Goal: Task Accomplishment & Management: Manage account settings

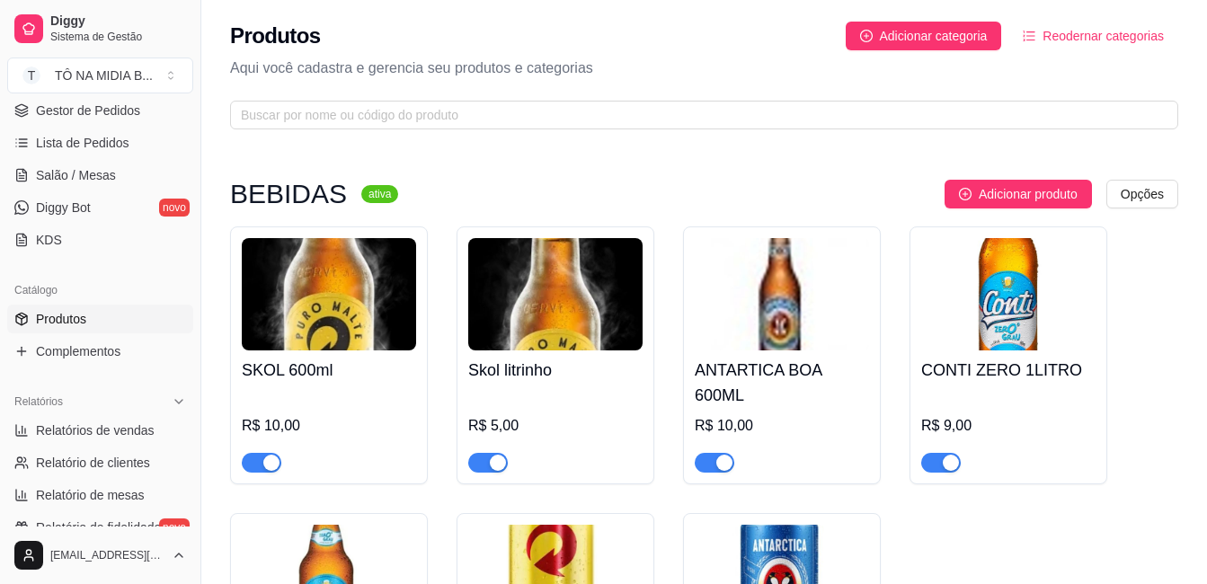
scroll to position [449, 0]
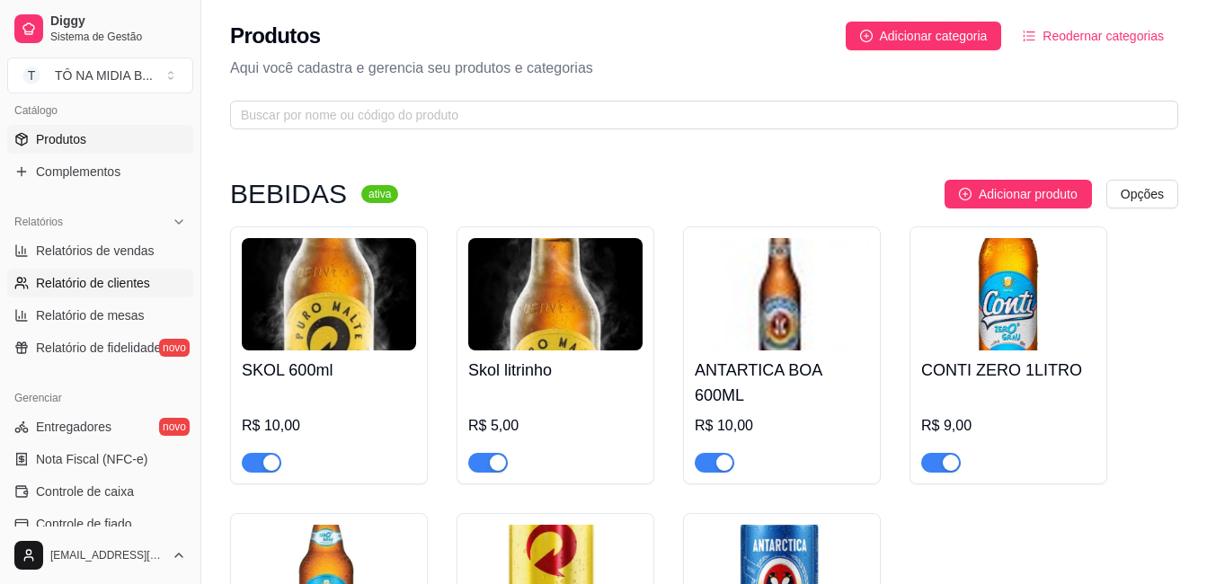
click at [115, 289] on span "Relatório de clientes" at bounding box center [93, 283] width 114 height 18
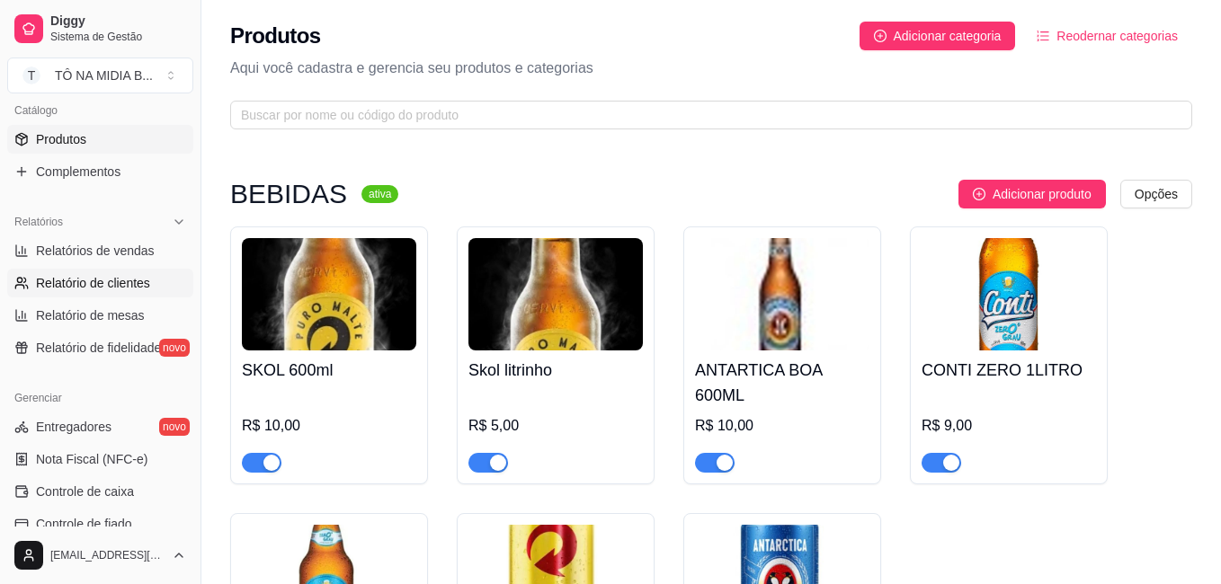
select select "30"
select select "HIGHEST_TOTAL_SPENT_WITH_ORDERS"
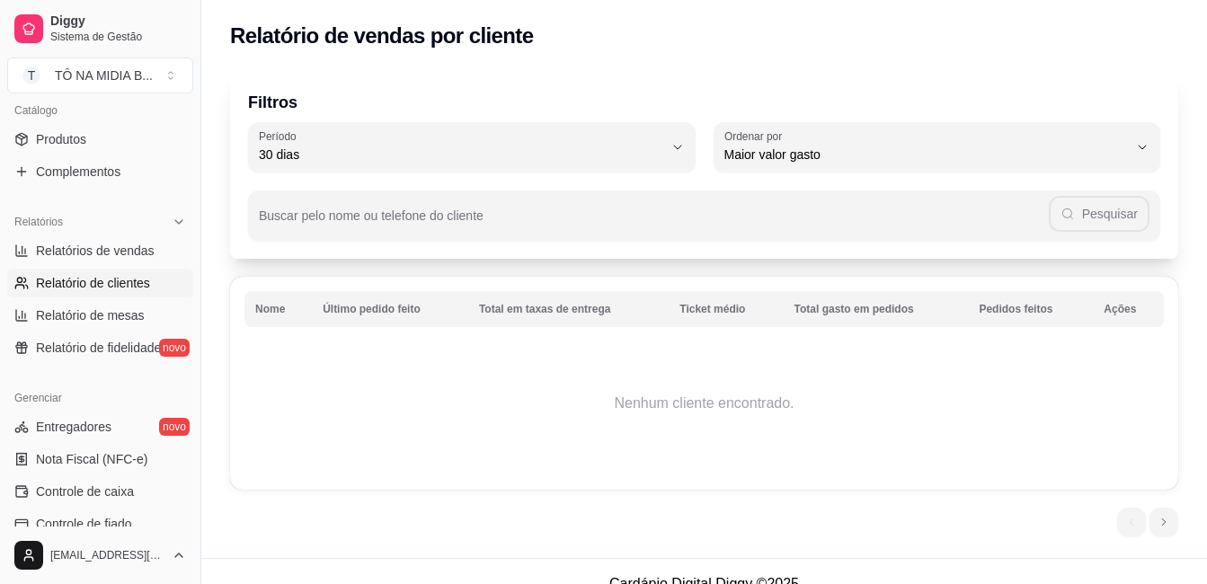
scroll to position [25, 0]
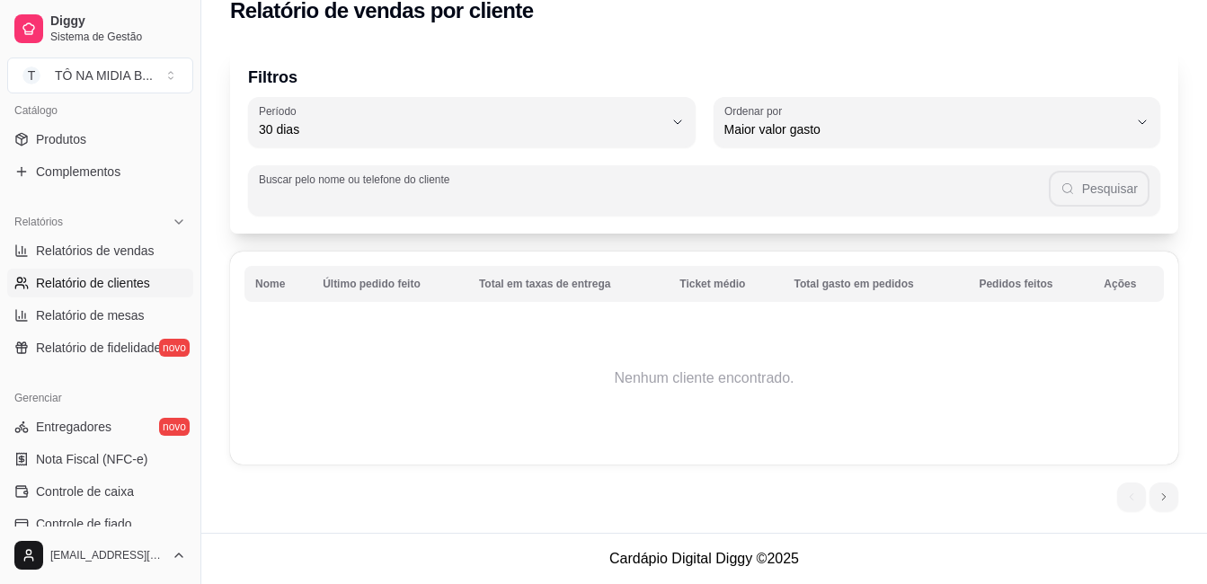
click at [839, 196] on input "Buscar pelo nome ou telefone do cliente" at bounding box center [654, 198] width 790 height 18
click at [120, 349] on span "Relatório de fidelidade" at bounding box center [98, 348] width 125 height 18
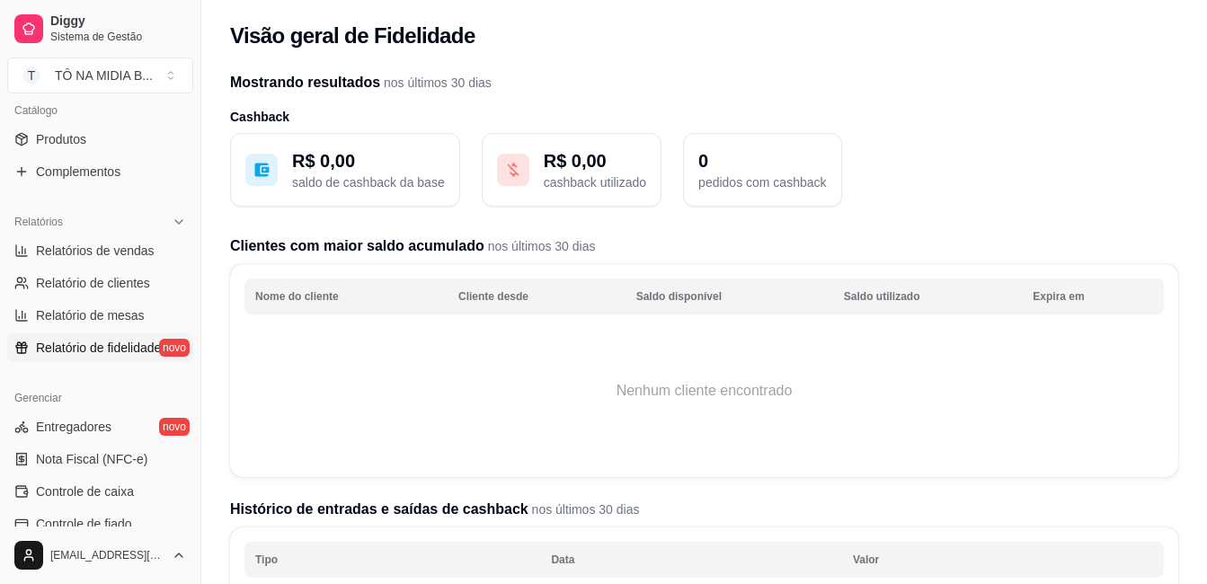
click at [320, 190] on p "saldo de cashback da base" at bounding box center [368, 183] width 153 height 18
click at [106, 251] on span "Relatórios de vendas" at bounding box center [95, 251] width 119 height 18
select select "ALL"
select select "0"
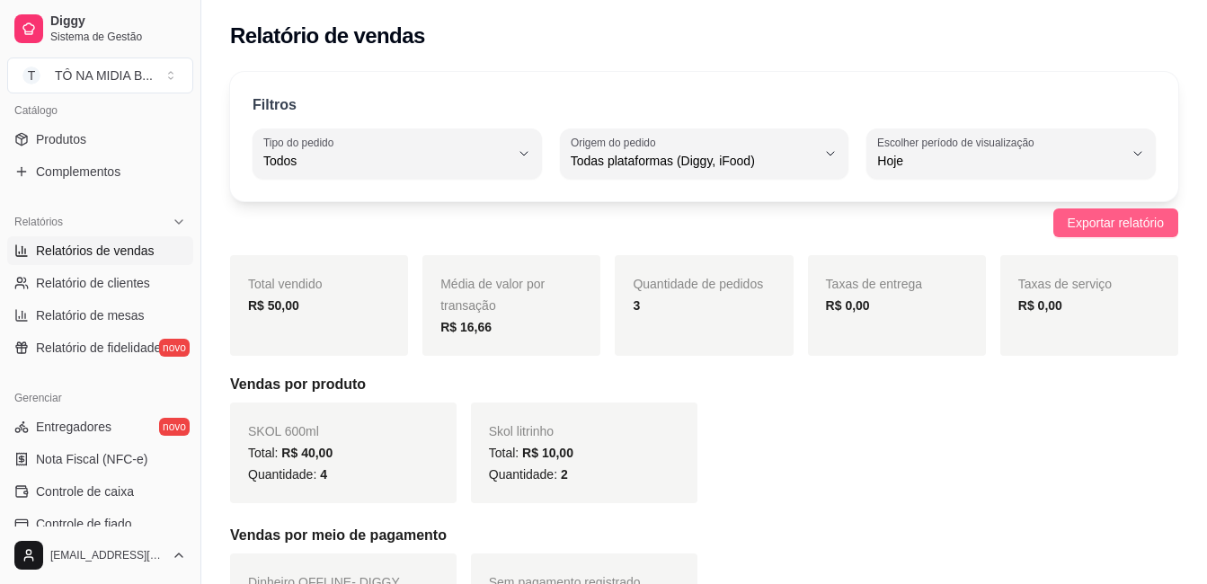
click at [1120, 228] on span "Exportar relatório" at bounding box center [1116, 223] width 96 height 20
click at [1178, 40] on div "Relatório de vendas" at bounding box center [704, 36] width 948 height 29
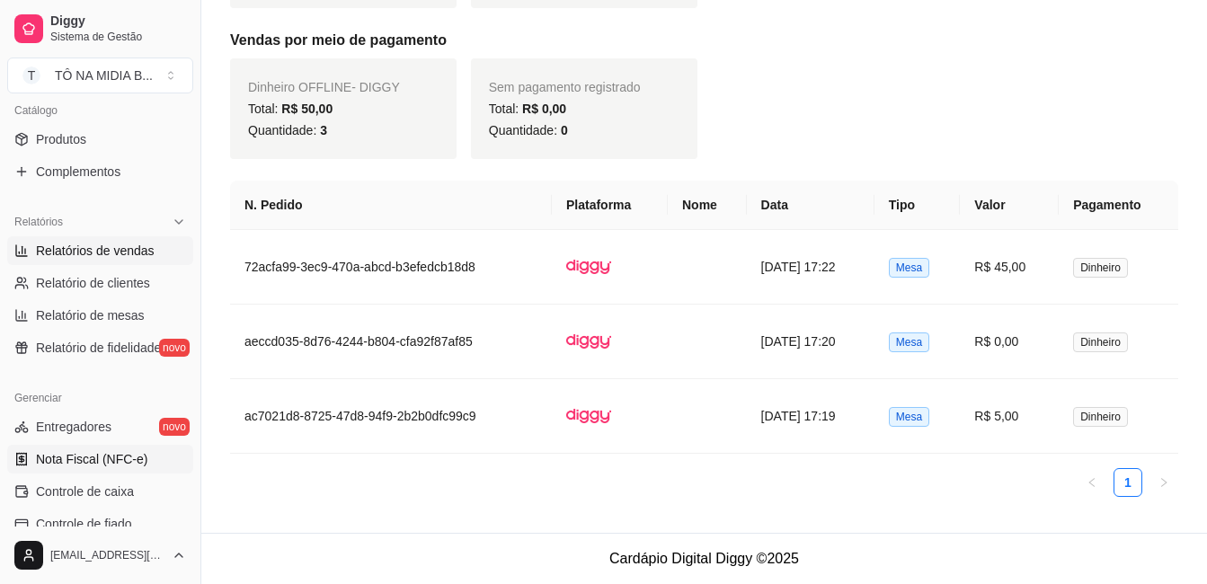
scroll to position [539, 0]
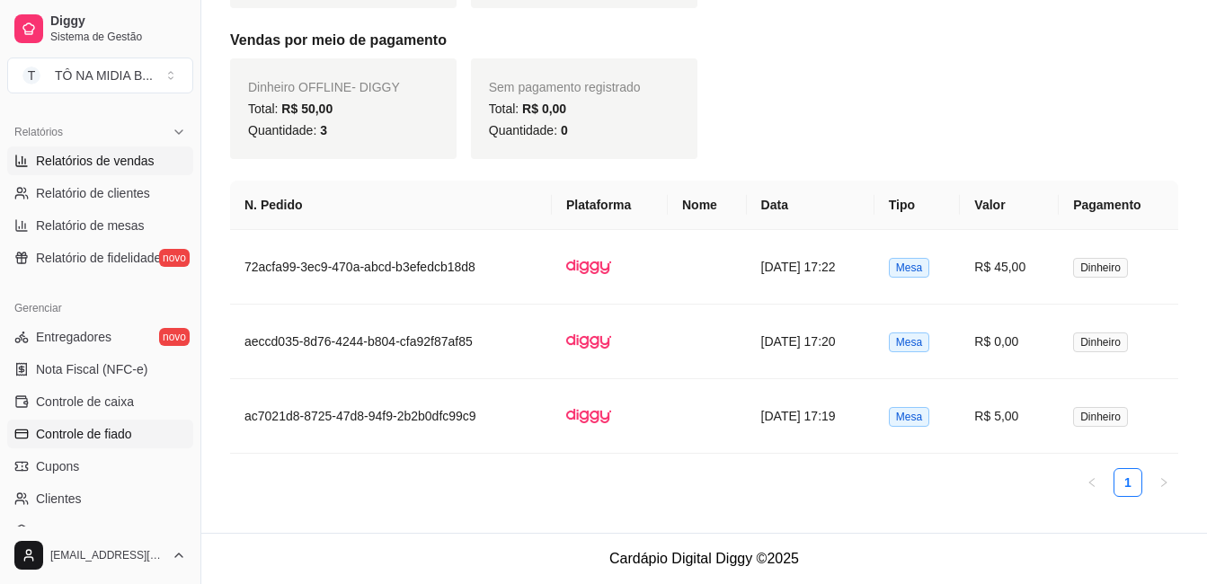
click at [111, 446] on link "Controle de fiado" at bounding box center [100, 434] width 186 height 29
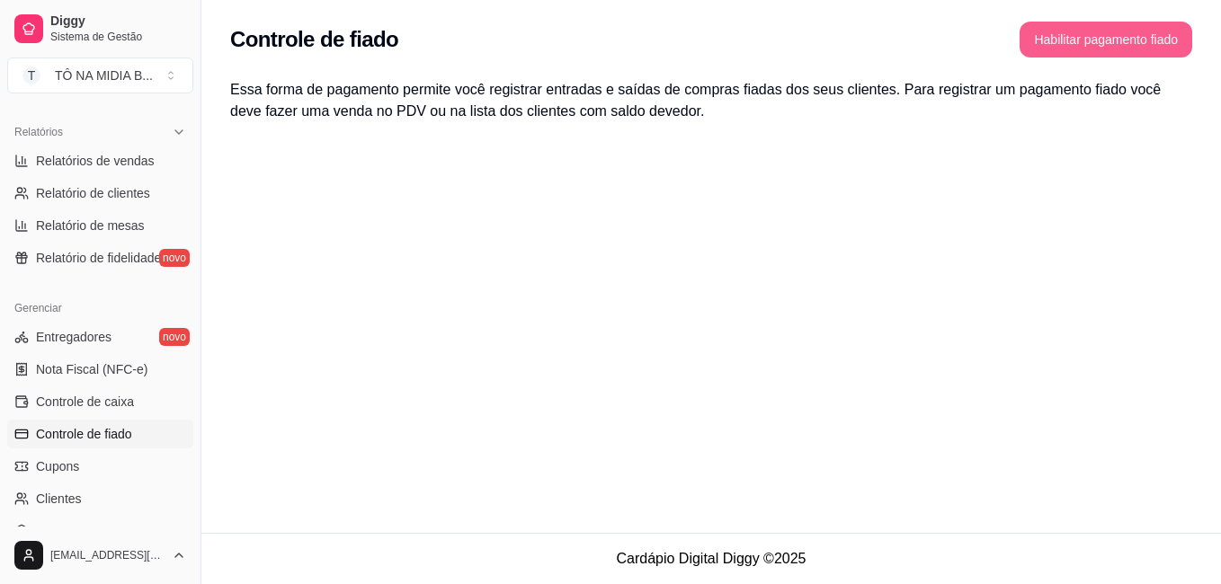
click at [1139, 44] on button "Habilitar pagamento fiado" at bounding box center [1105, 40] width 173 height 36
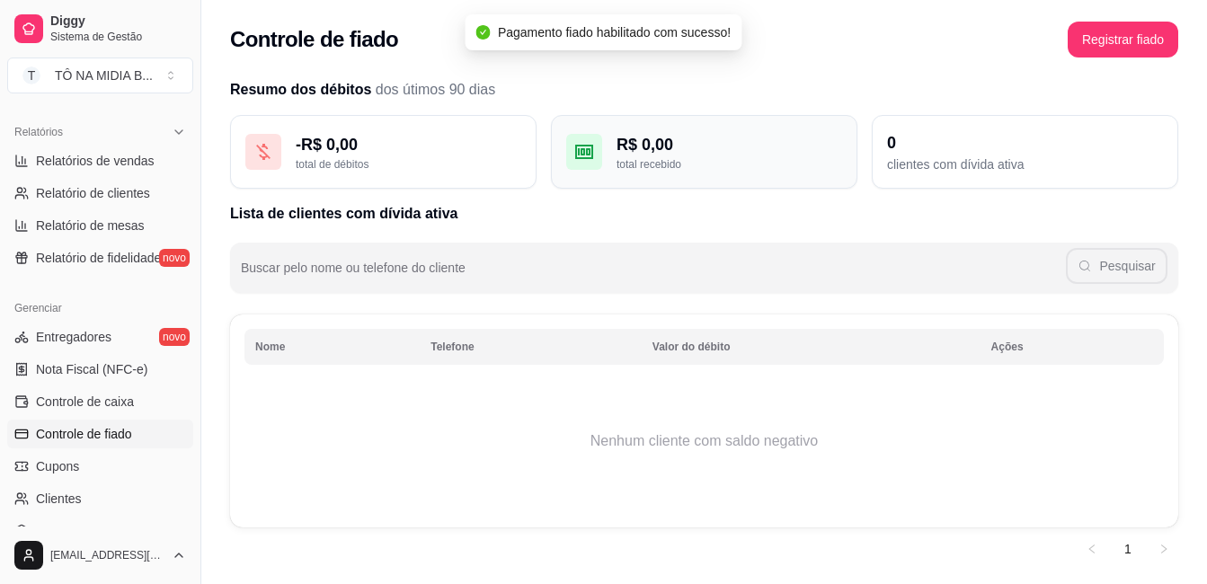
click at [715, 165] on div "total recebido" at bounding box center [730, 164] width 226 height 14
click at [314, 180] on div "- R$ 0,00 total de débitos" at bounding box center [383, 152] width 307 height 74
click at [270, 152] on icon at bounding box center [264, 152] width 22 height 22
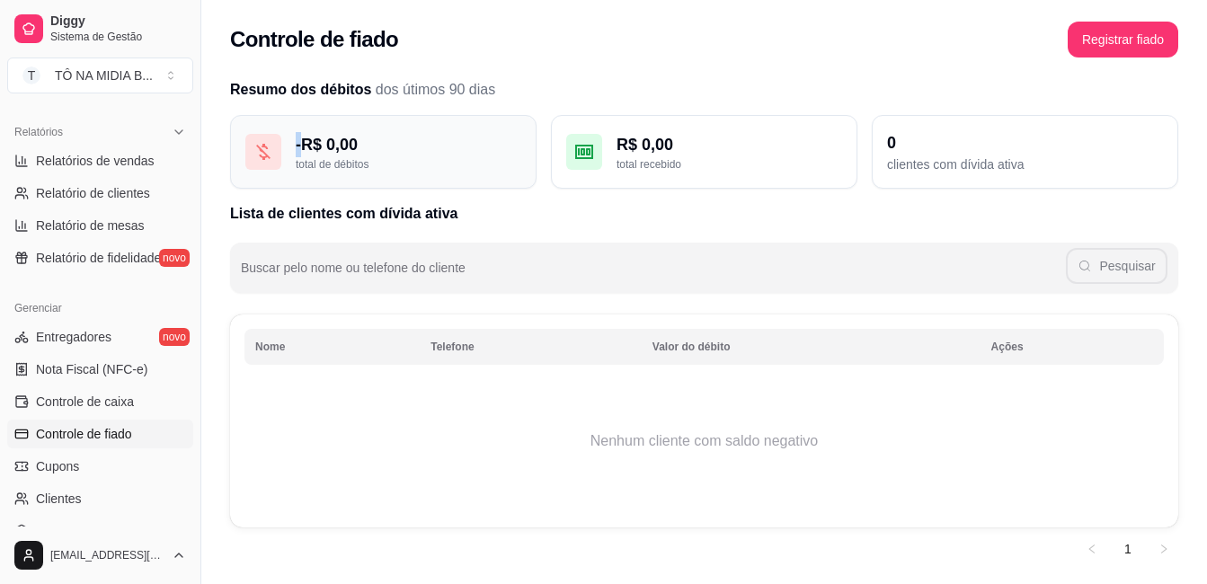
click at [269, 151] on icon at bounding box center [264, 152] width 22 height 22
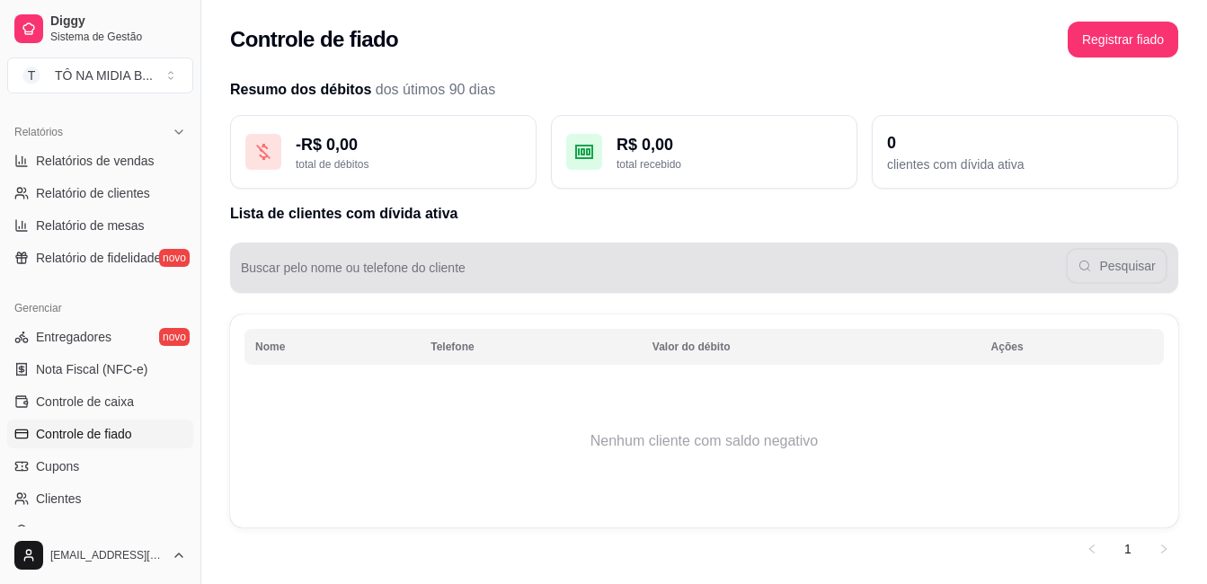
drag, startPoint x: 269, startPoint y: 151, endPoint x: 258, endPoint y: 256, distance: 105.7
click at [258, 256] on div "Pesquisar" at bounding box center [704, 268] width 927 height 36
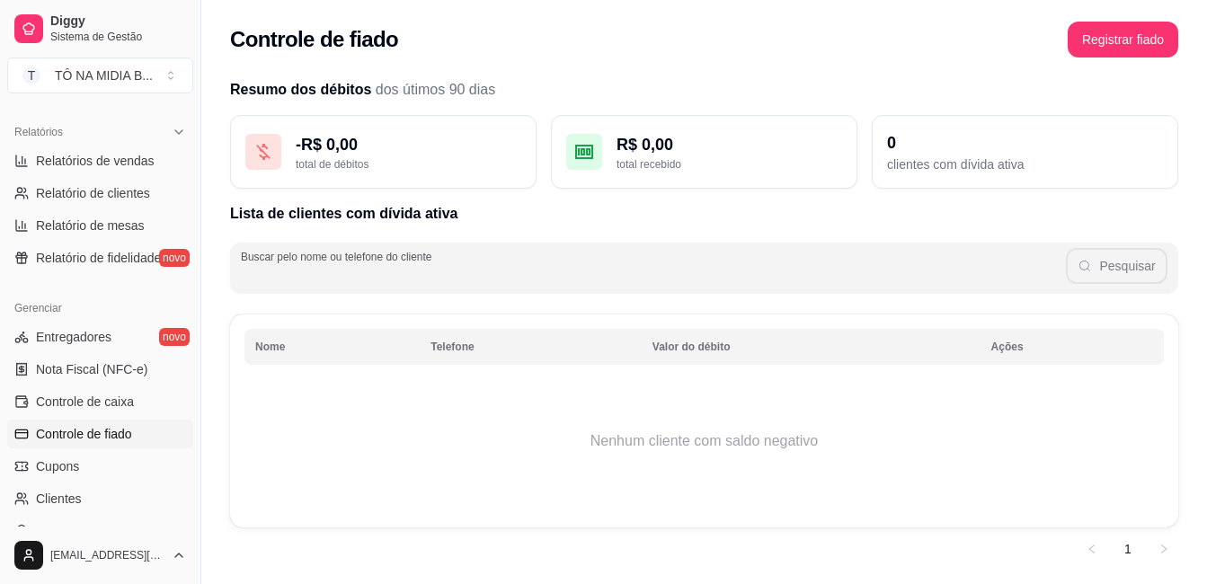
scroll to position [52, 0]
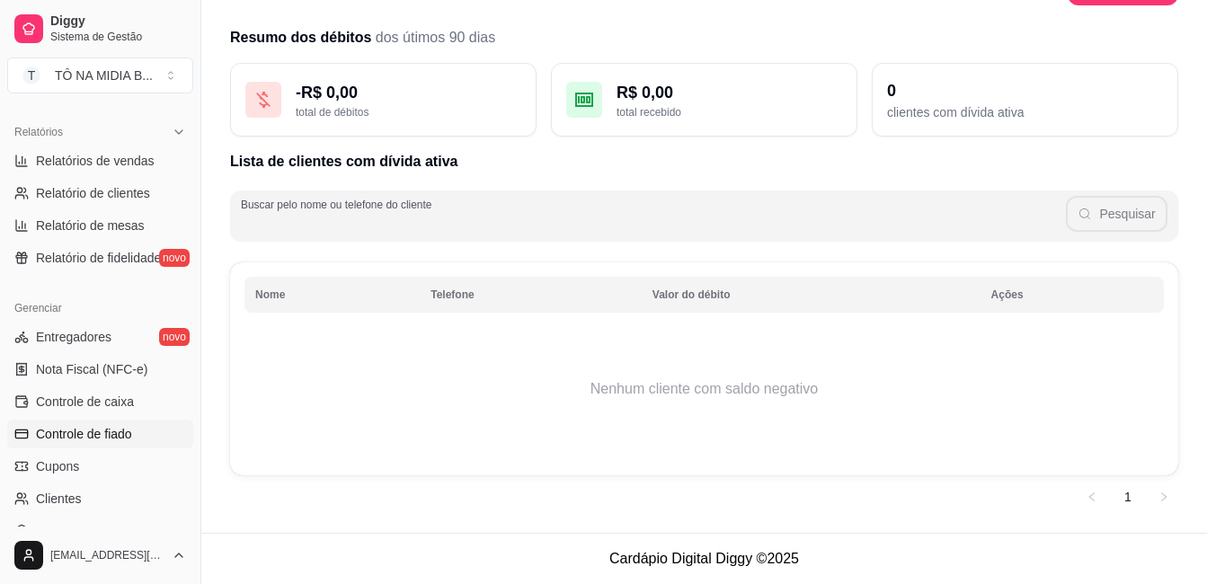
click at [304, 300] on th "Nome" at bounding box center [332, 295] width 175 height 36
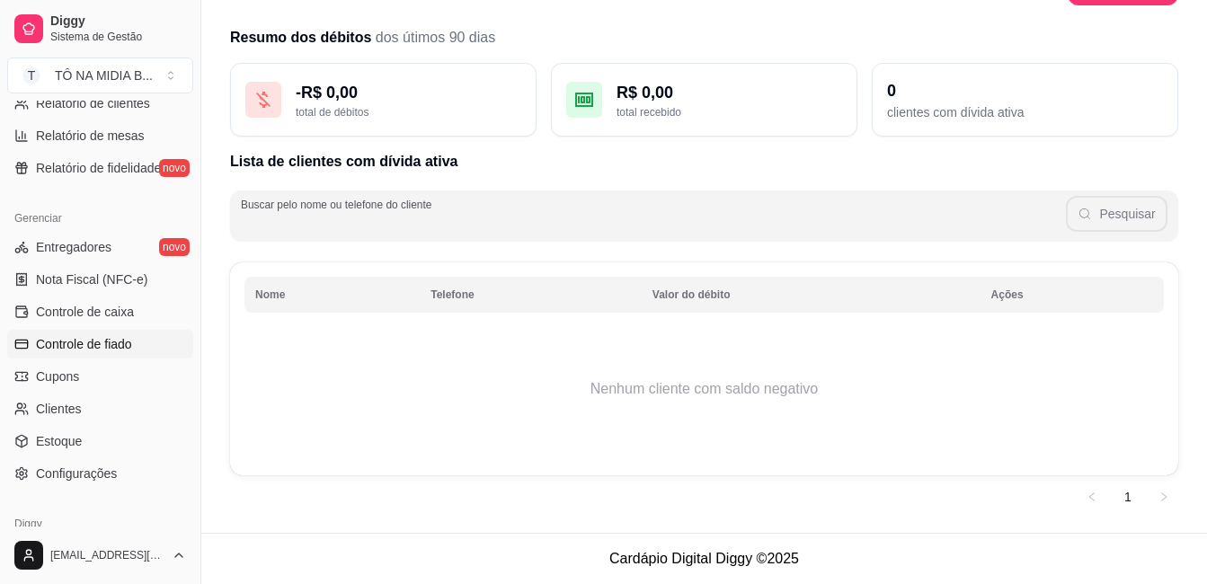
scroll to position [709, 0]
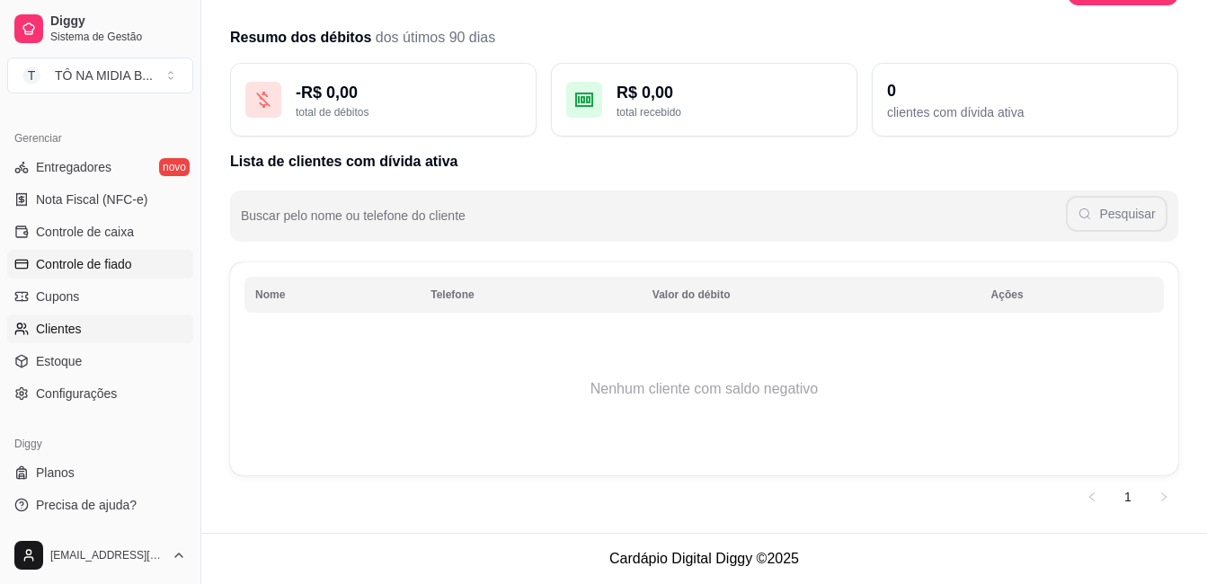
click at [76, 328] on span "Clientes" at bounding box center [59, 329] width 46 height 18
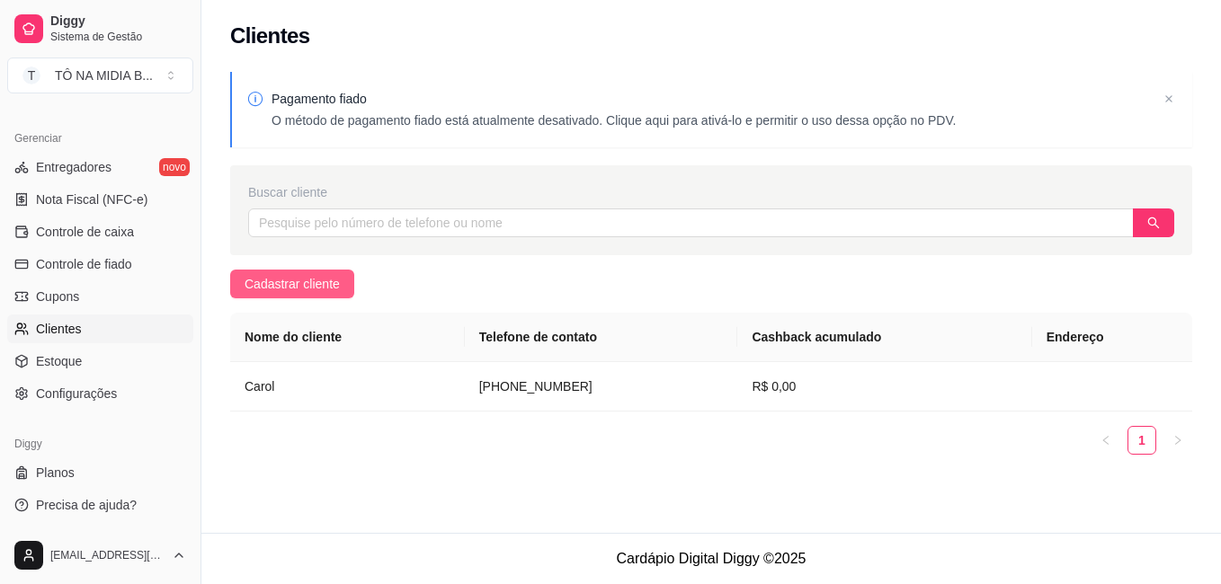
click at [271, 289] on span "Cadastrar cliente" at bounding box center [292, 284] width 95 height 20
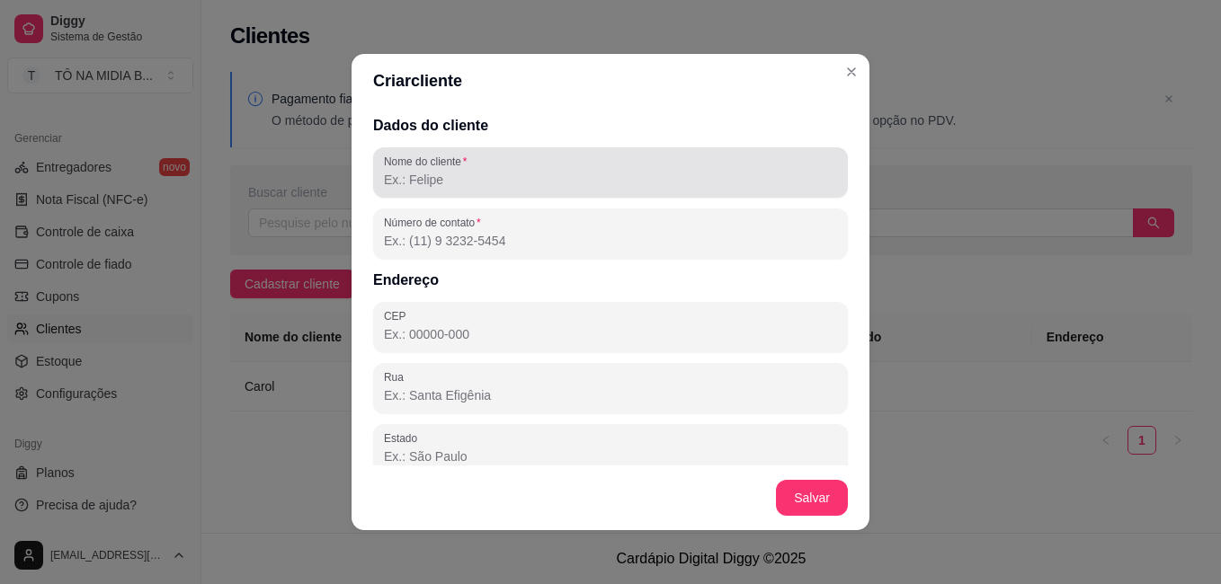
click at [592, 189] on div at bounding box center [610, 173] width 453 height 36
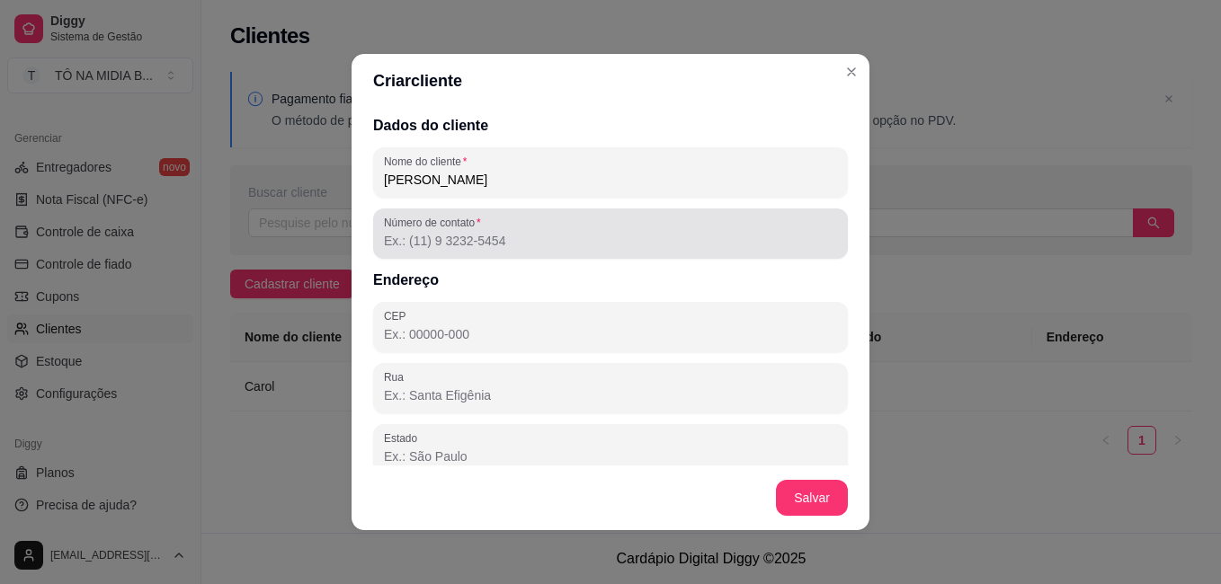
type input "[PERSON_NAME] [PERSON_NAME]"
click at [416, 254] on div "Número de contato" at bounding box center [610, 234] width 475 height 50
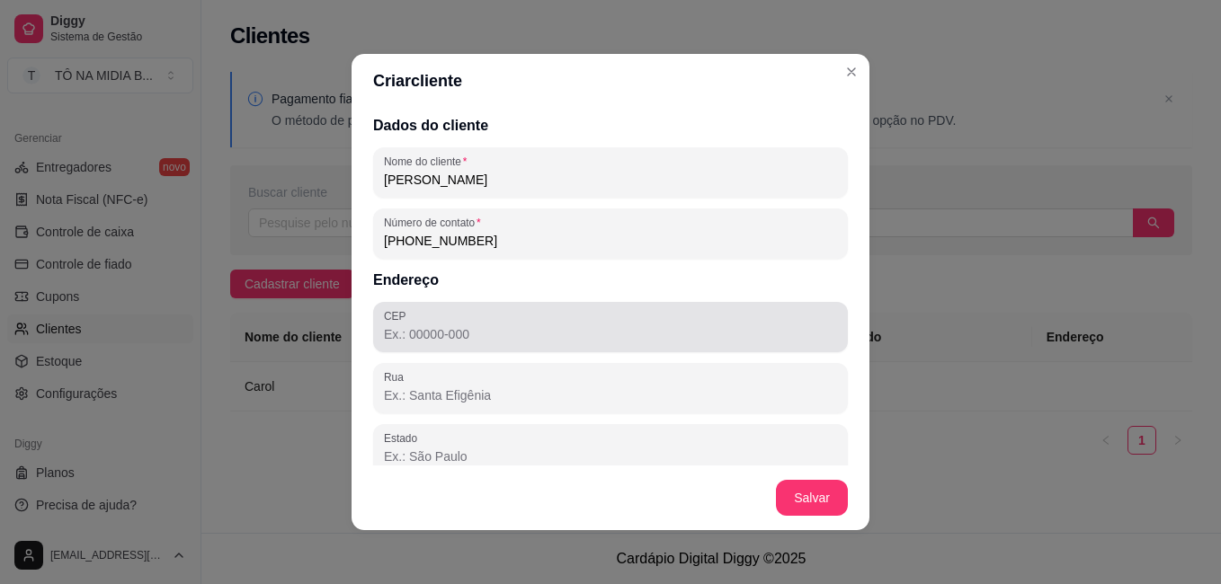
type input "[PHONE_NUMBER]"
click at [474, 337] on input "CEP" at bounding box center [610, 334] width 453 height 18
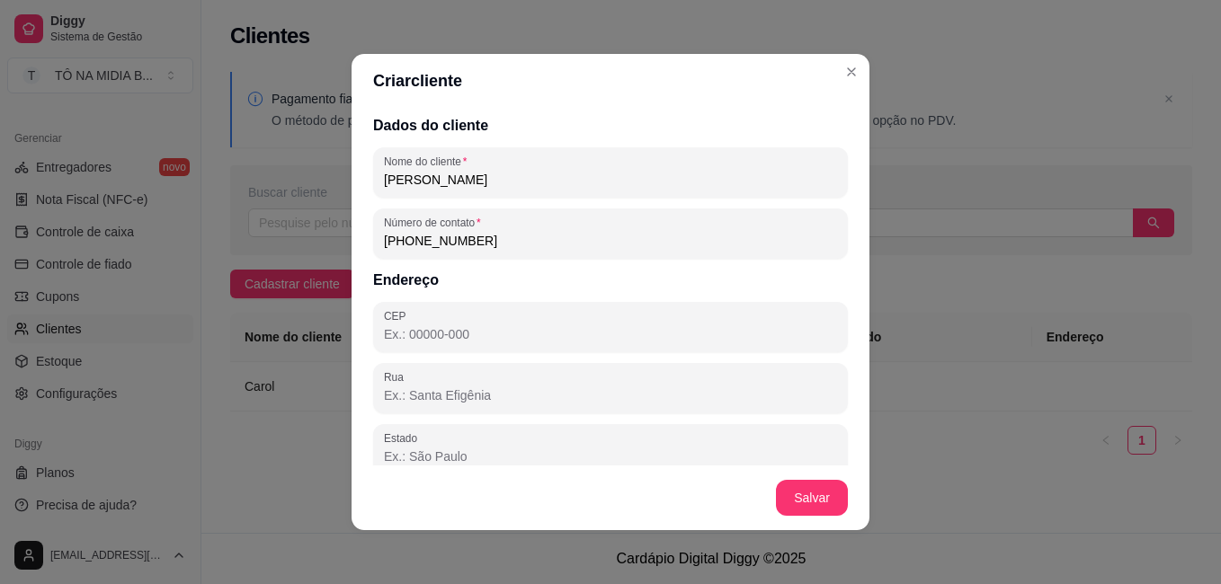
scroll to position [200, 0]
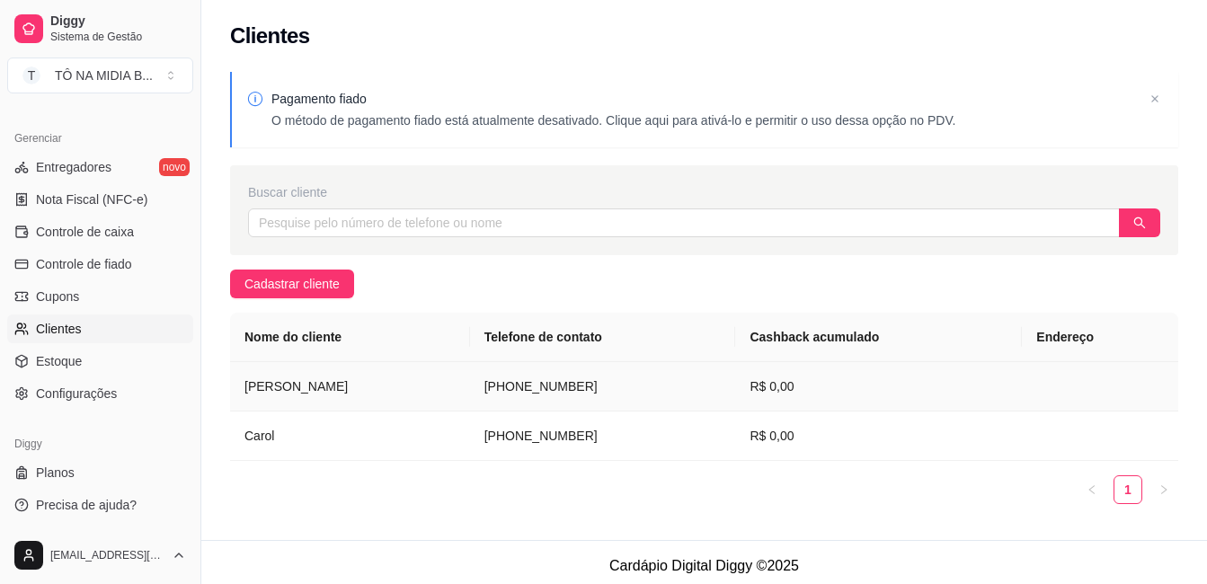
click at [1074, 396] on td at bounding box center [1100, 386] width 156 height 49
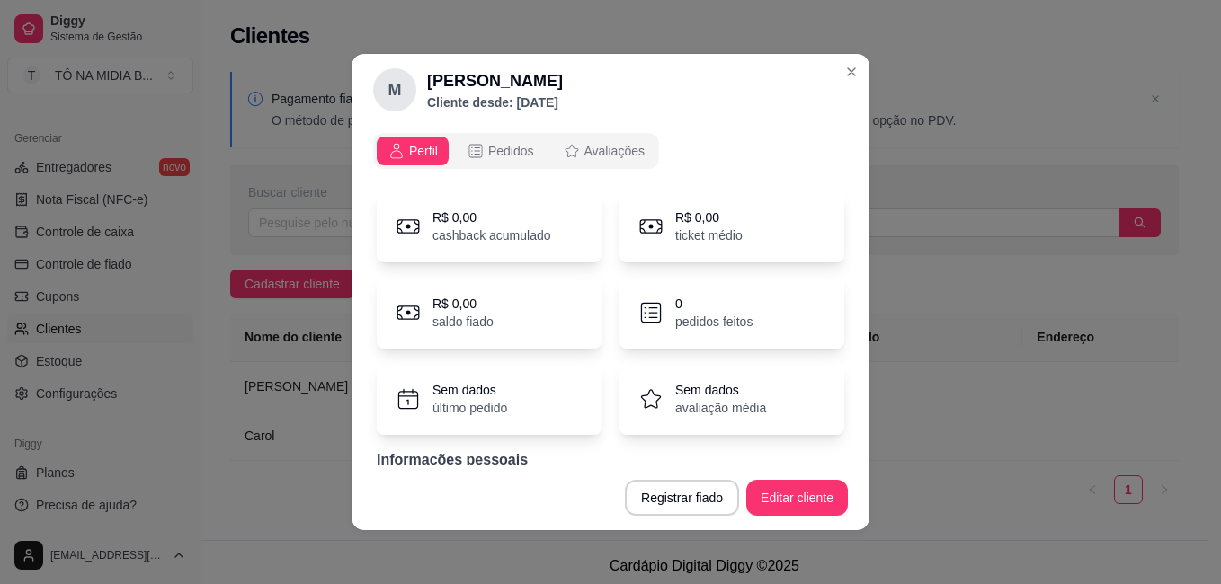
scroll to position [67, 0]
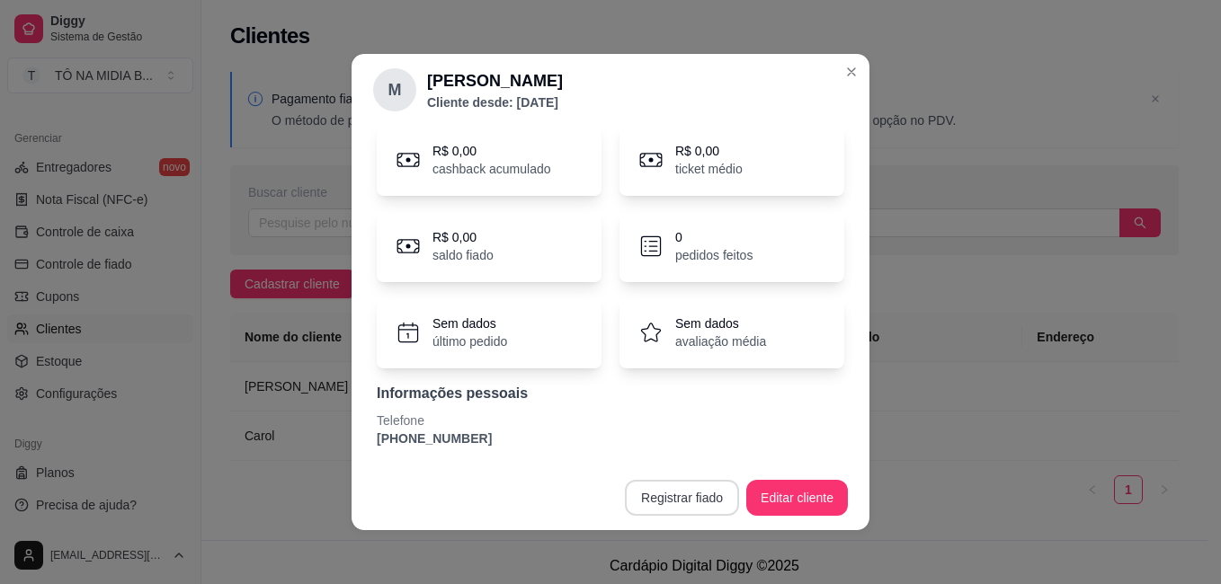
click at [695, 503] on button "Registrar fiado" at bounding box center [682, 498] width 114 height 36
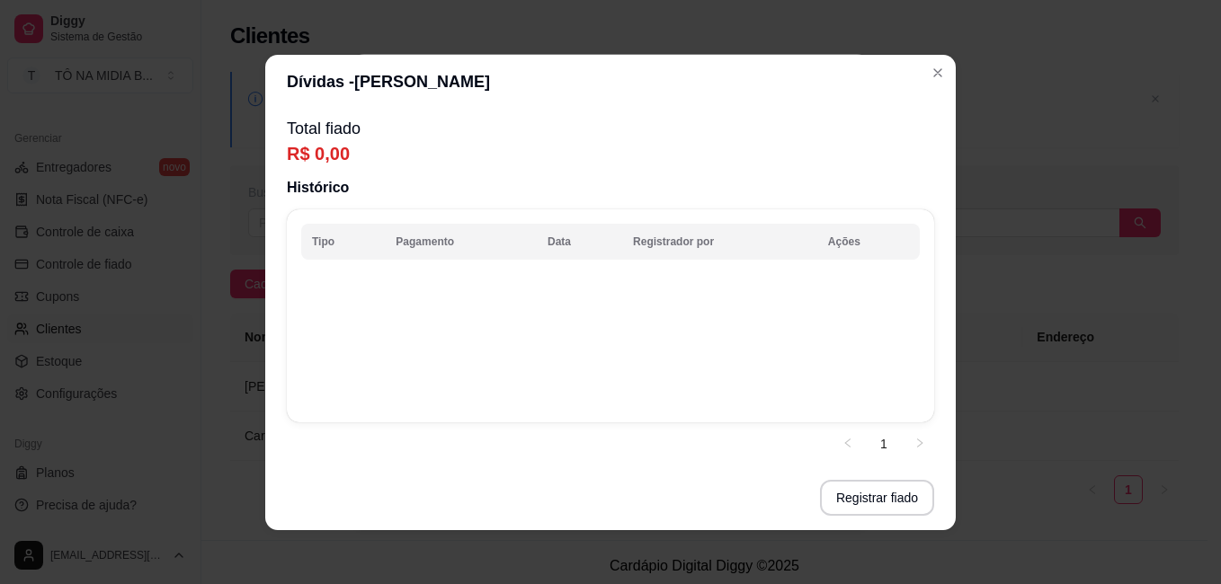
click at [319, 152] on p "R$ 0,00" at bounding box center [610, 153] width 647 height 25
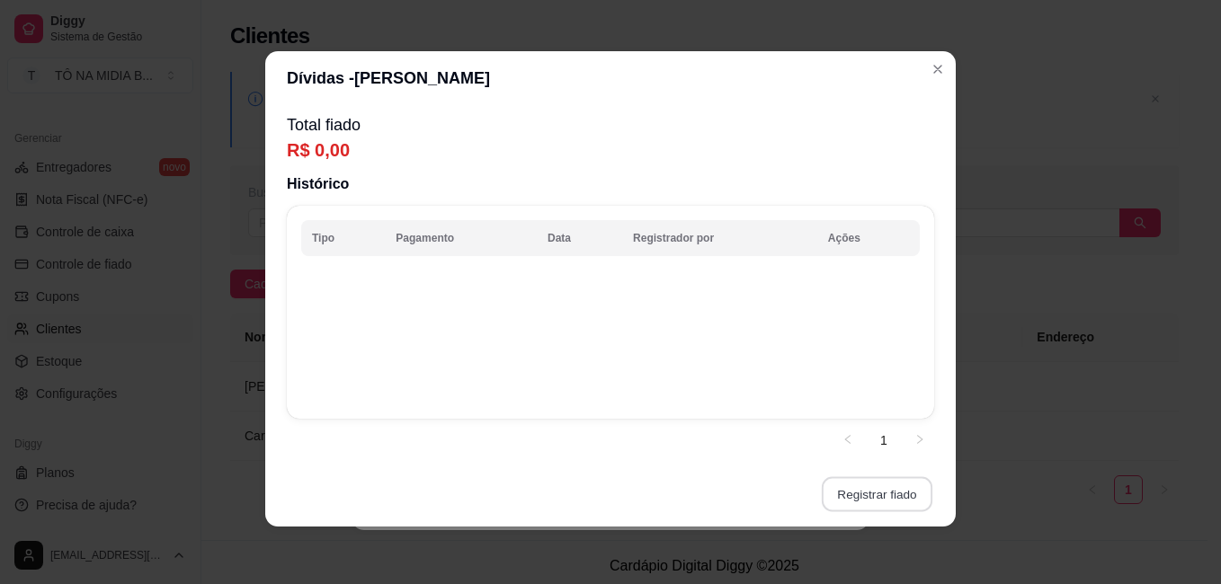
click at [894, 489] on button "Registrar fiado" at bounding box center [877, 493] width 111 height 35
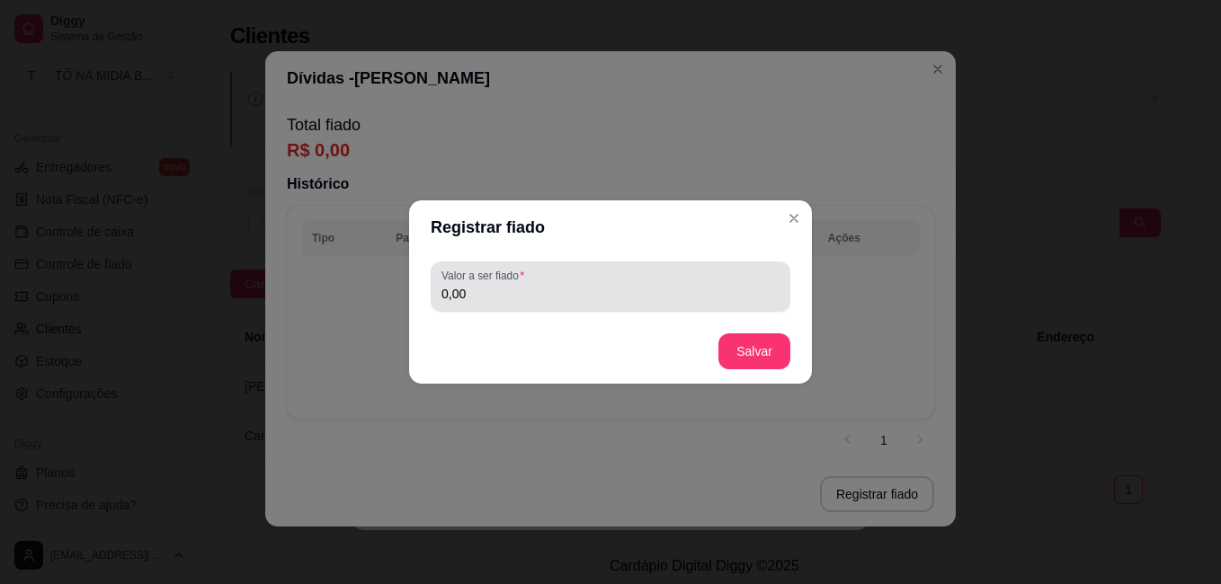
click at [515, 291] on input "0,00" at bounding box center [610, 294] width 338 height 18
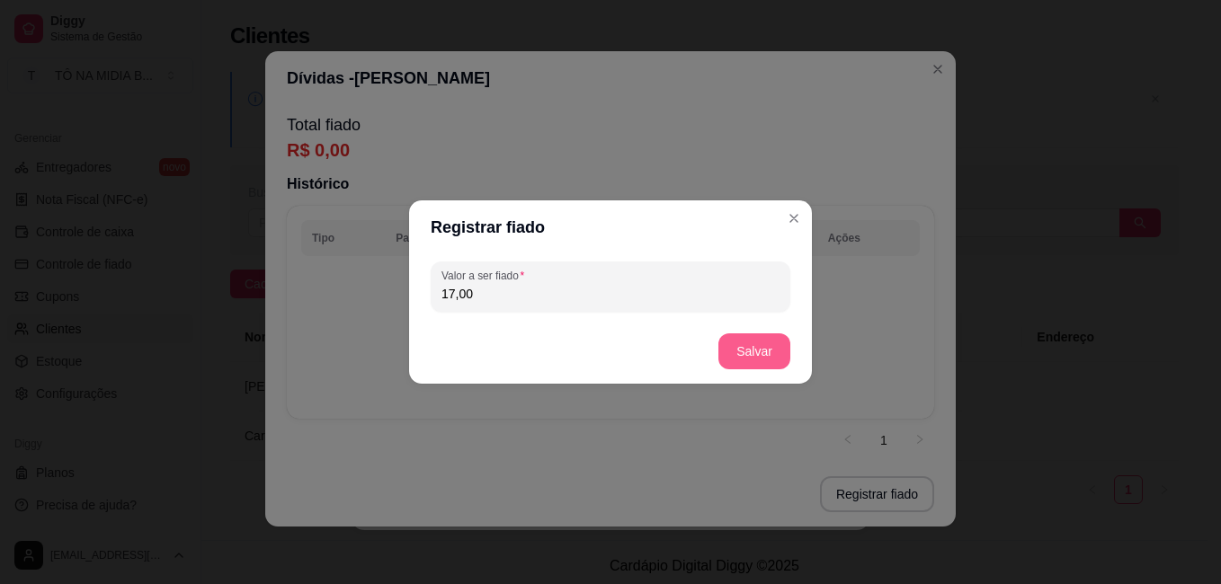
type input "17,00"
click at [749, 359] on button "Salvar" at bounding box center [754, 351] width 70 height 35
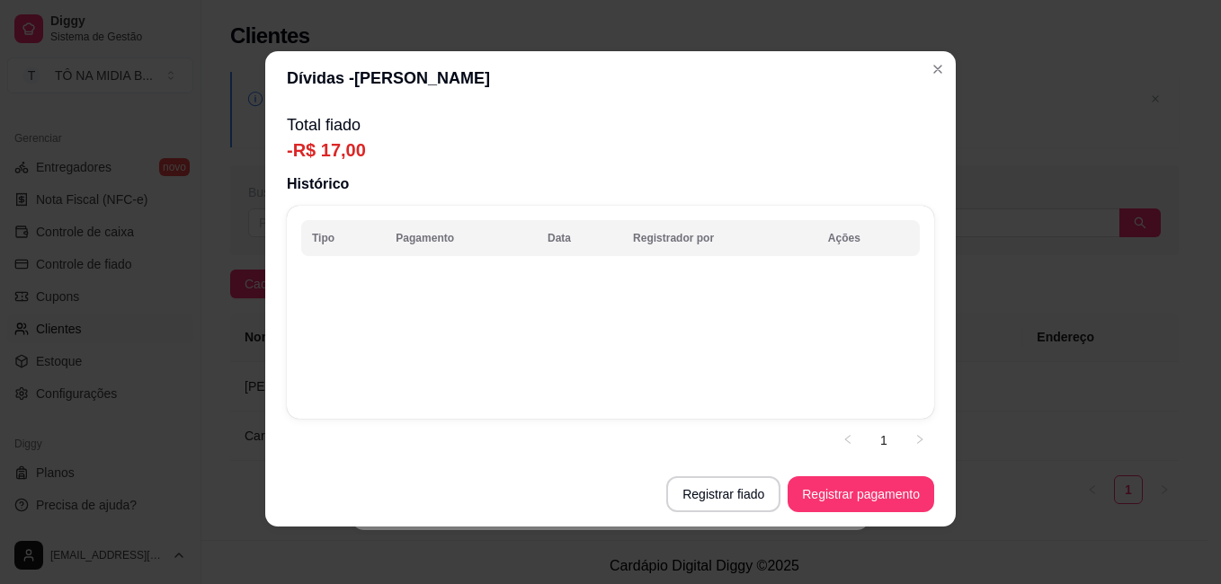
scroll to position [0, 0]
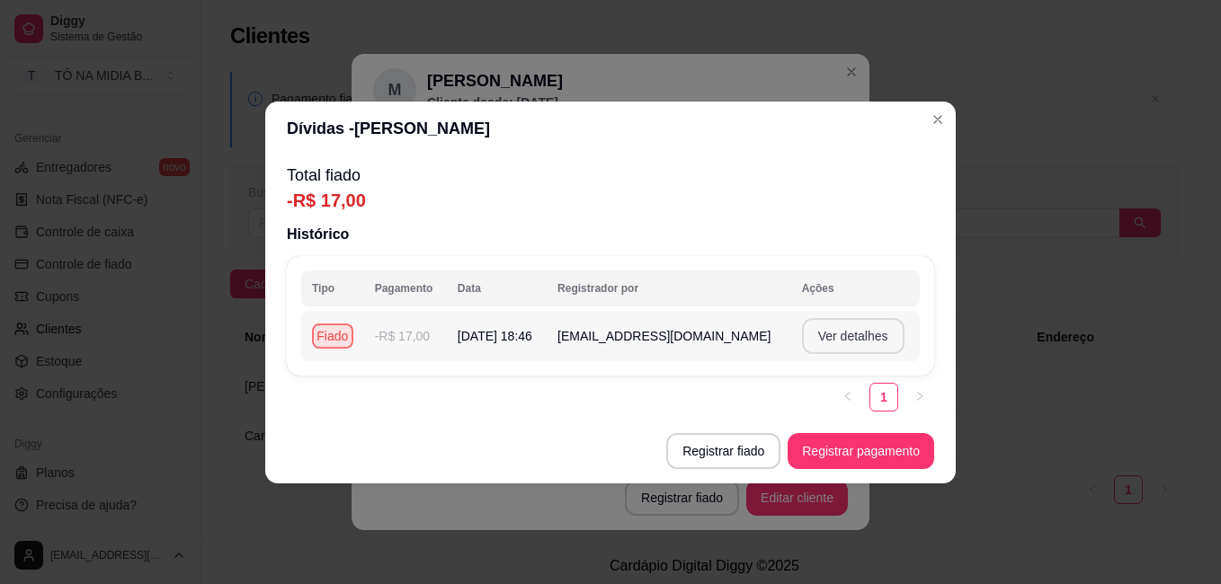
click at [845, 342] on button "Ver detalhes" at bounding box center [853, 336] width 102 height 36
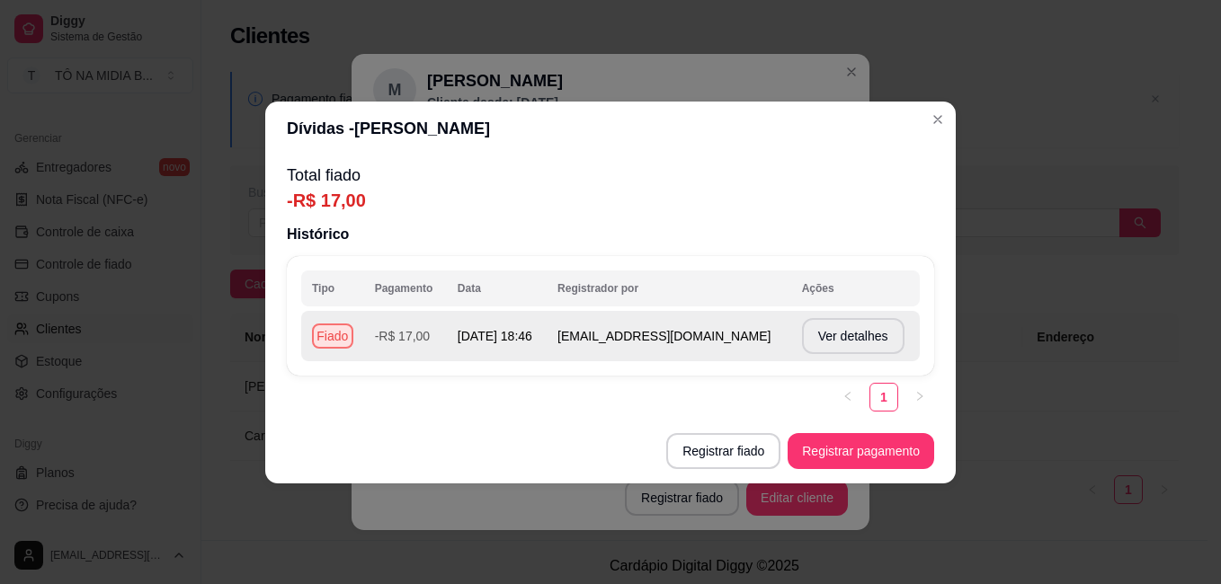
click at [681, 337] on span "[EMAIL_ADDRESS][DOMAIN_NAME]" at bounding box center [663, 336] width 213 height 14
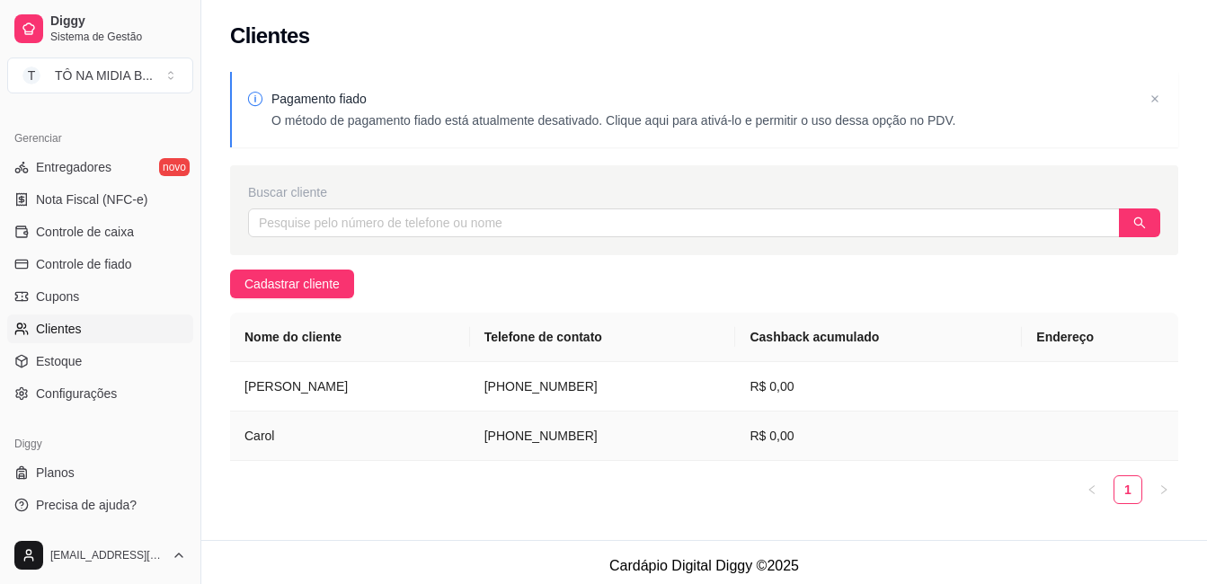
click at [687, 432] on td "(14) 9 9870-5473" at bounding box center [603, 436] width 266 height 49
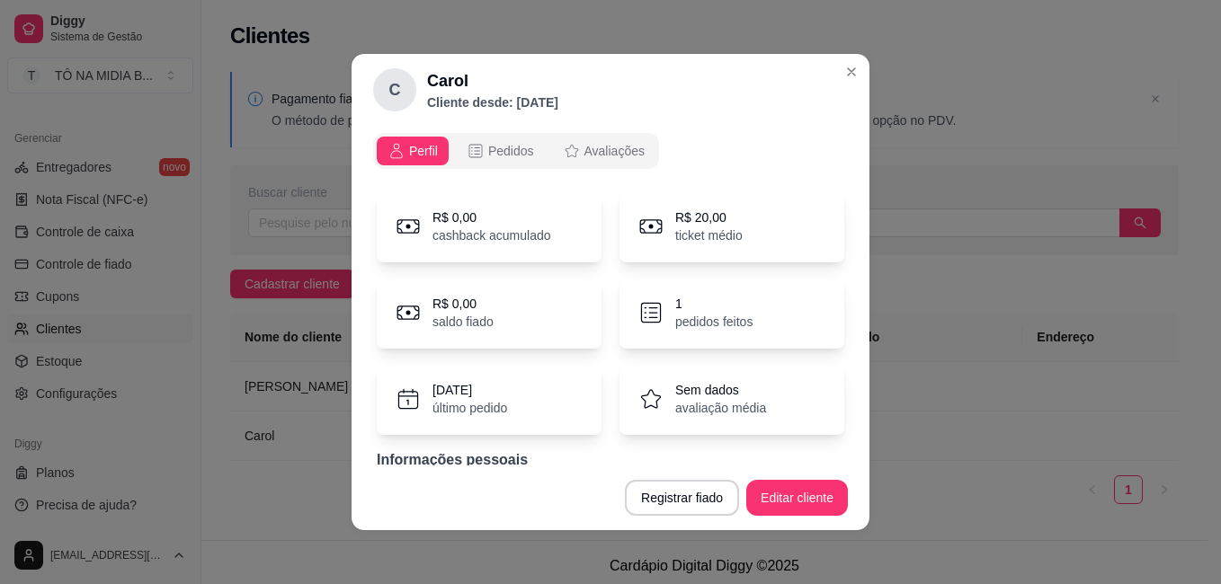
scroll to position [67, 0]
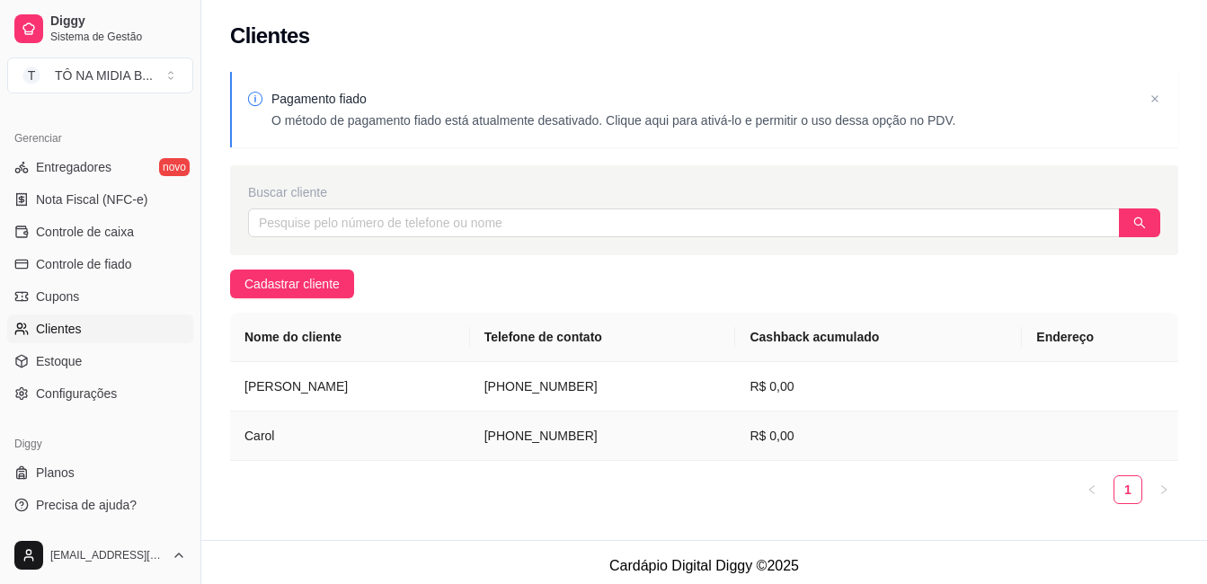
click at [283, 437] on td "Carol" at bounding box center [350, 436] width 240 height 49
click at [418, 387] on td "[PERSON_NAME] [PERSON_NAME]" at bounding box center [350, 386] width 240 height 49
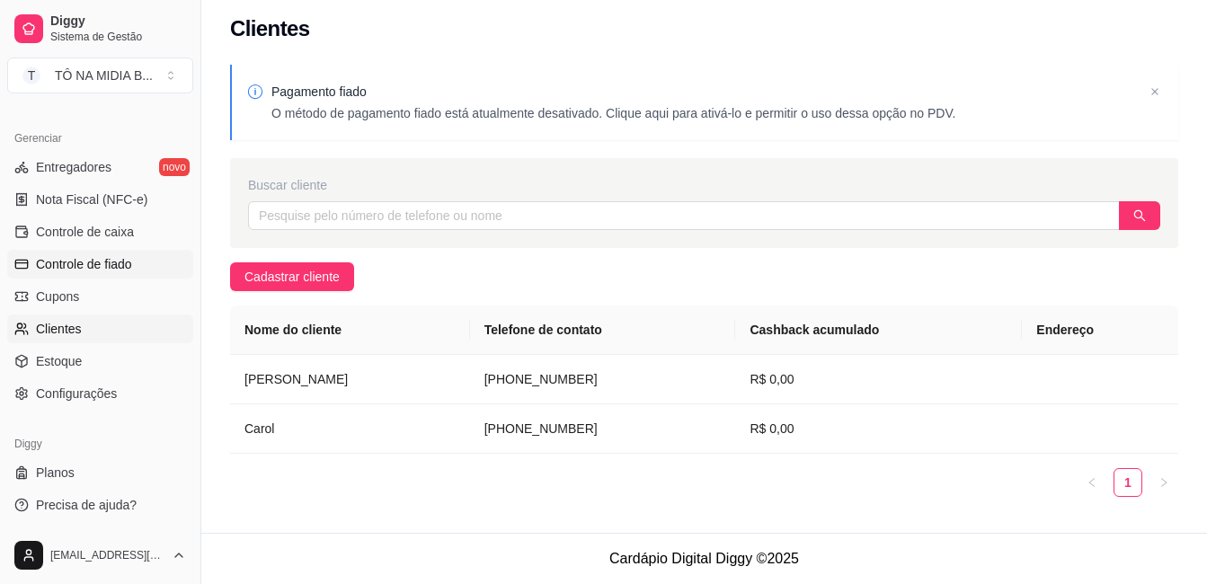
click at [117, 259] on span "Controle de fiado" at bounding box center [84, 264] width 96 height 18
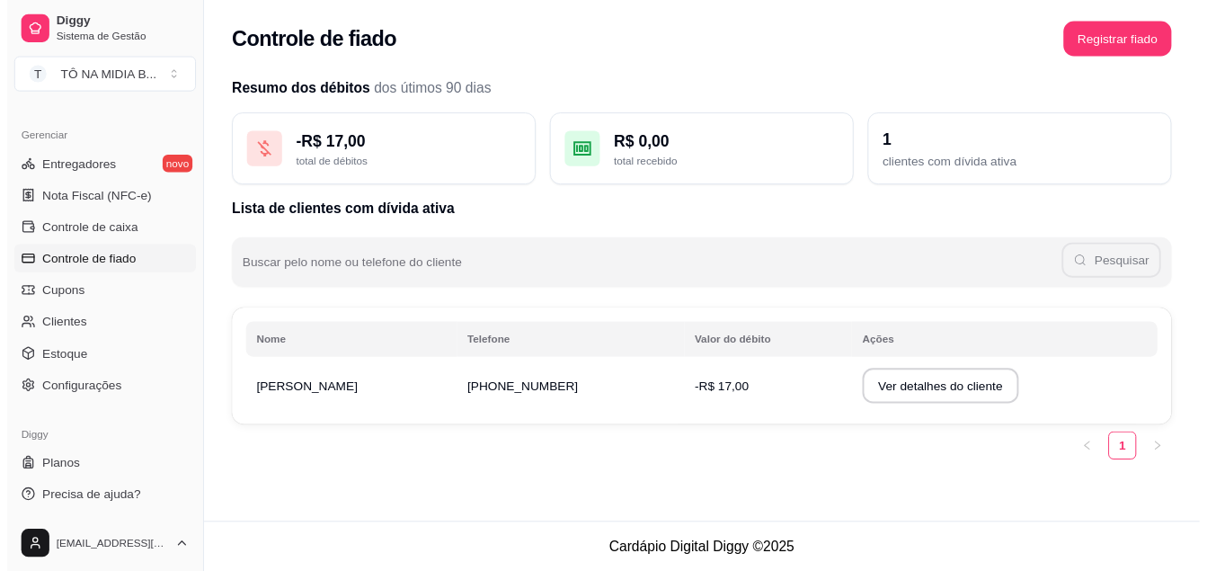
scroll to position [619, 0]
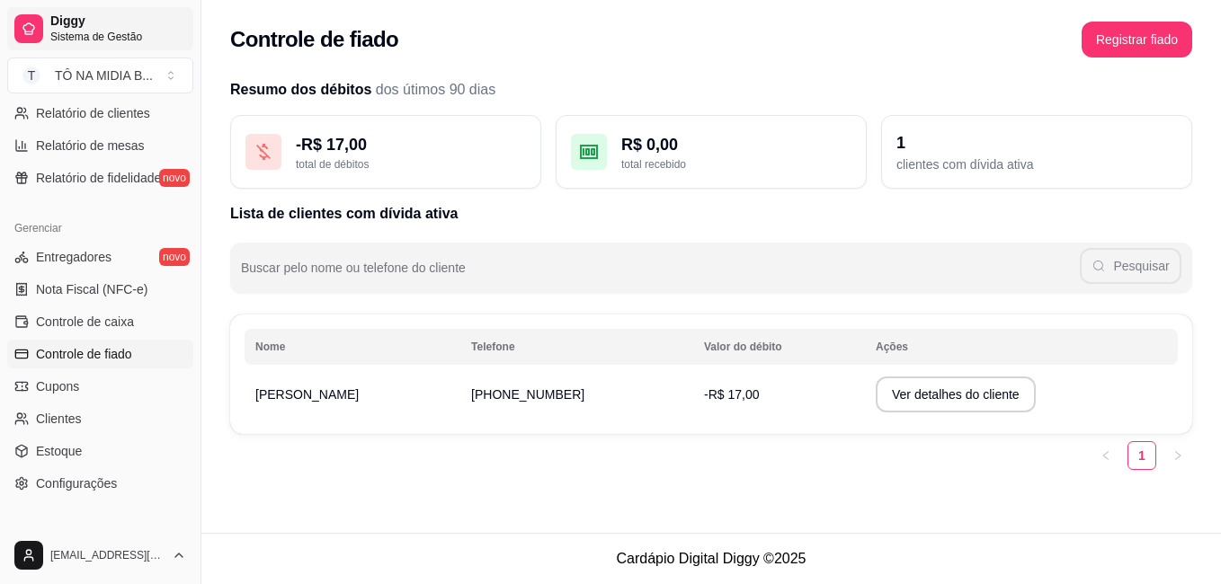
click at [30, 19] on div at bounding box center [28, 28] width 29 height 29
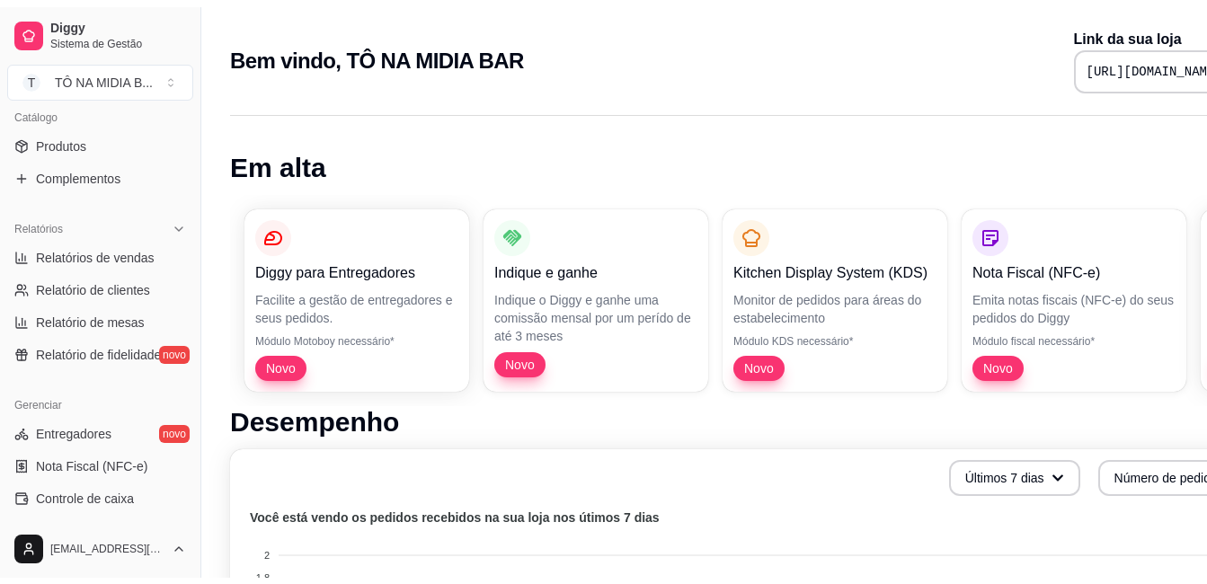
scroll to position [539, 0]
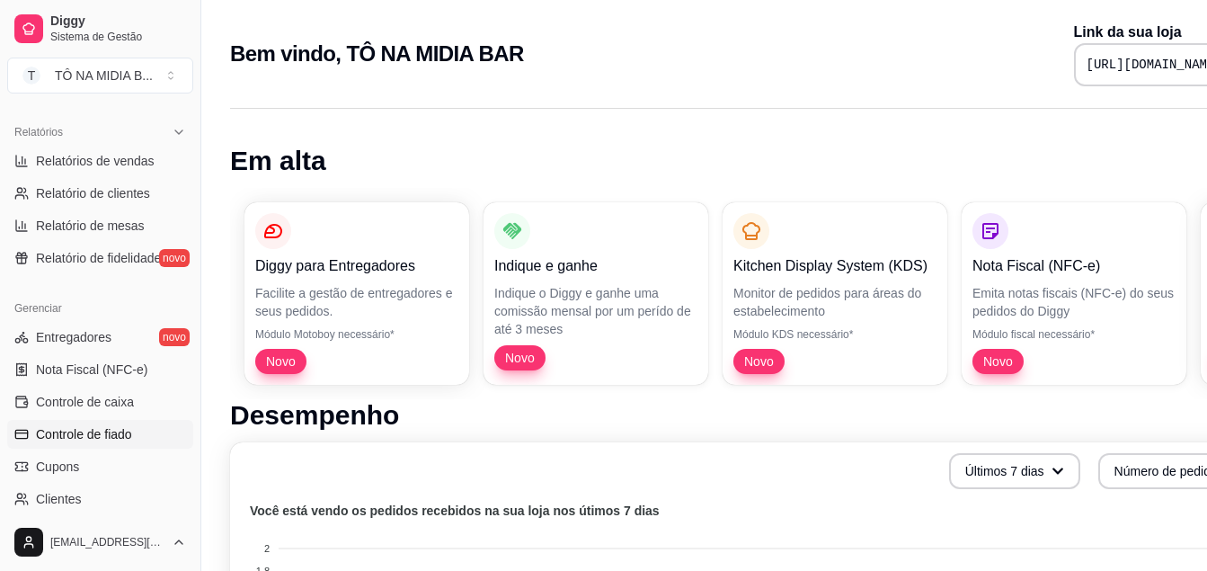
click at [80, 436] on span "Controle de fiado" at bounding box center [84, 434] width 96 height 18
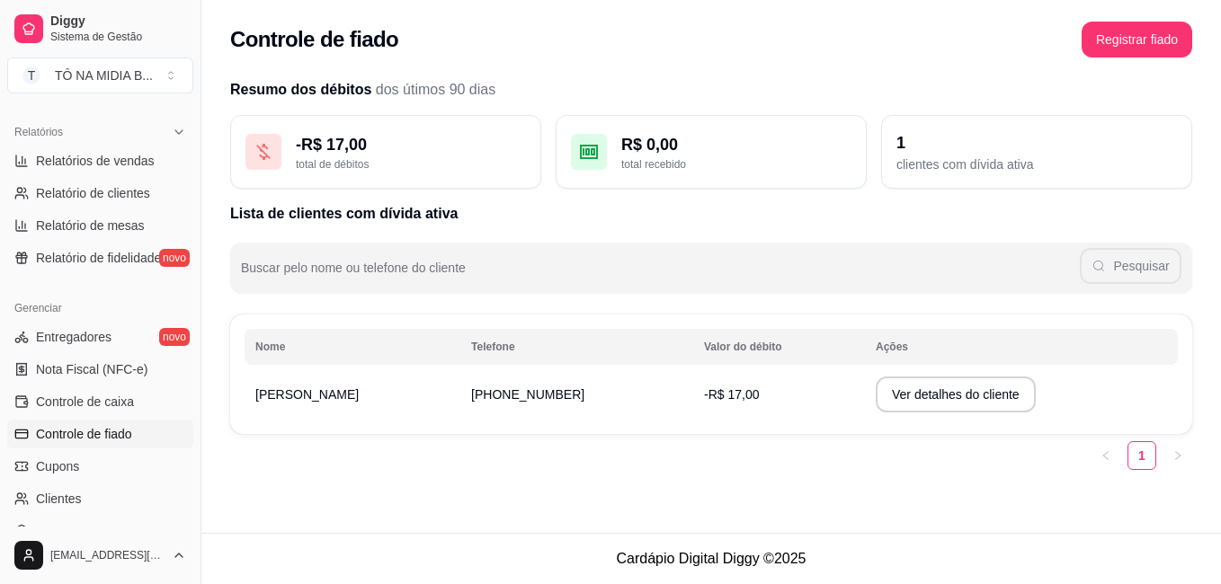
drag, startPoint x: 367, startPoint y: 402, endPoint x: 434, endPoint y: 415, distance: 68.8
click at [434, 415] on td "[PERSON_NAME] [PERSON_NAME]" at bounding box center [353, 394] width 216 height 50
click at [1100, 31] on button "Registrar fiado" at bounding box center [1136, 40] width 111 height 36
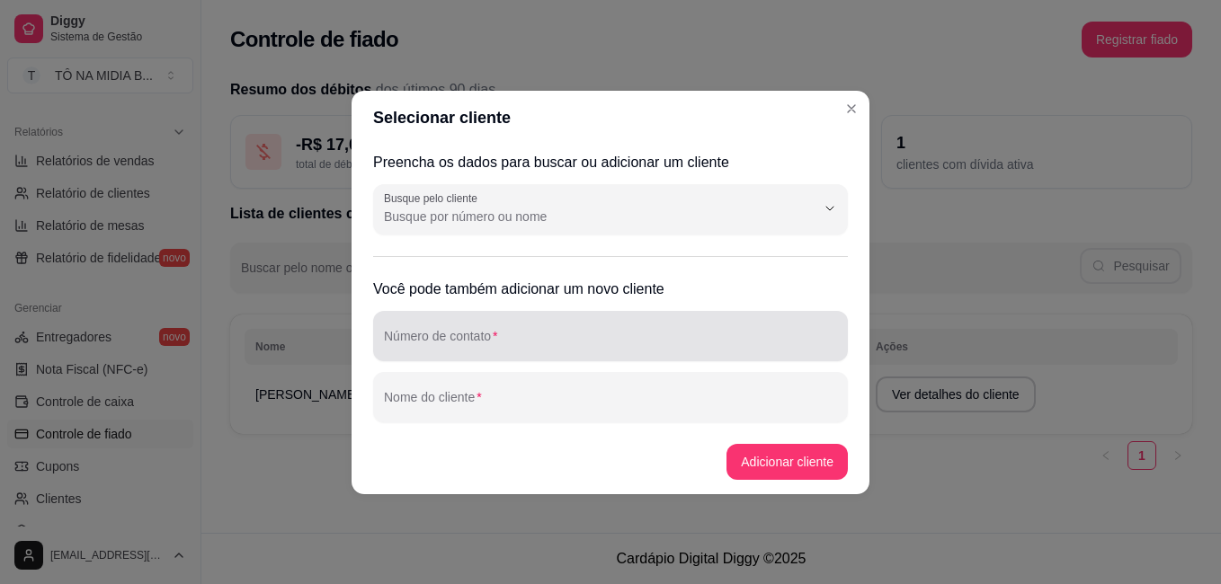
click at [471, 334] on input "Número de contato" at bounding box center [610, 343] width 453 height 18
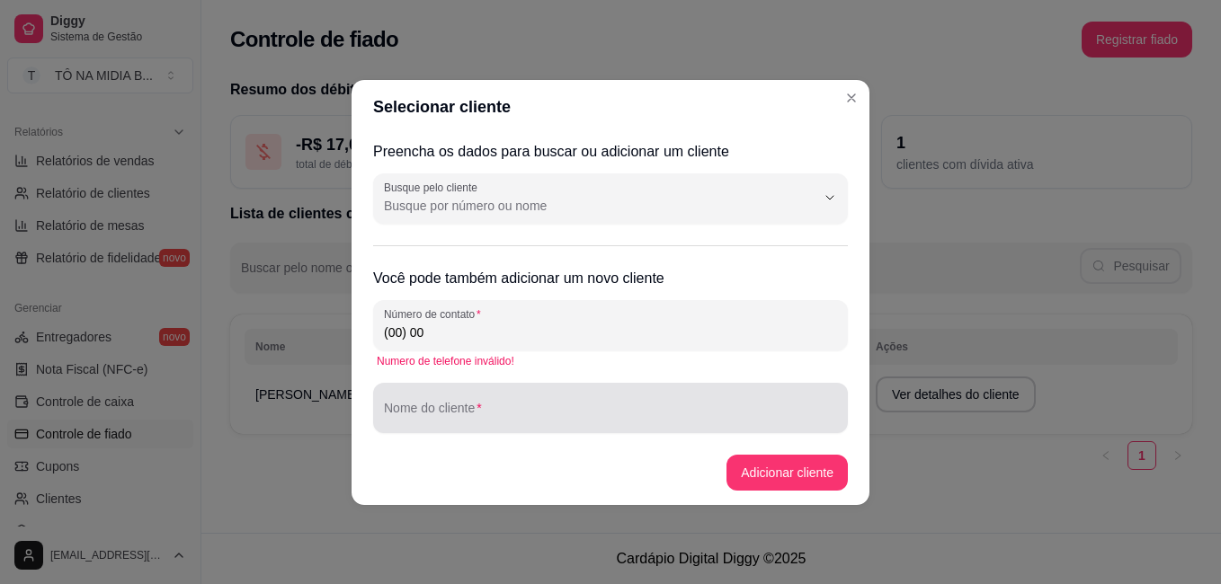
type input "(00) 00"
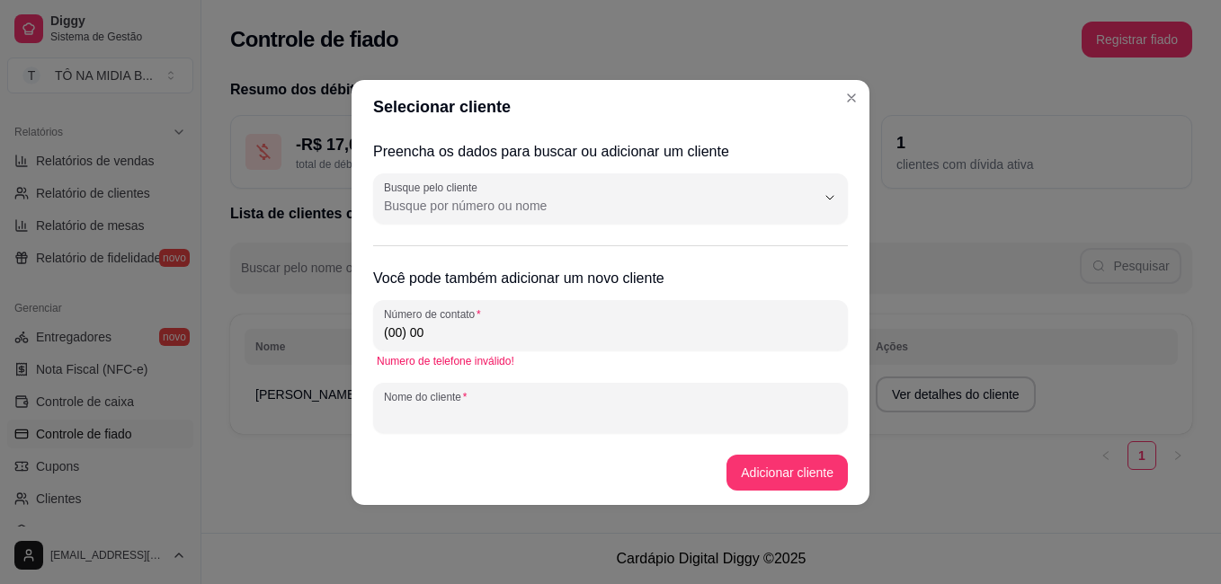
click at [493, 419] on input "Nome do cliente" at bounding box center [610, 415] width 453 height 18
type input "[PERSON_NAME]"
click at [770, 464] on button "Adicionar cliente" at bounding box center [786, 473] width 121 height 36
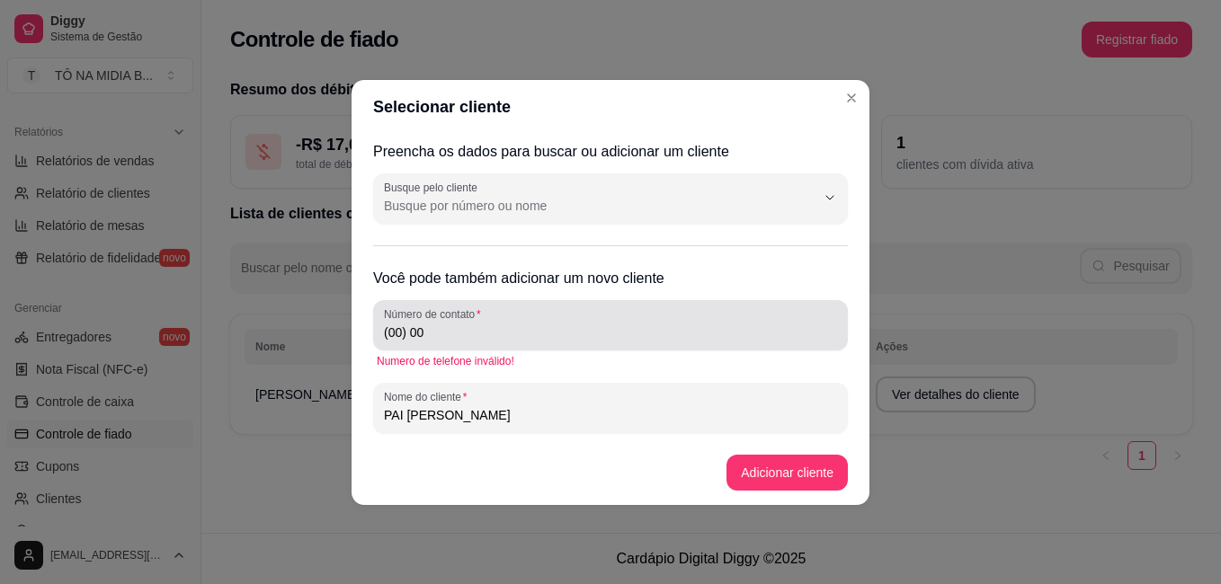
click at [532, 337] on input "(00) 00" at bounding box center [610, 333] width 453 height 18
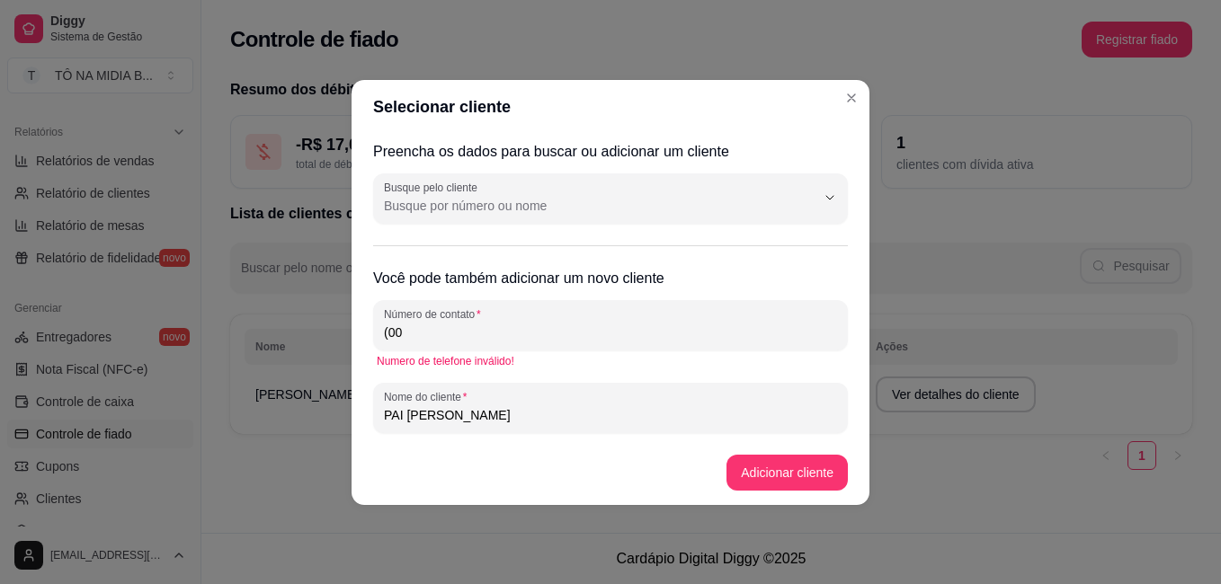
type input "(0"
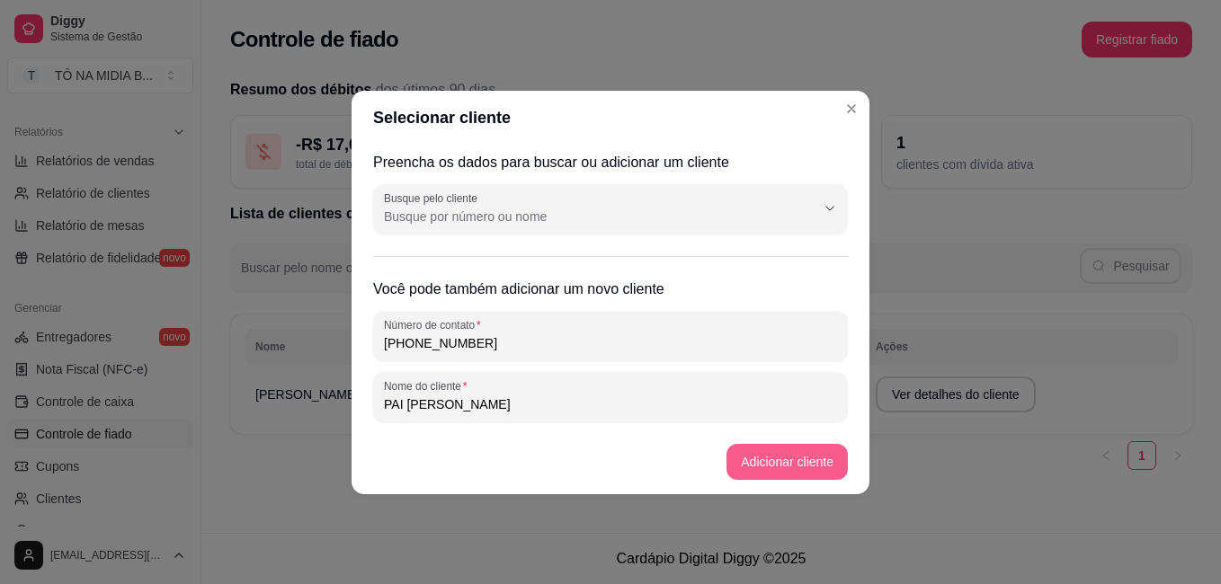
type input "[PHONE_NUMBER]"
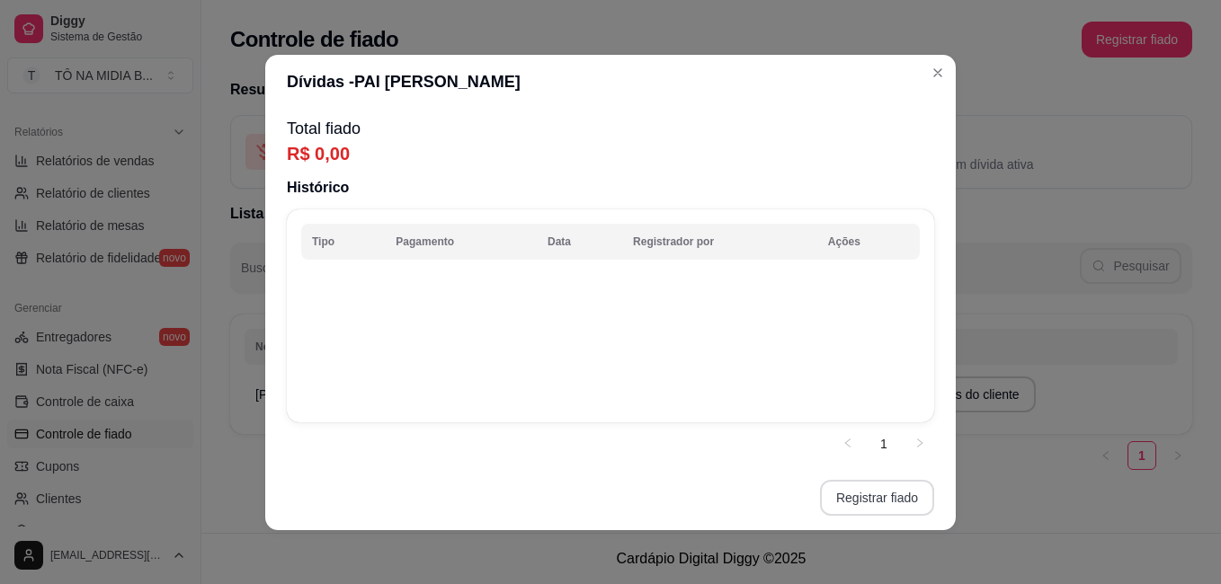
click at [870, 503] on button "Registrar fiado" at bounding box center [877, 498] width 114 height 36
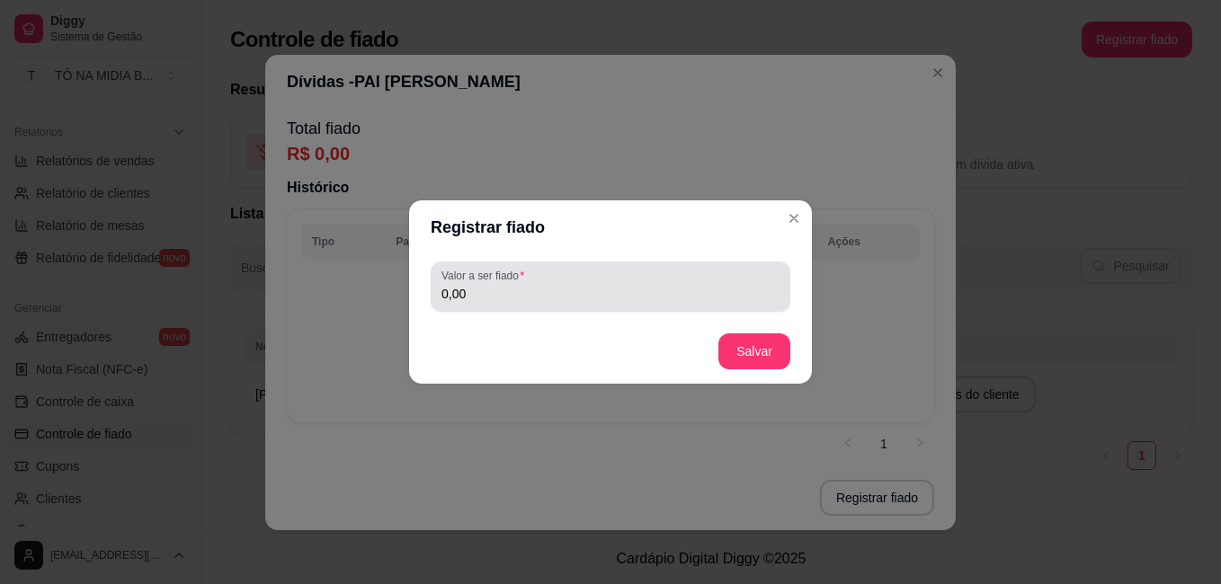
click at [527, 294] on input "0,00" at bounding box center [610, 294] width 338 height 18
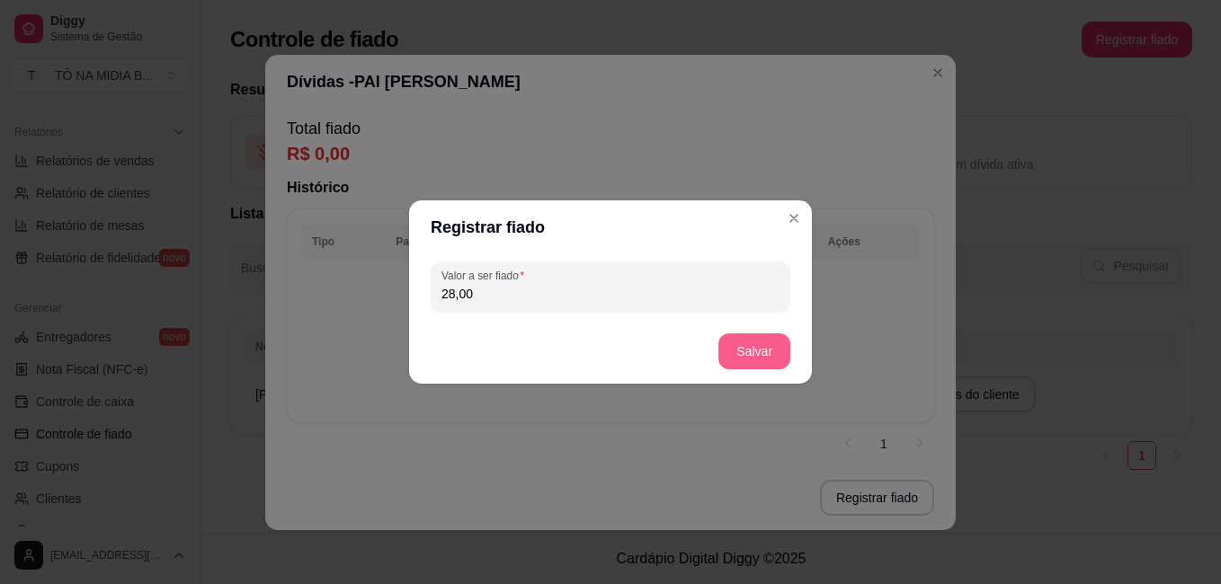
type input "28,00"
click at [764, 350] on button "Salvar" at bounding box center [754, 352] width 72 height 36
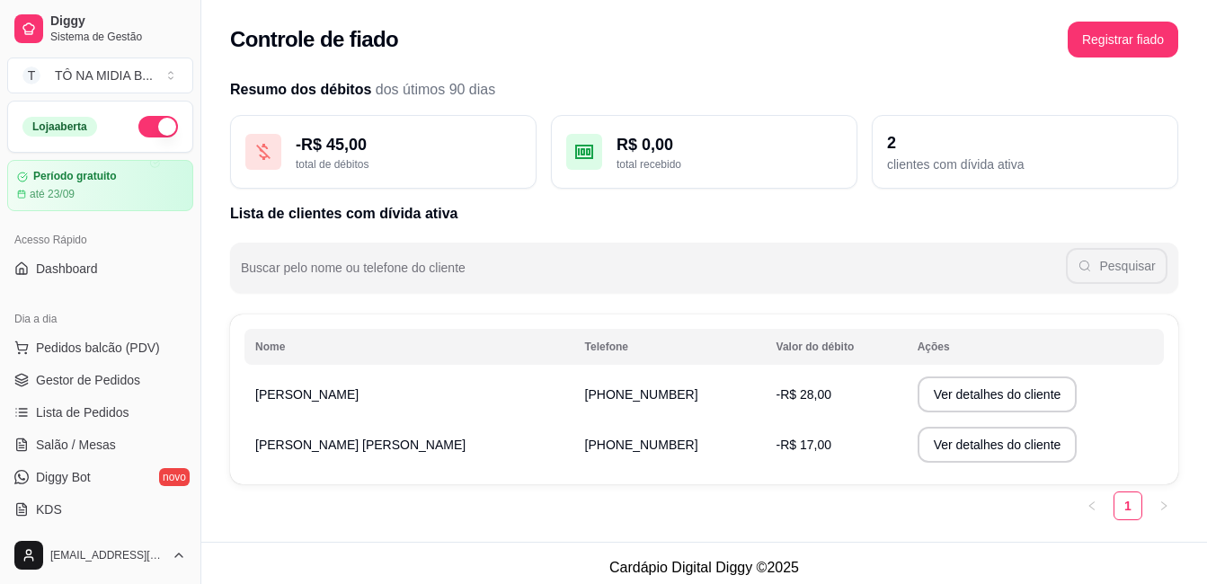
click at [1135, 50] on button "Registrar fiado" at bounding box center [1123, 40] width 111 height 36
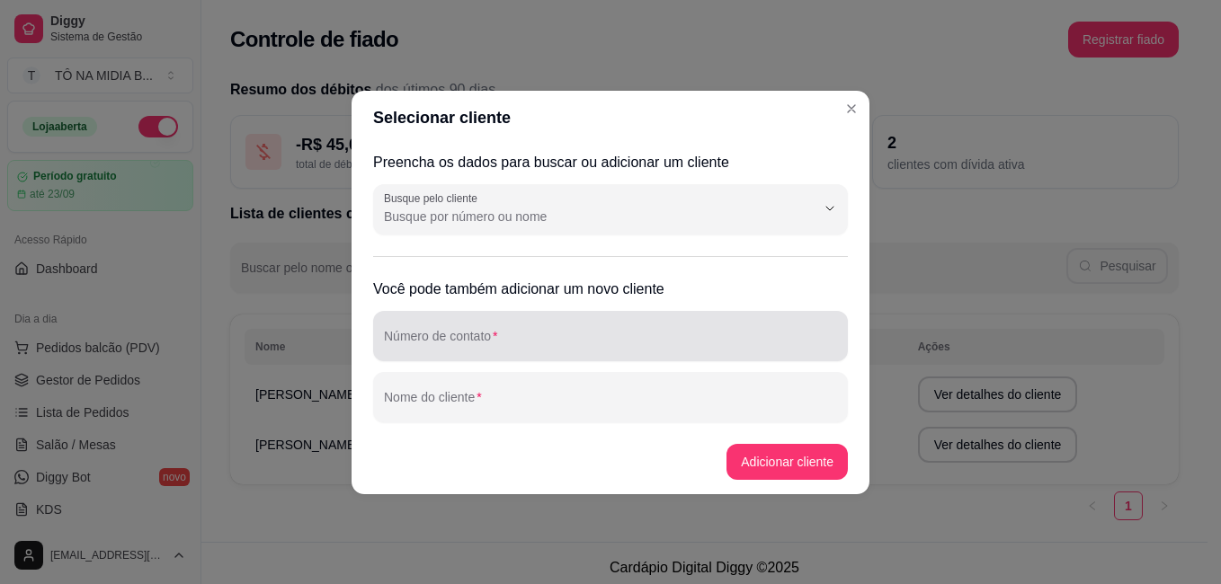
click at [464, 343] on input "Número de contato" at bounding box center [610, 343] width 453 height 18
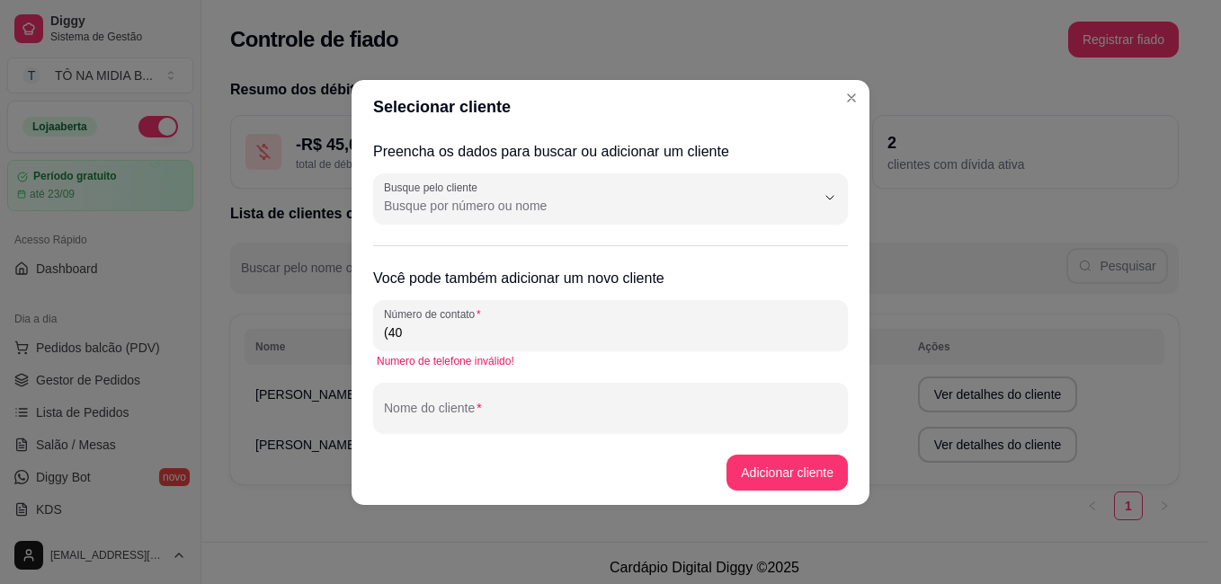
type input "(4"
type input "(14) 9 9448-74240"
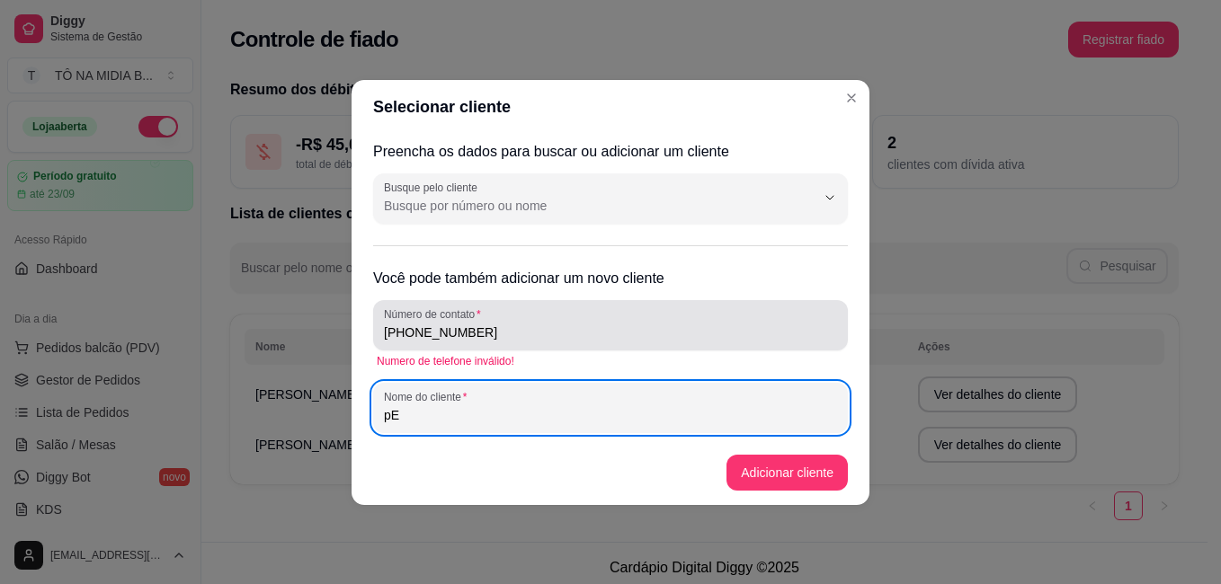
type input "p"
type input "Pedrin"
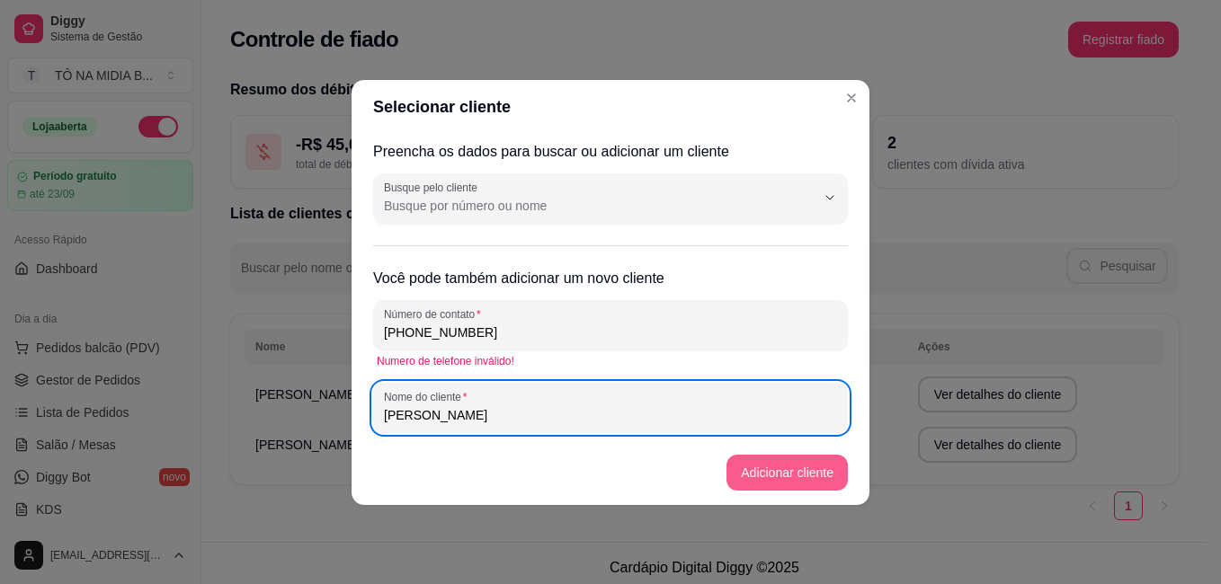
click at [798, 478] on button "Adicionar cliente" at bounding box center [786, 473] width 121 height 36
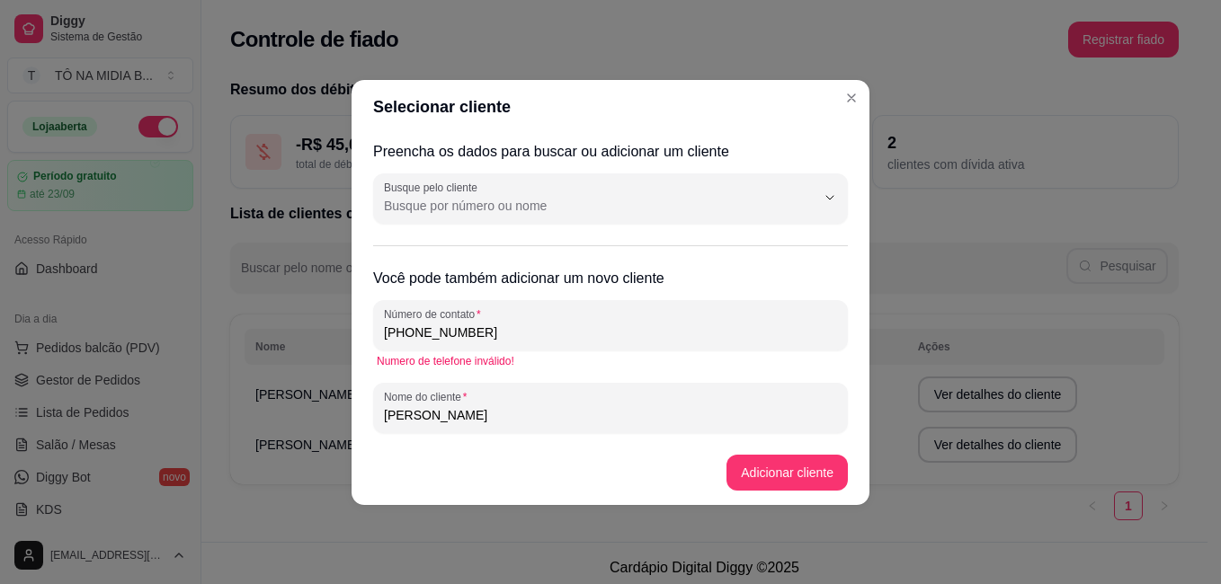
click at [639, 277] on h2 "Você pode também adicionar um novo cliente" at bounding box center [610, 279] width 475 height 22
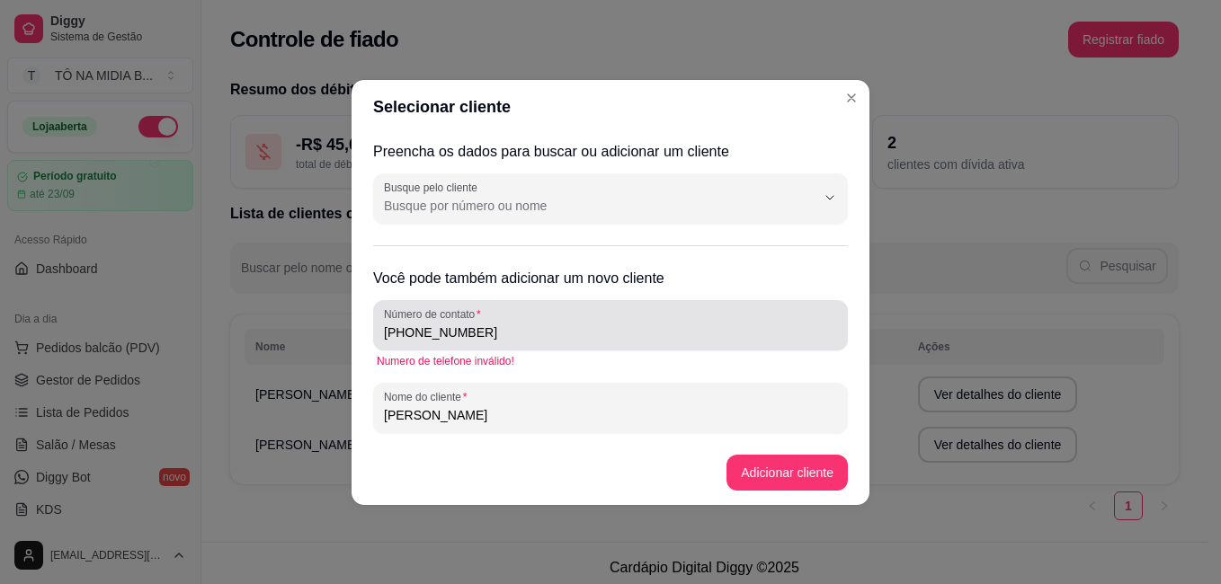
click at [563, 330] on input "(14) 9 9448-74240" at bounding box center [610, 333] width 453 height 18
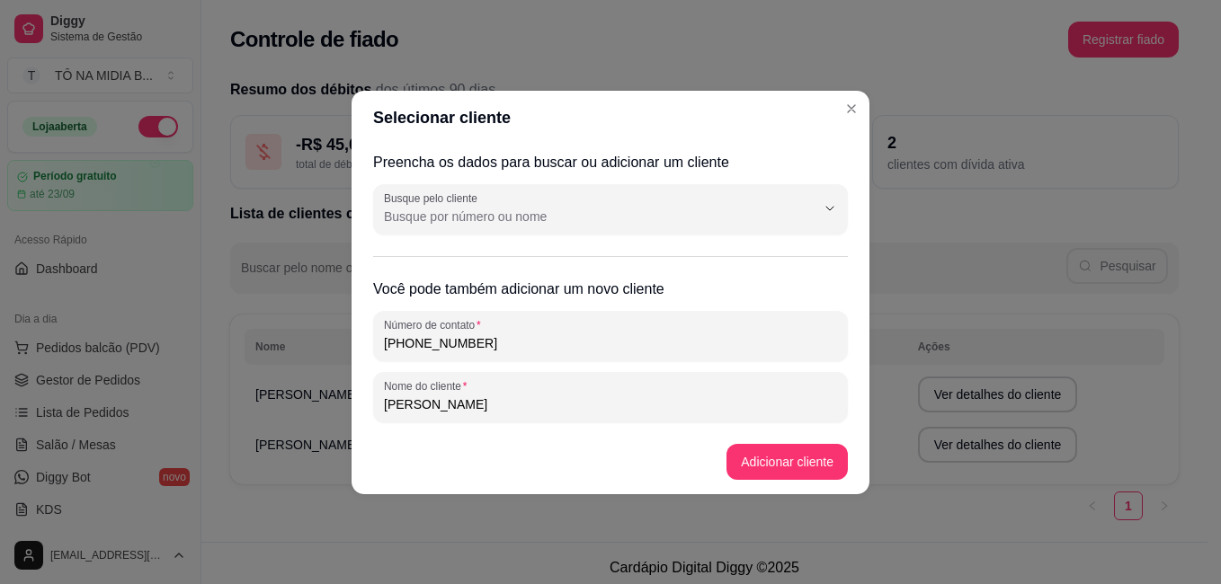
type input "(14) 9 9448-7424"
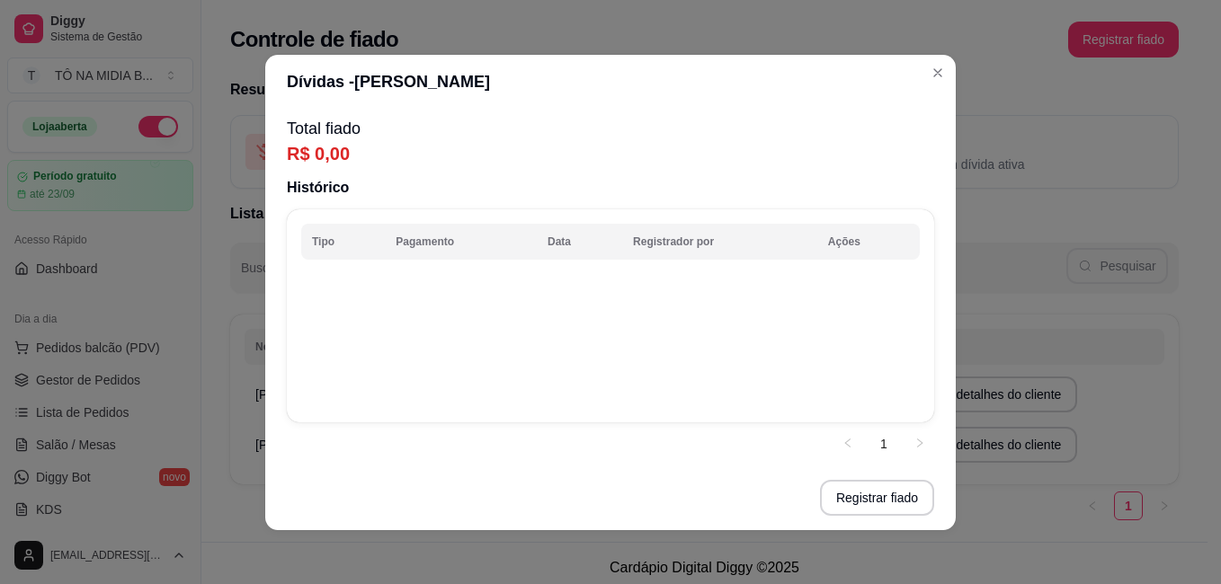
click at [312, 142] on p "R$ 0,00" at bounding box center [610, 153] width 647 height 25
click at [307, 148] on p "R$ 0,00" at bounding box center [610, 153] width 647 height 25
click at [310, 148] on p "R$ 0,00" at bounding box center [610, 153] width 647 height 25
click at [325, 159] on p "R$ 0,00" at bounding box center [610, 153] width 647 height 25
click at [317, 157] on p "R$ 0,00" at bounding box center [610, 153] width 647 height 25
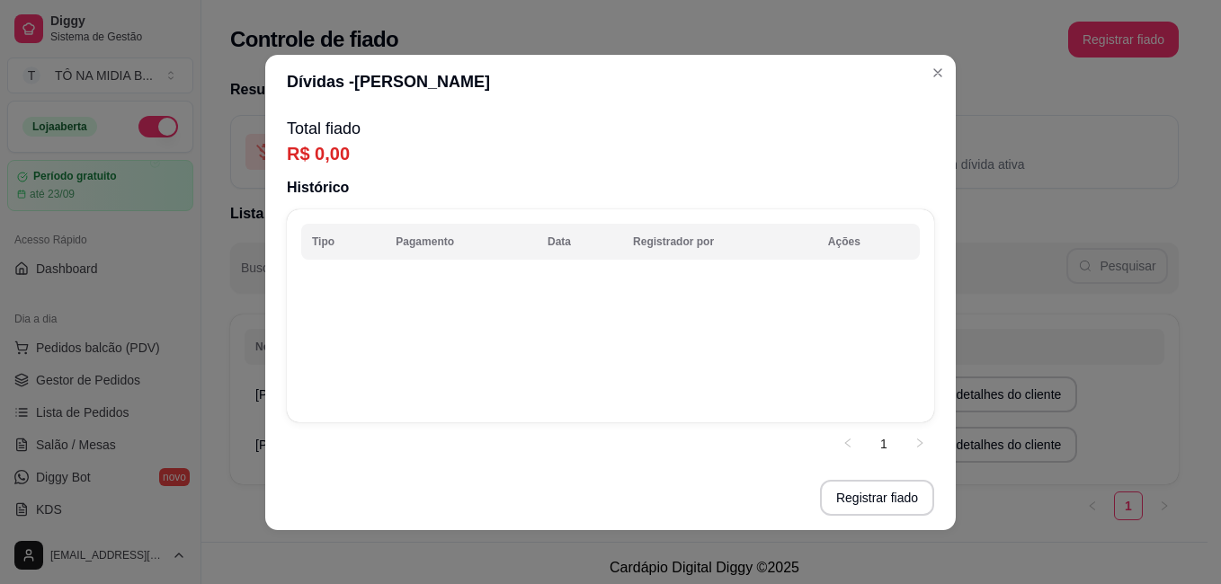
click at [318, 150] on p "R$ 0,00" at bounding box center [610, 153] width 647 height 25
click at [886, 492] on button "Registrar fiado" at bounding box center [877, 498] width 114 height 36
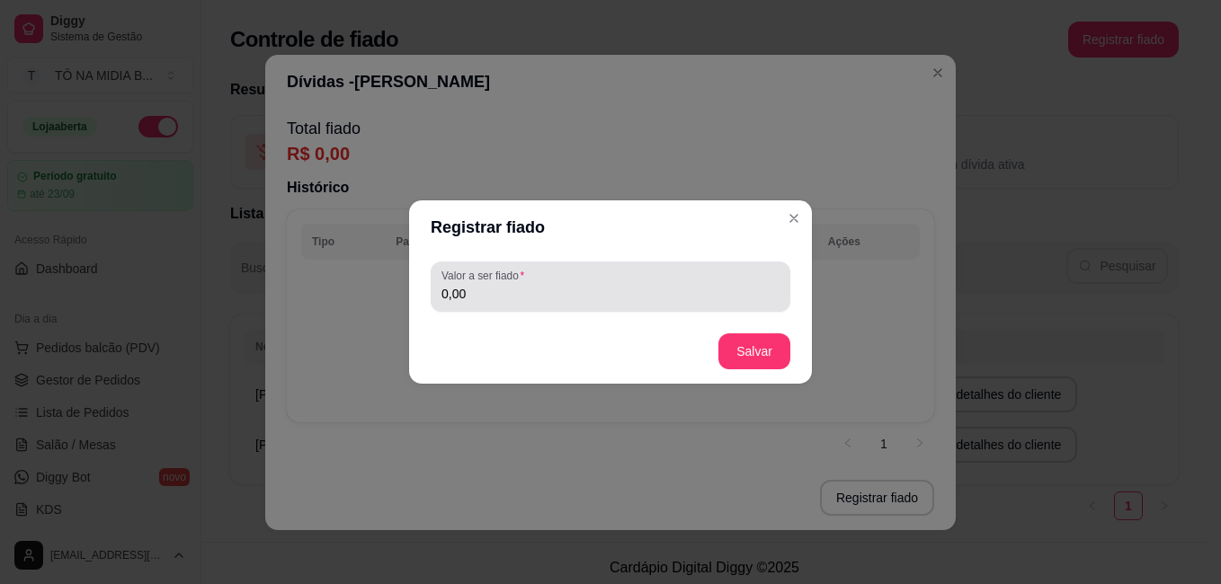
click at [534, 289] on input "0,00" at bounding box center [610, 294] width 338 height 18
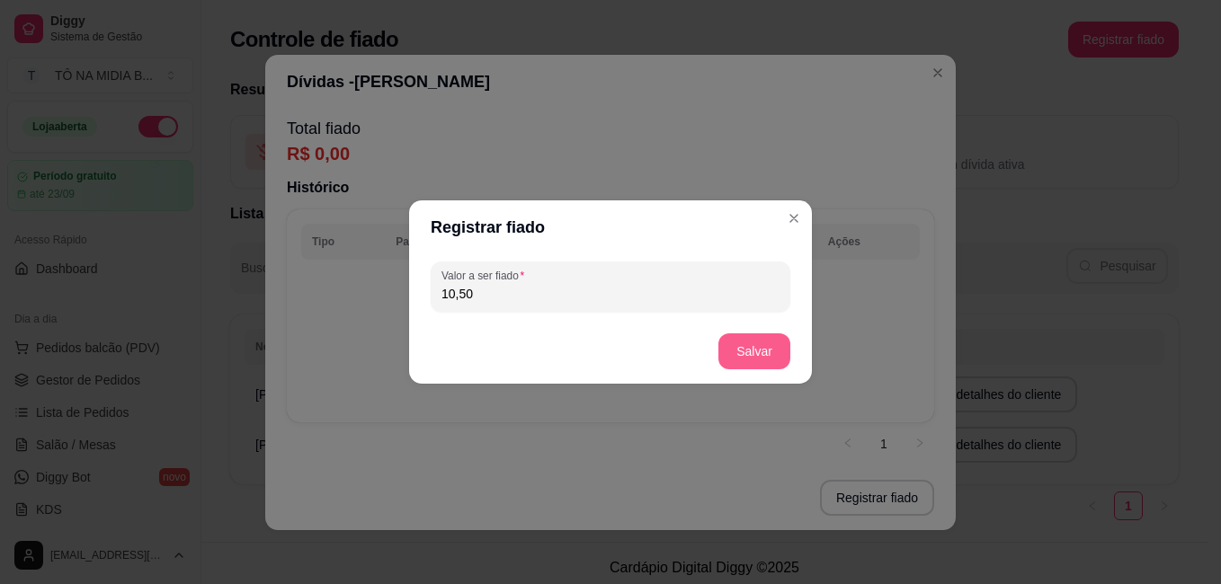
type input "10,50"
click at [749, 336] on button "Salvar" at bounding box center [754, 352] width 72 height 36
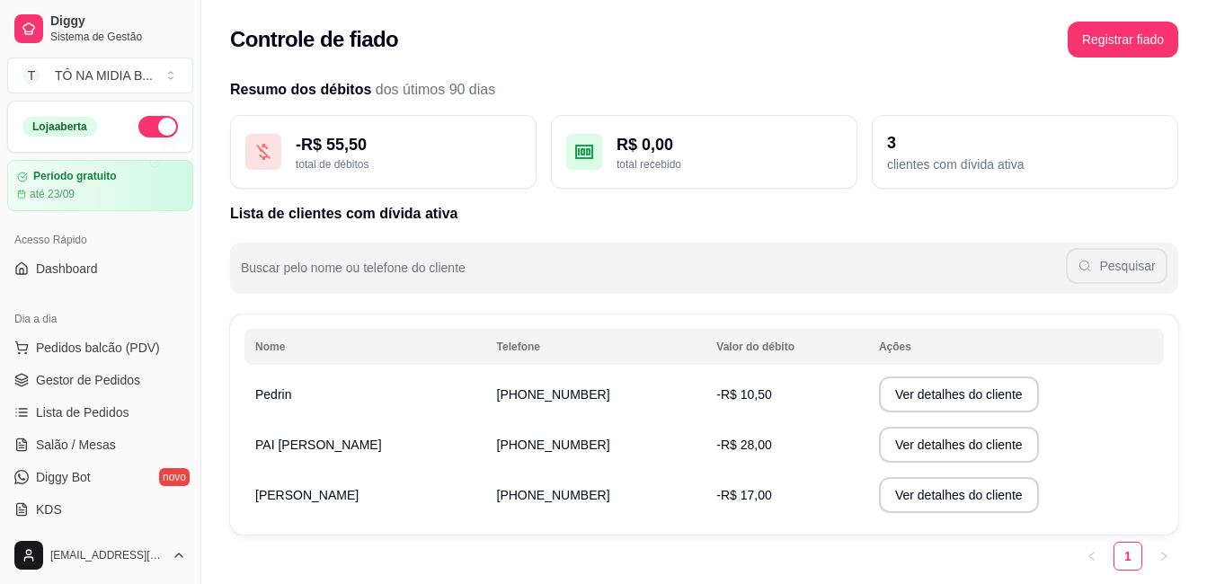
click at [455, 397] on td "Pedrin" at bounding box center [366, 394] width 242 height 50
click at [289, 390] on td "Pedrin" at bounding box center [366, 394] width 242 height 50
click at [905, 394] on button "Ver detalhes do cliente" at bounding box center [959, 395] width 155 height 35
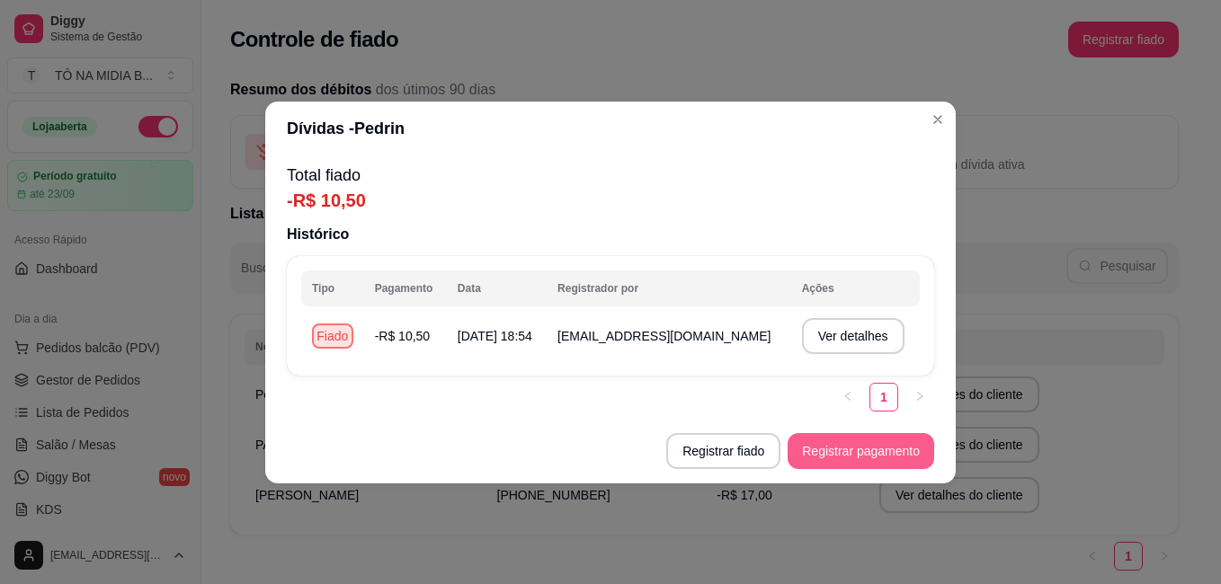
click at [863, 462] on button "Registrar pagamento" at bounding box center [861, 451] width 147 height 36
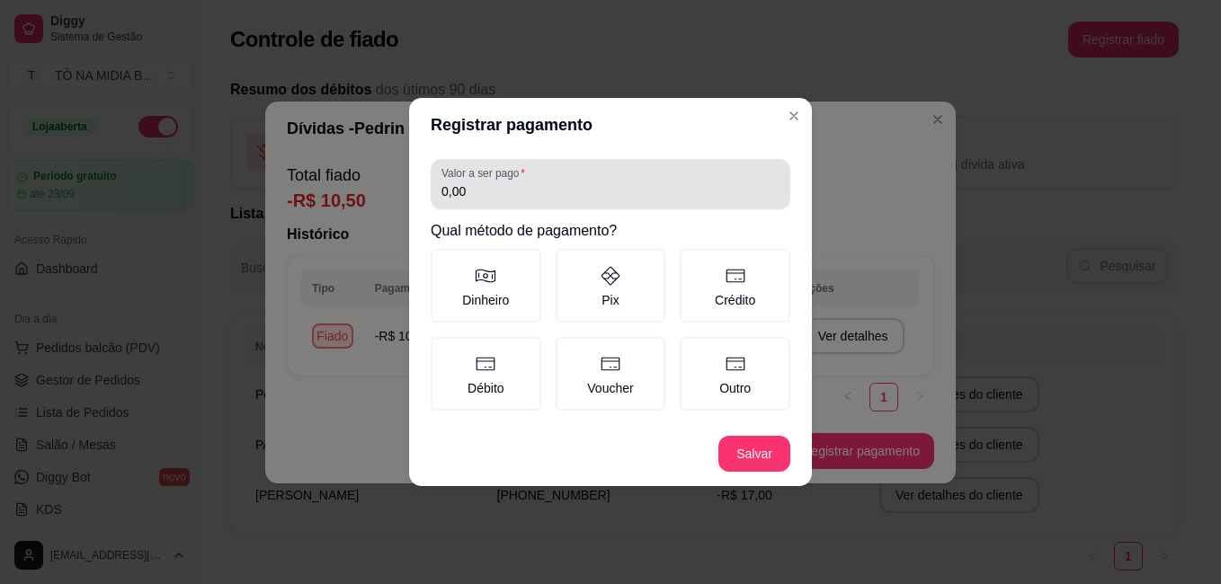
click at [500, 191] on input "0,00" at bounding box center [610, 191] width 338 height 18
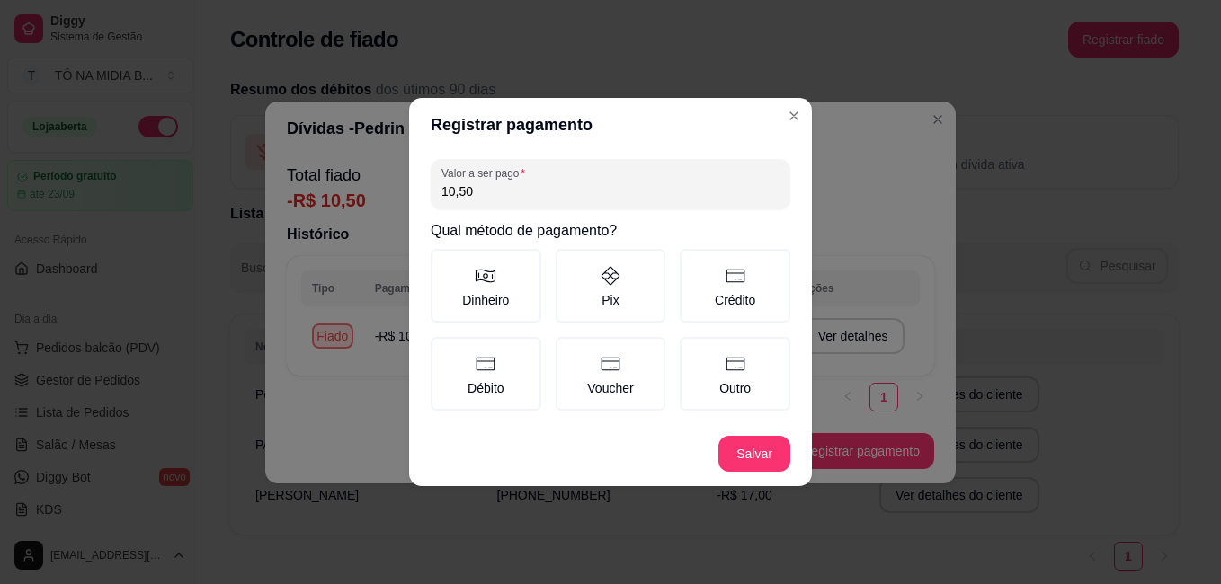
type input "10,50"
click at [592, 272] on label "Pix" at bounding box center [611, 286] width 111 height 74
click at [569, 263] on button "Pix" at bounding box center [562, 255] width 14 height 14
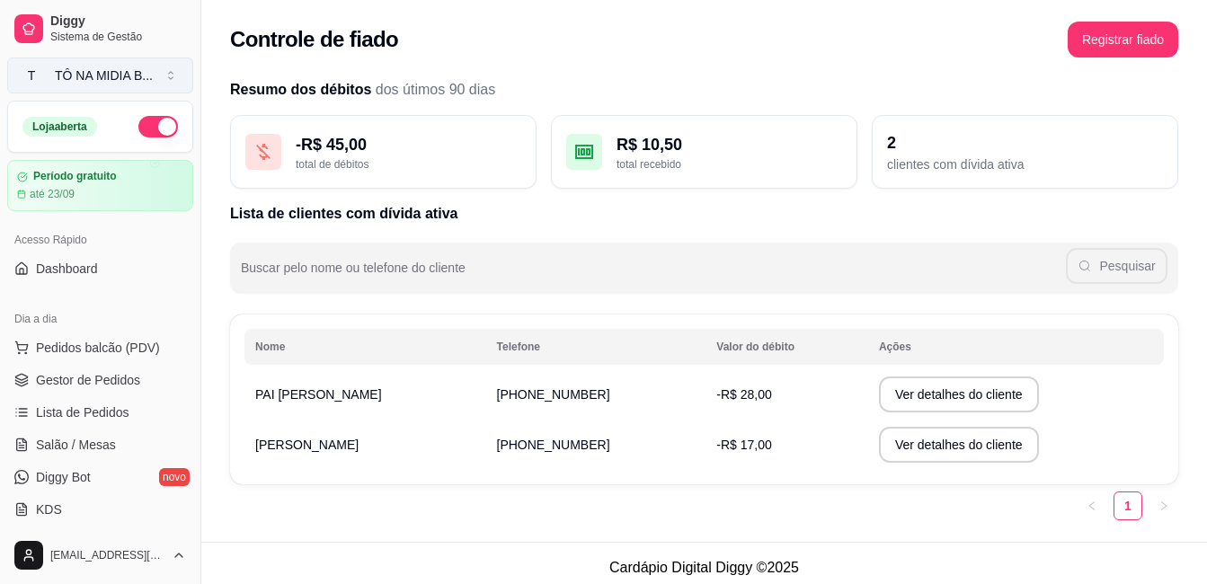
click at [72, 68] on div "TÔ NA MIDIA B ..." at bounding box center [104, 76] width 98 height 18
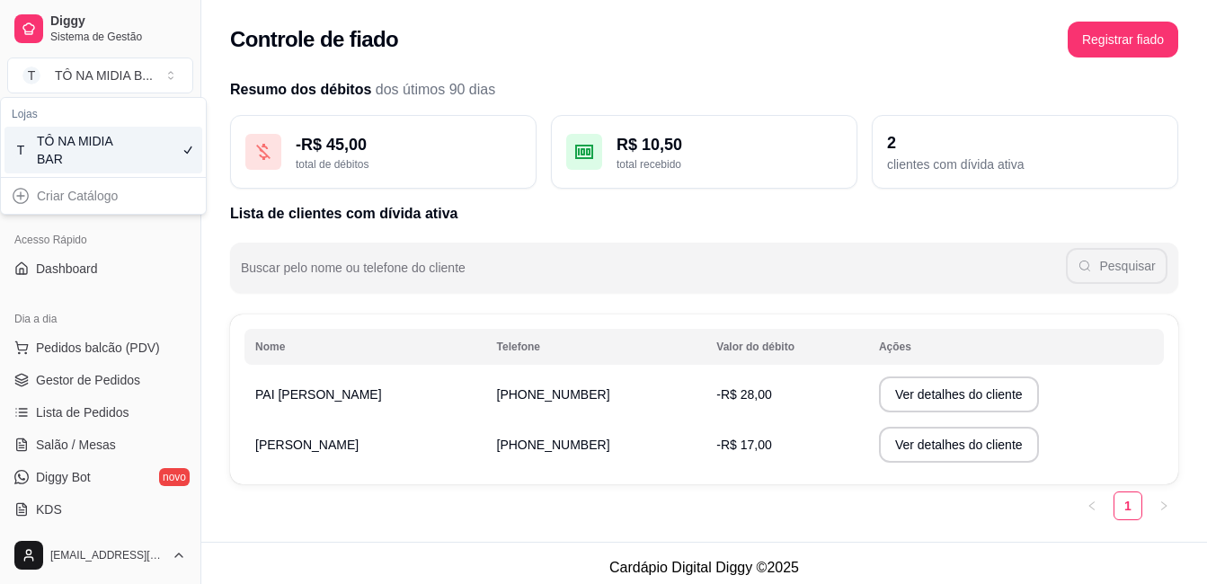
click at [58, 165] on div "TÔ NA MIDIA BAR" at bounding box center [77, 150] width 81 height 36
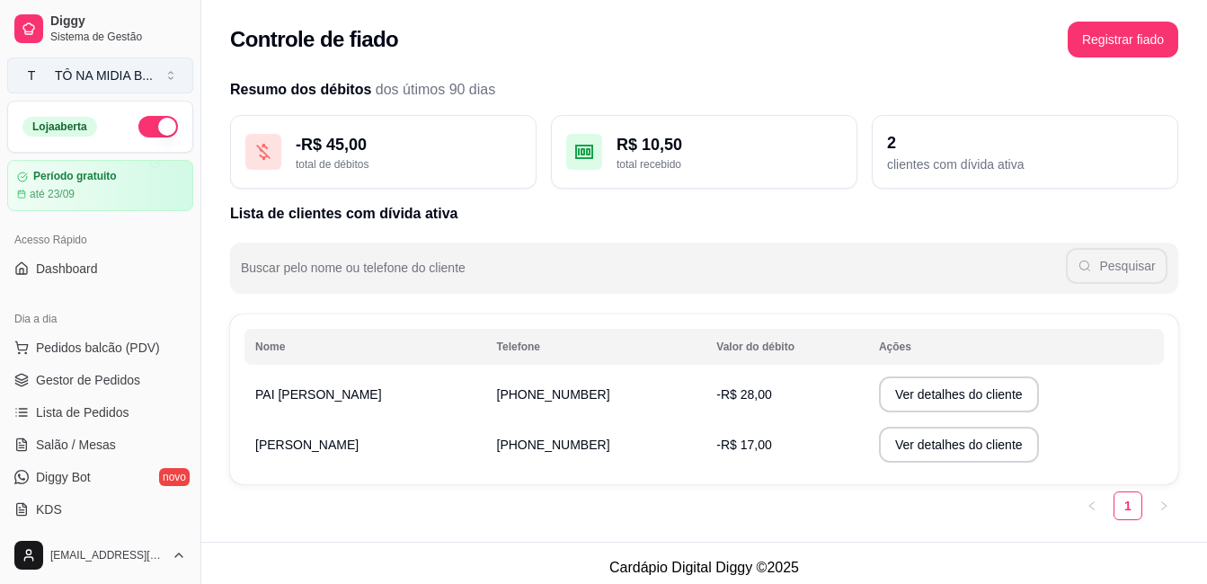
click at [42, 76] on button "T TÔ NA MIDIA B ..." at bounding box center [100, 76] width 186 height 36
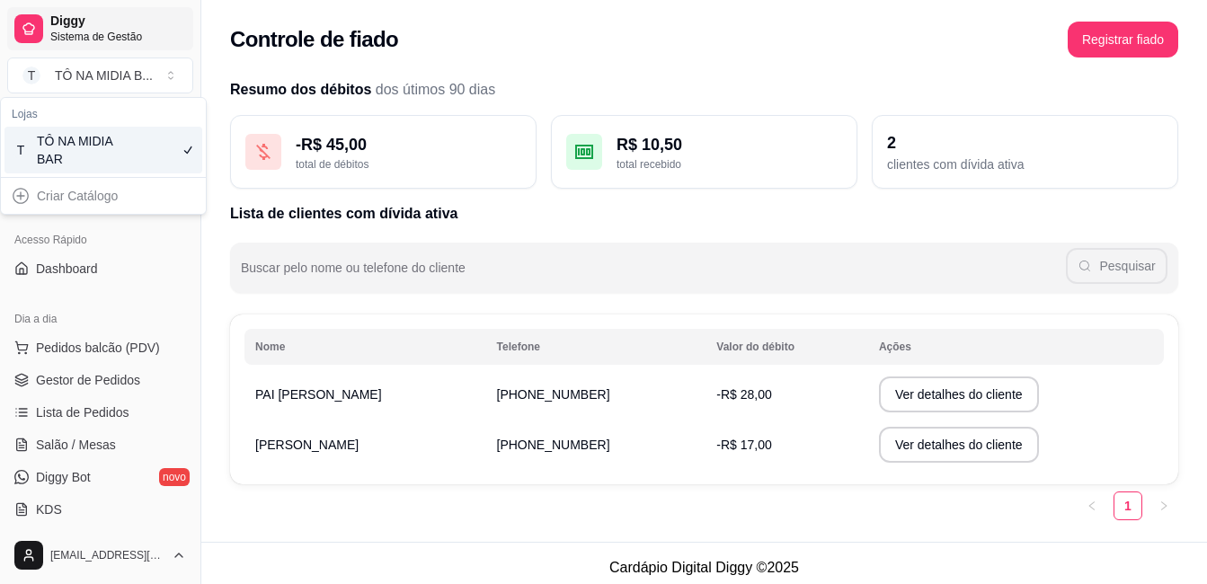
click at [67, 26] on span "Diggy" at bounding box center [118, 21] width 136 height 16
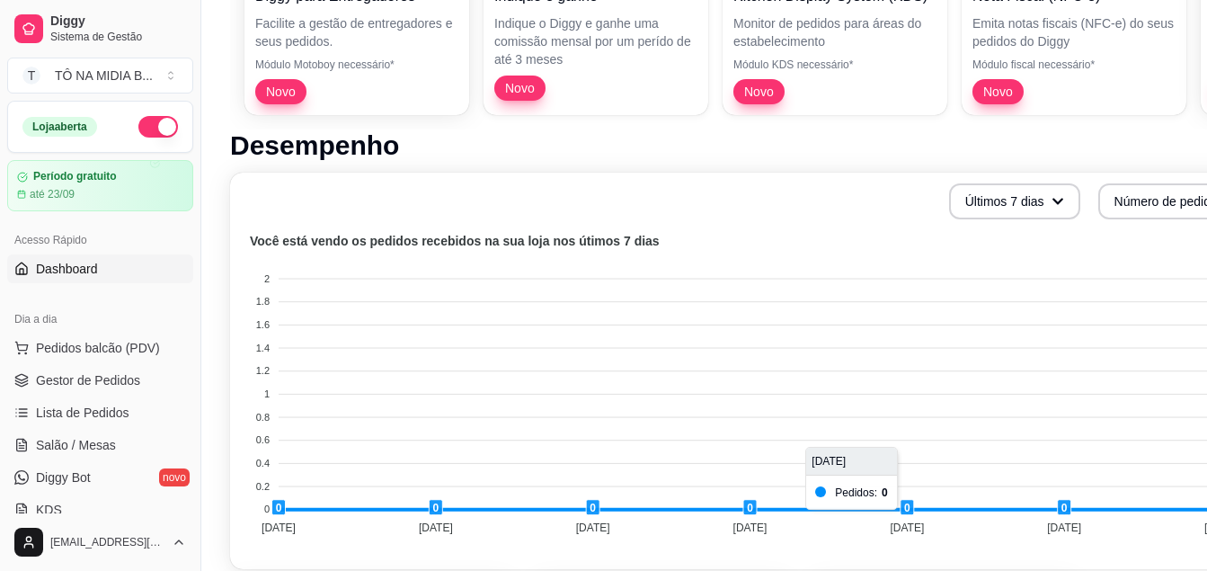
scroll to position [180, 0]
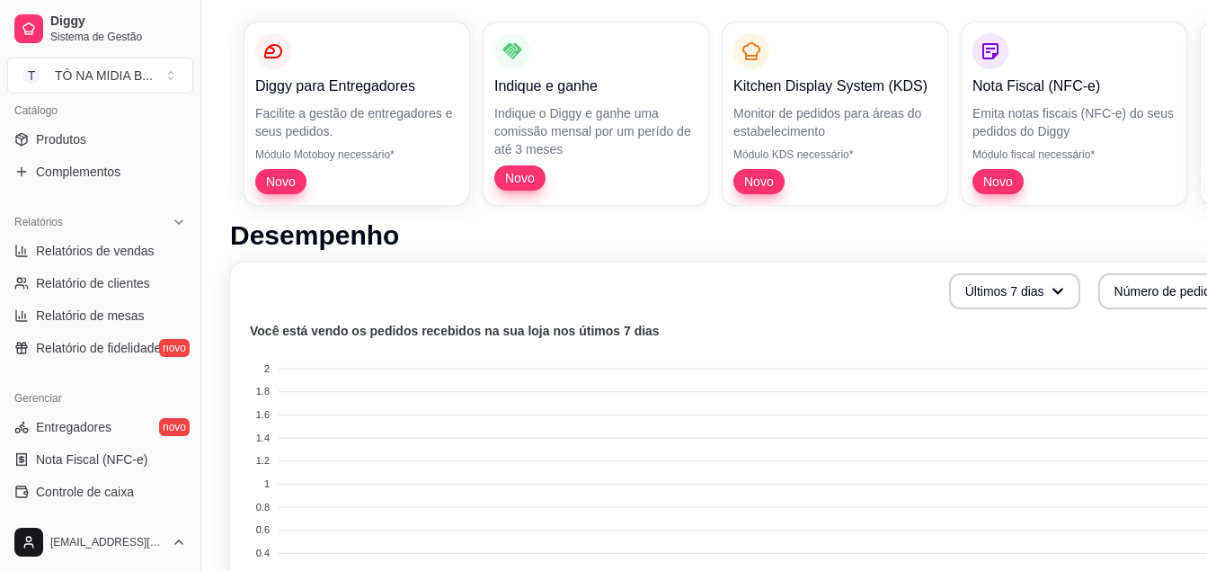
scroll to position [629, 0]
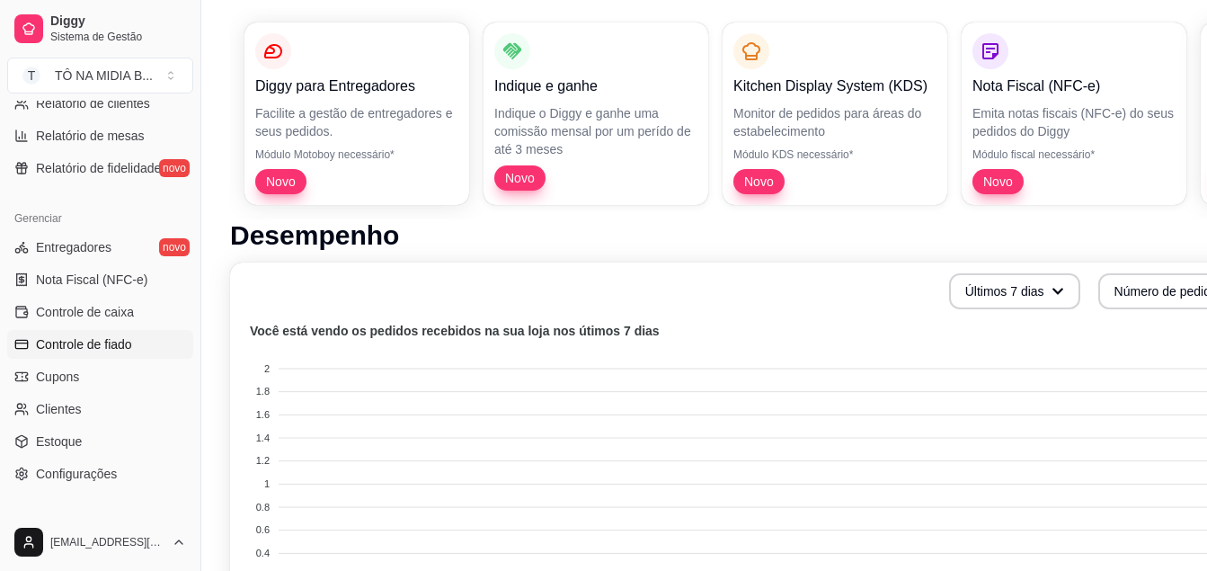
click at [115, 347] on span "Controle de fiado" at bounding box center [84, 344] width 96 height 18
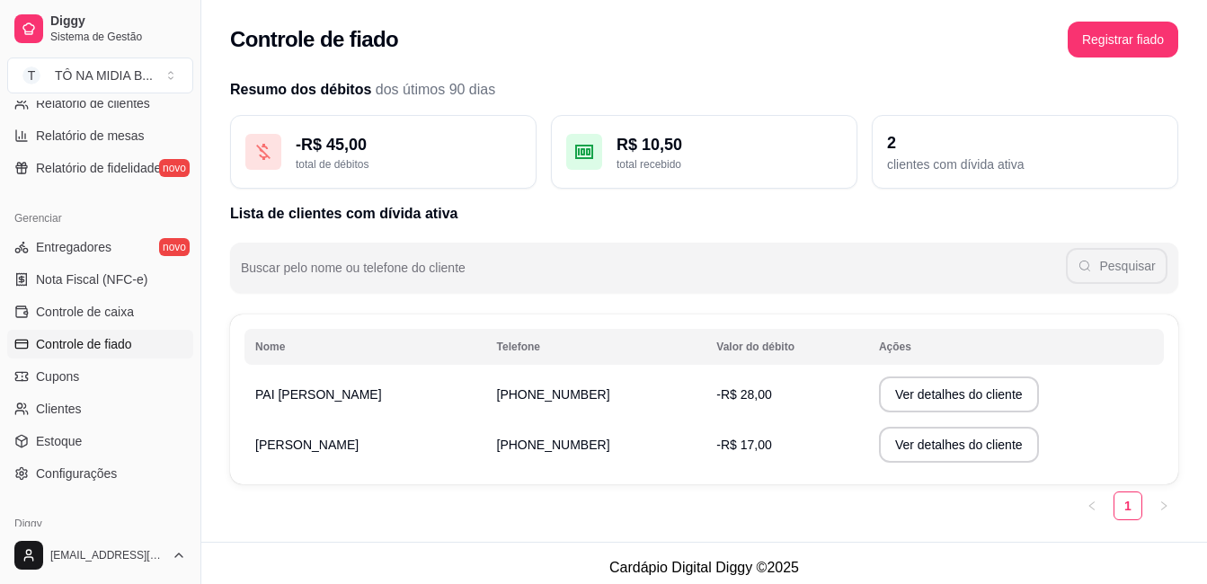
scroll to position [9, 0]
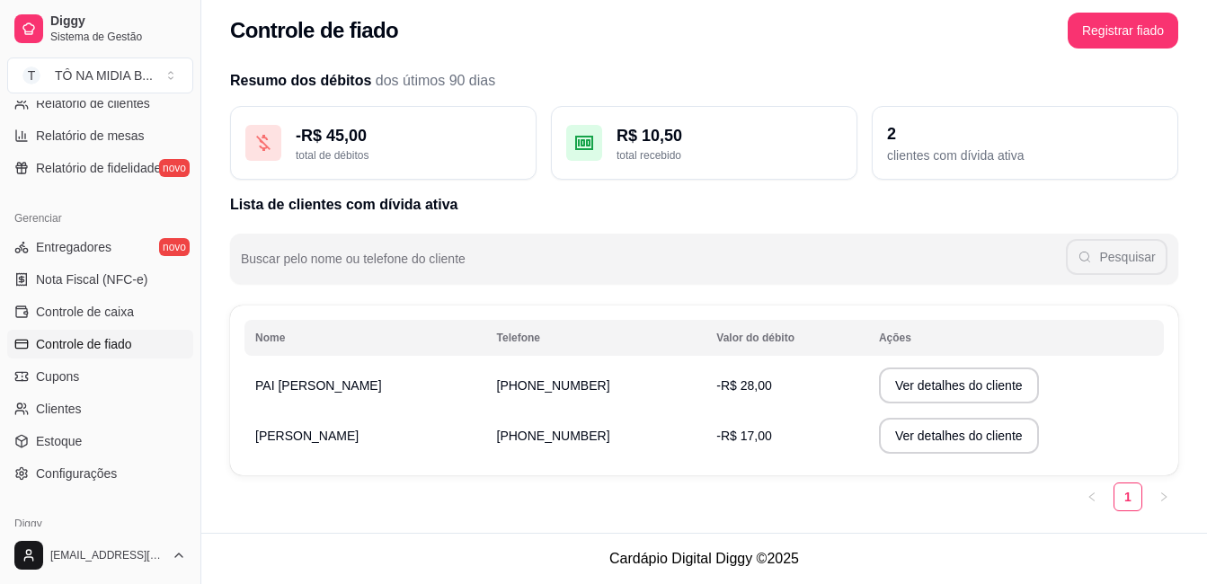
click at [912, 298] on div "Resumo dos débitos dos útimos 90 dias - R$ 45,00 total de débitos R$ 10,50 tota…" at bounding box center [704, 290] width 948 height 441
click at [312, 392] on td "[PERSON_NAME]" at bounding box center [366, 385] width 242 height 50
drag, startPoint x: 312, startPoint y: 392, endPoint x: 317, endPoint y: 461, distance: 69.4
click at [317, 461] on div "Nome Telefone Valor do débito Ações PAI JEAN (14) 9910-8555 -R$ 28,00 Ver detal…" at bounding box center [704, 391] width 948 height 170
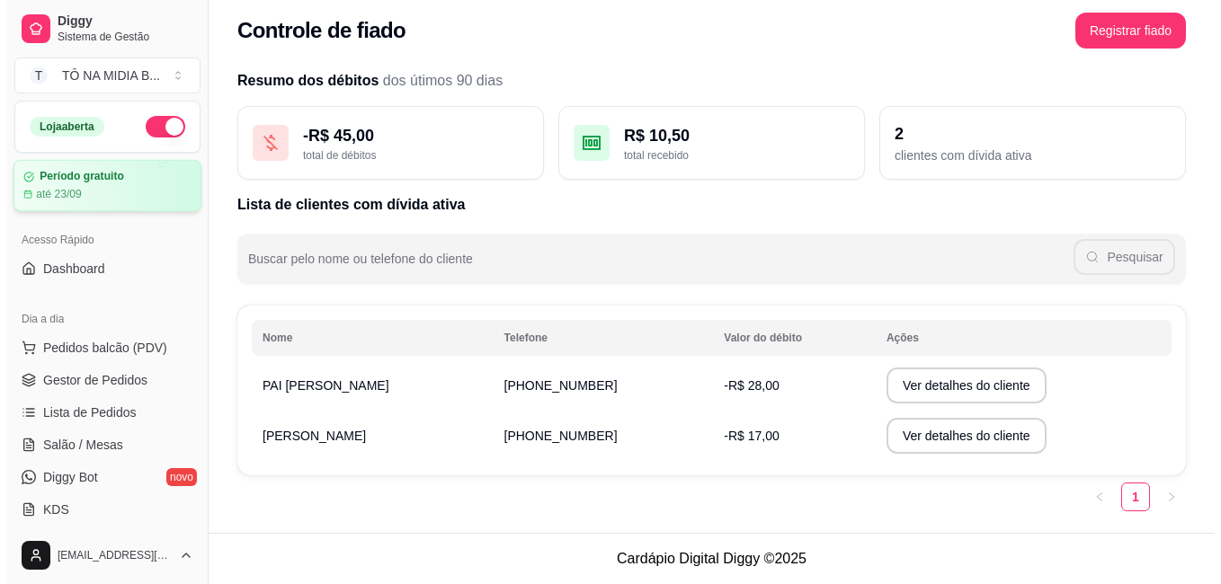
scroll to position [0, 0]
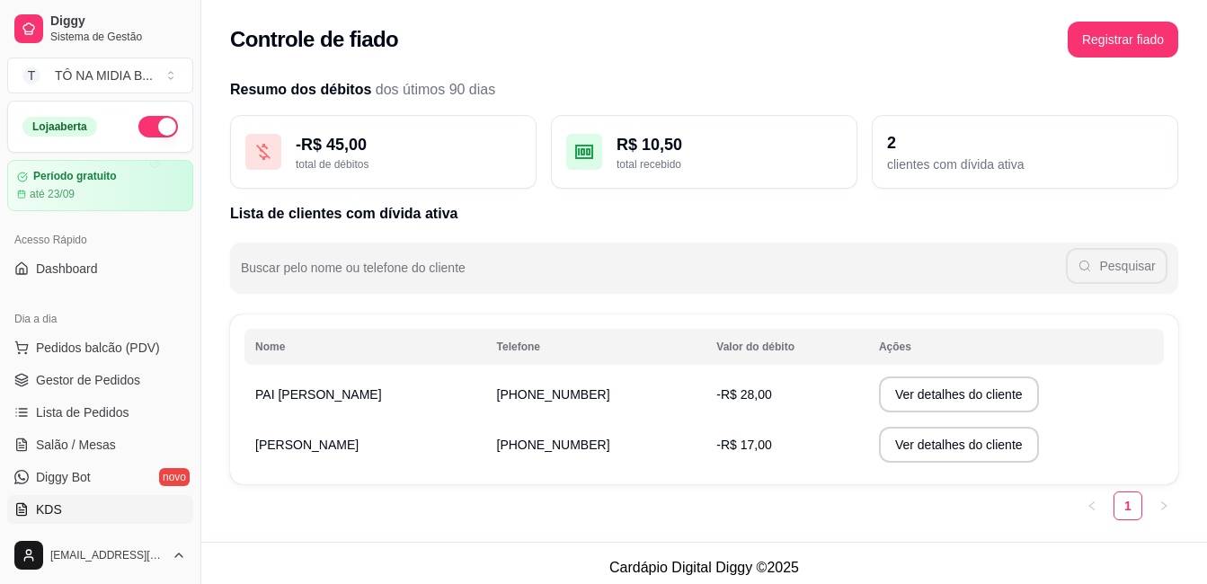
click at [83, 510] on link "KDS" at bounding box center [100, 509] width 186 height 29
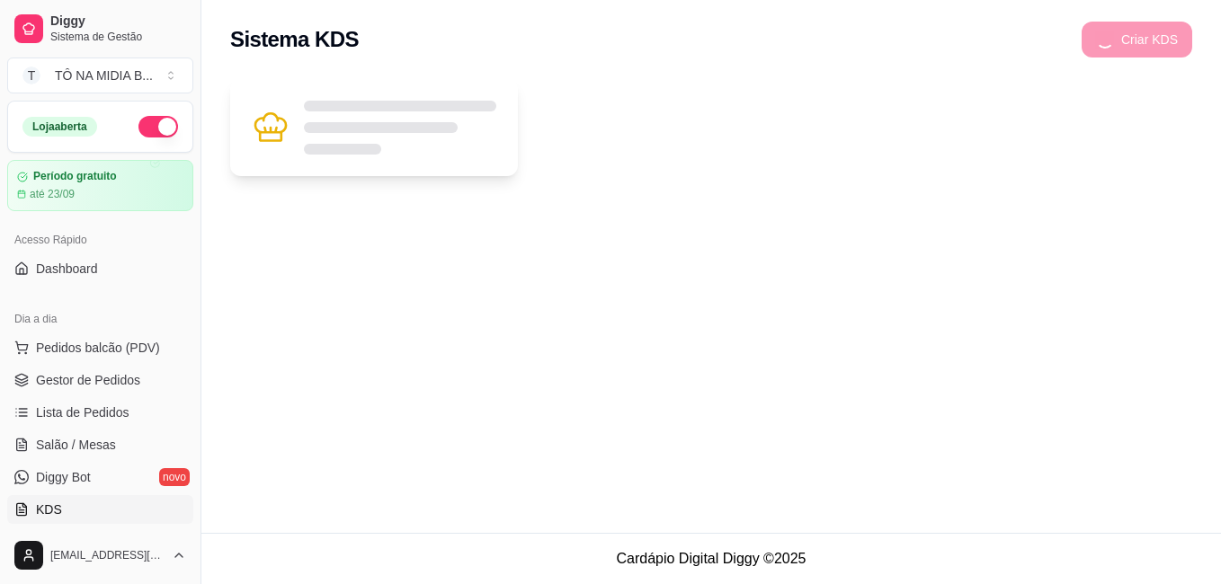
click at [308, 156] on div at bounding box center [374, 127] width 288 height 97
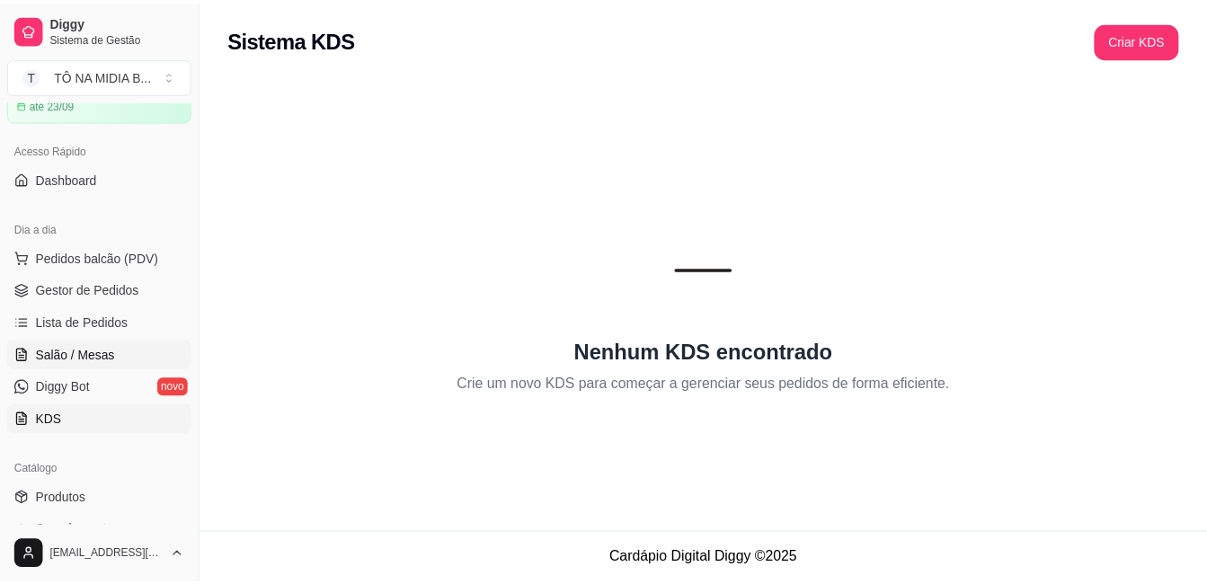
scroll to position [360, 0]
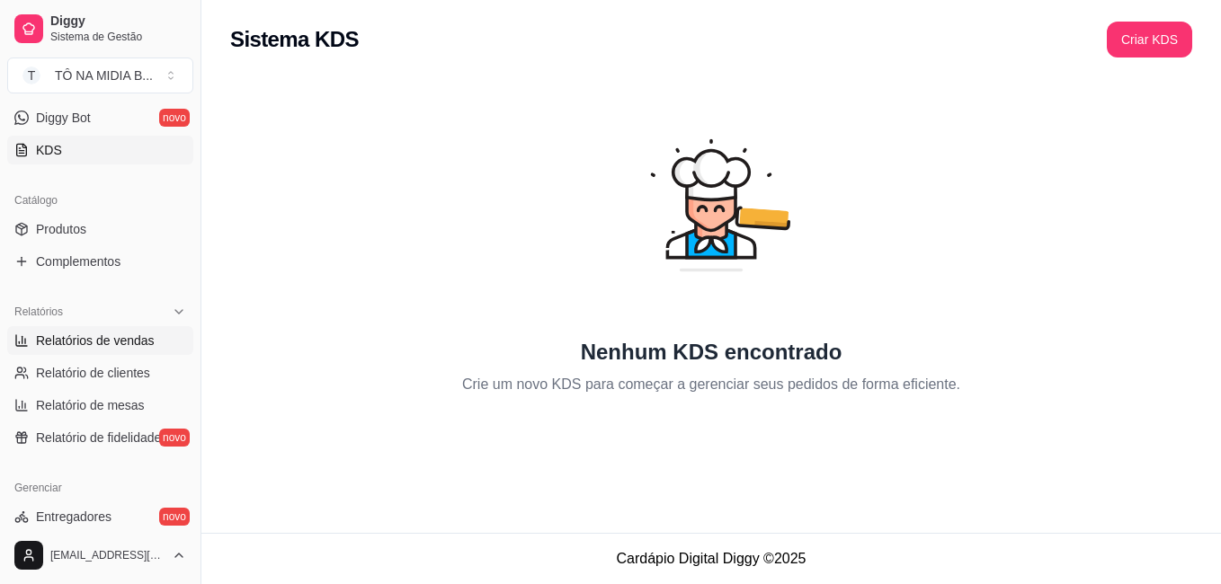
click at [128, 340] on span "Relatórios de vendas" at bounding box center [95, 341] width 119 height 18
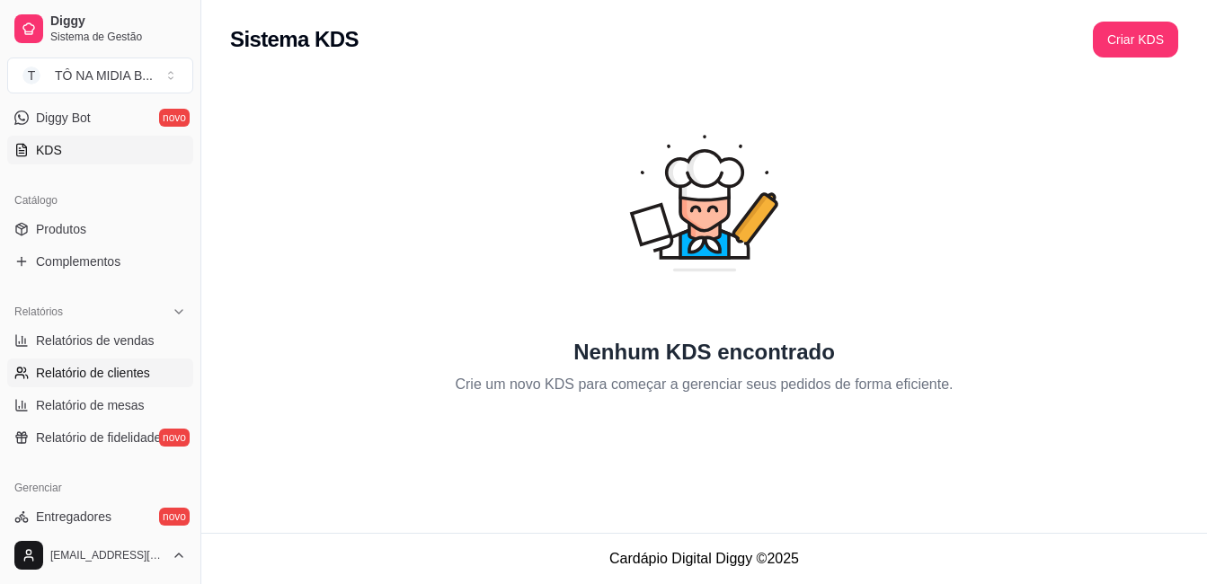
select select "ALL"
select select "0"
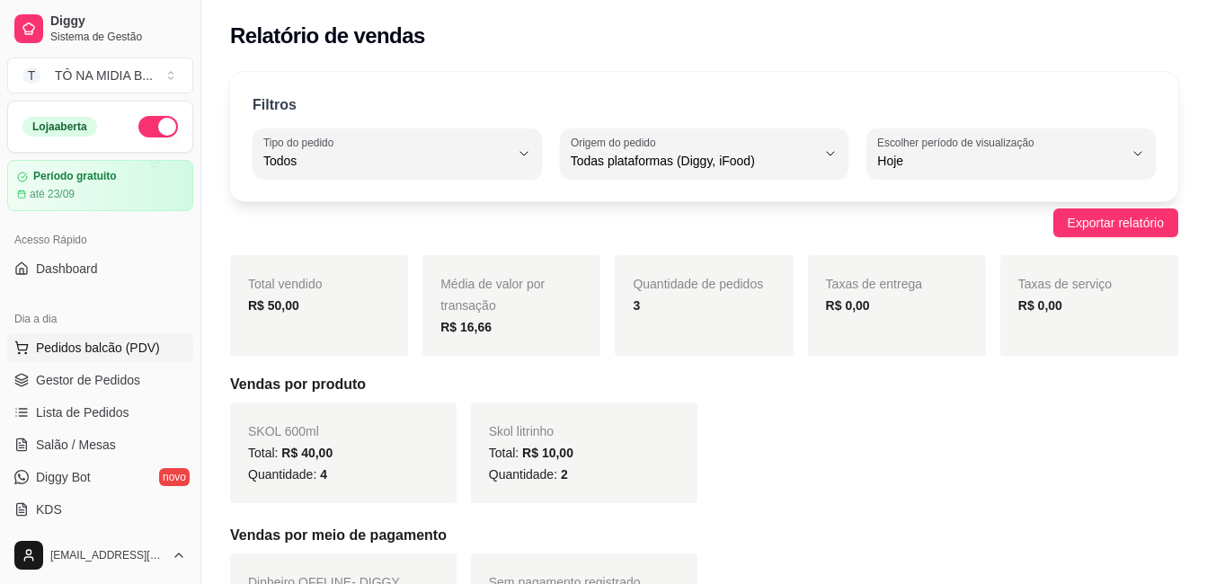
click at [97, 347] on span "Pedidos balcão (PDV)" at bounding box center [98, 348] width 124 height 18
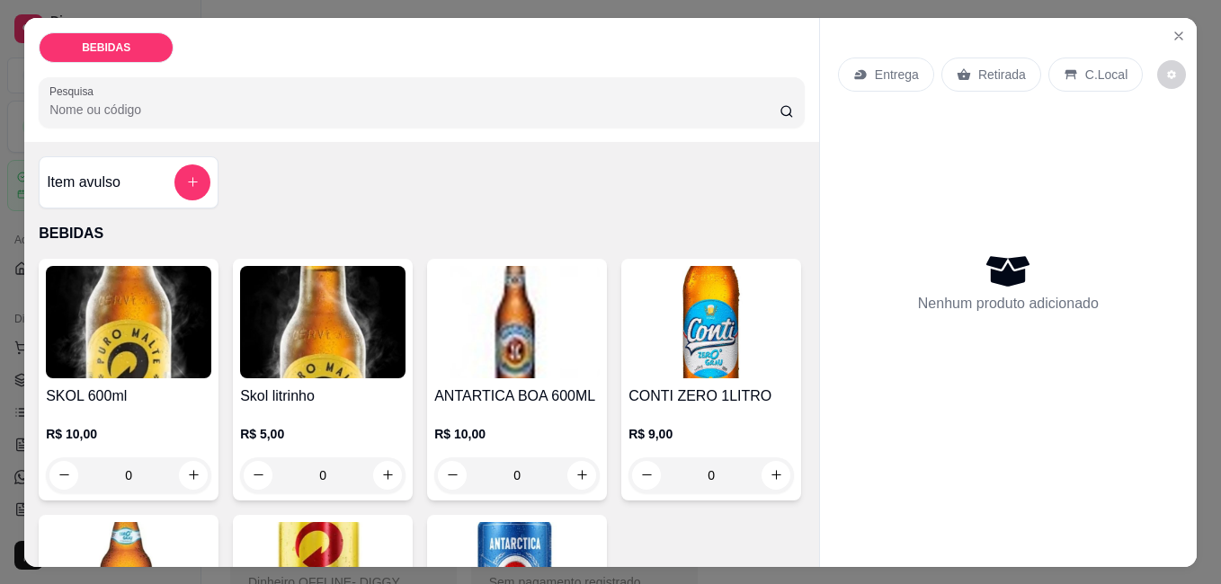
scroll to position [90, 0]
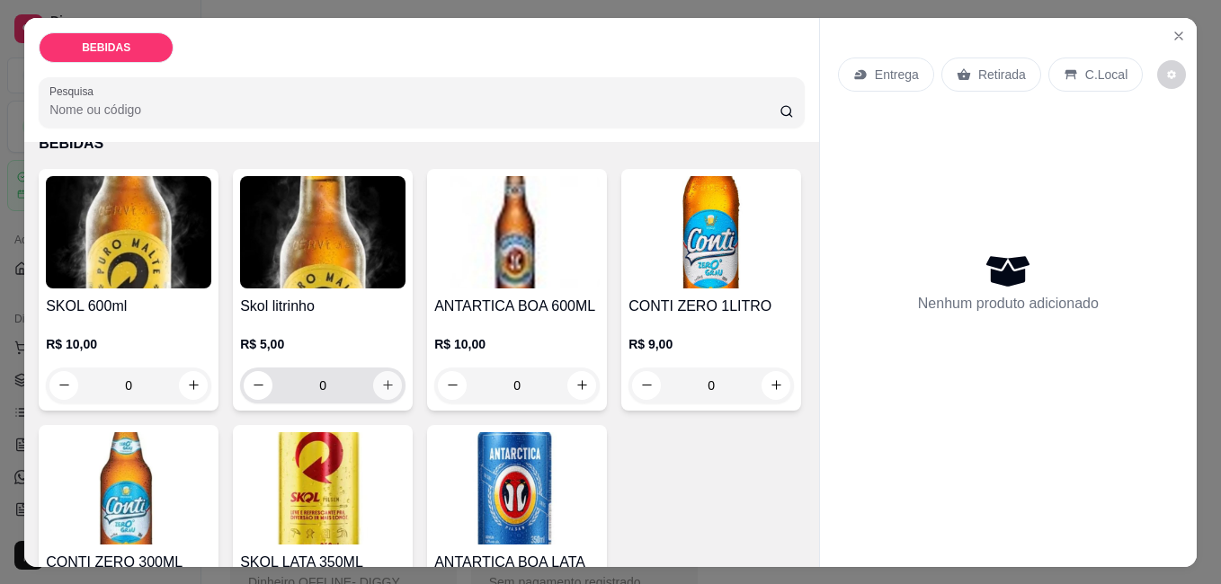
click at [379, 387] on button "increase-product-quantity" at bounding box center [387, 385] width 29 height 29
type input "1"
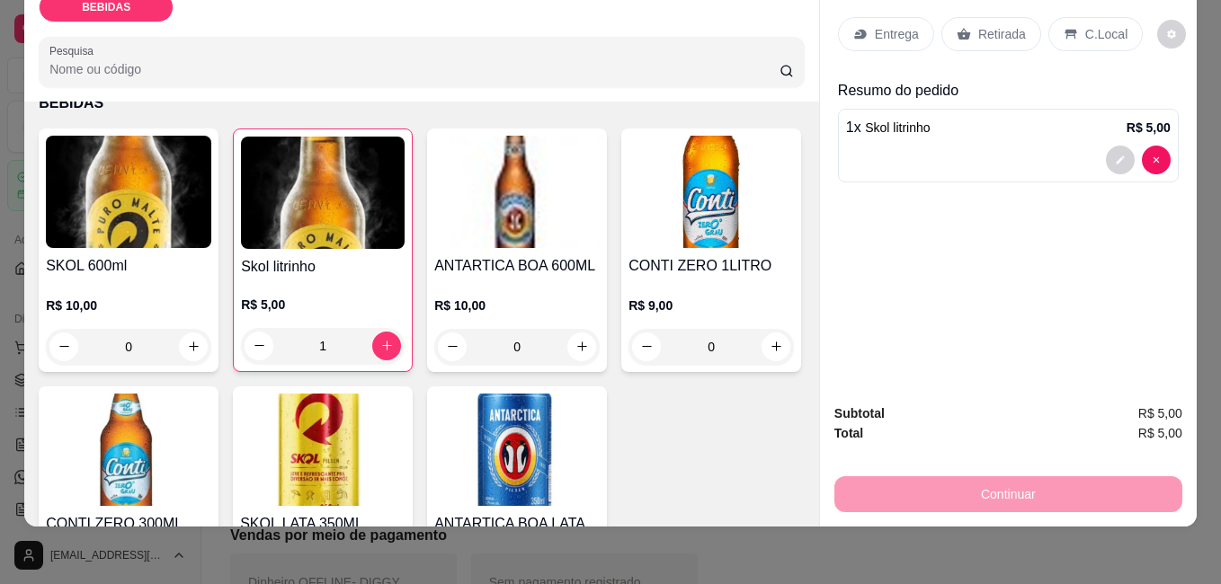
scroll to position [0, 0]
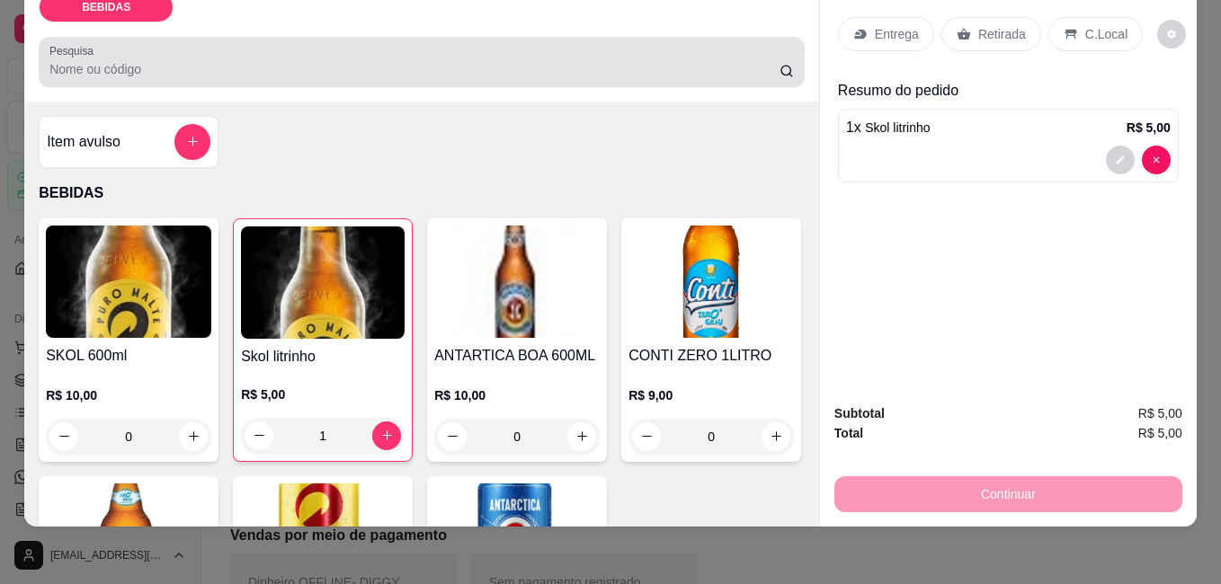
click at [126, 60] on input "Pesquisa" at bounding box center [414, 69] width 730 height 18
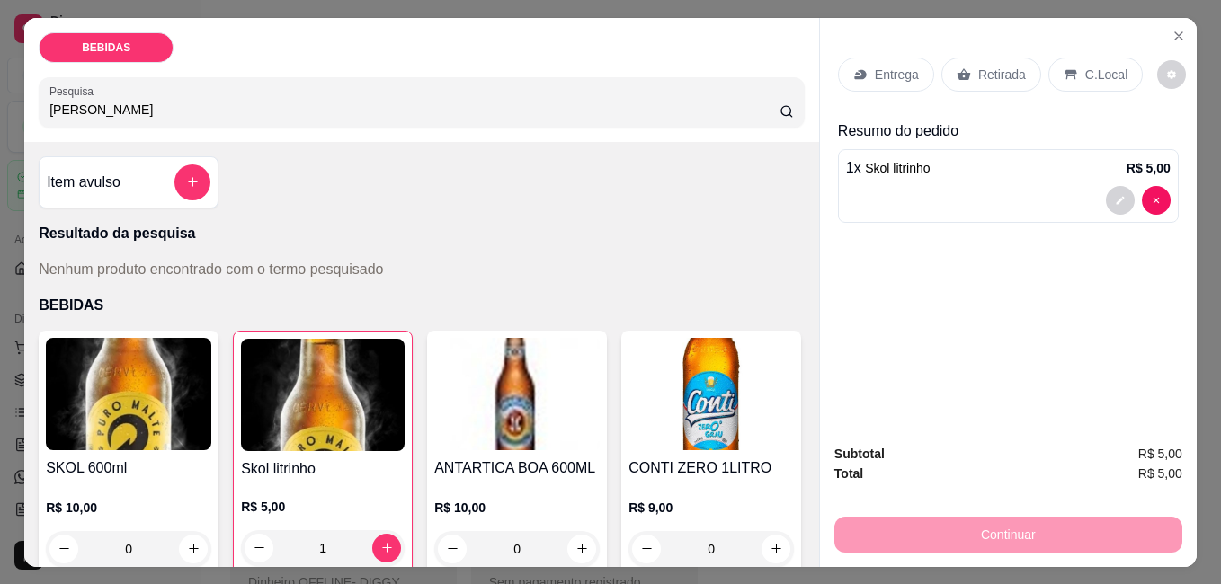
type input "[PERSON_NAME]"
click at [982, 332] on div "Entrega Retirada C.Local Resumo do pedido 1 x Skol litrinho R$ 5,00" at bounding box center [1008, 224] width 377 height 412
click at [287, 189] on div "Item avulso Resultado da pesquisa Nenhum produto encontrado com o termo pesquis…" at bounding box center [421, 354] width 795 height 425
click at [192, 175] on icon "add-separate-item" at bounding box center [192, 181] width 13 height 13
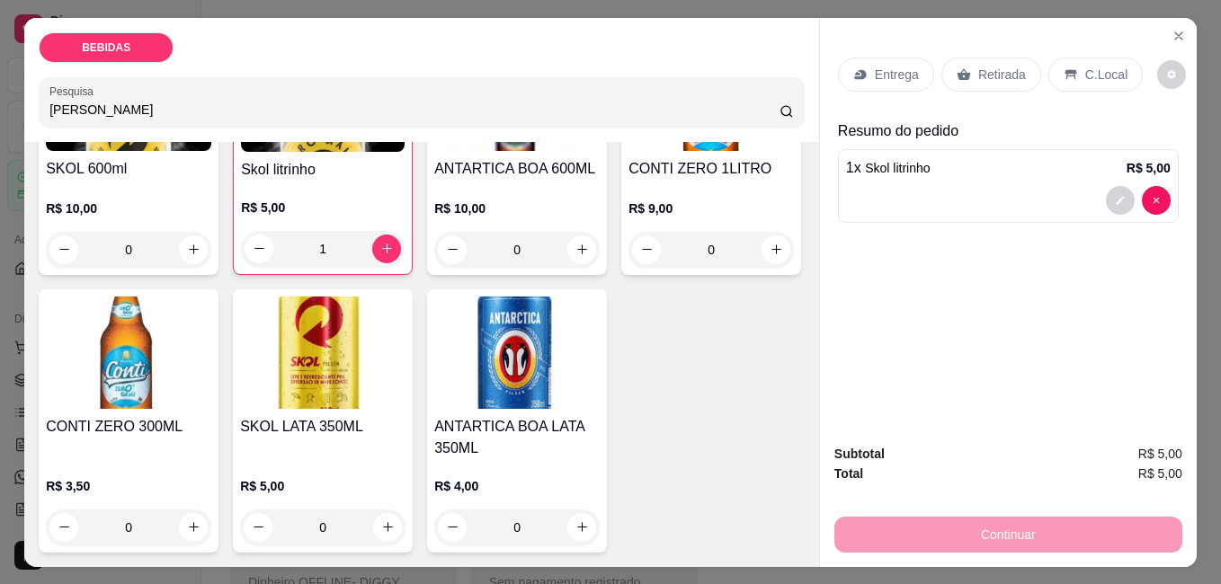
scroll to position [286, 0]
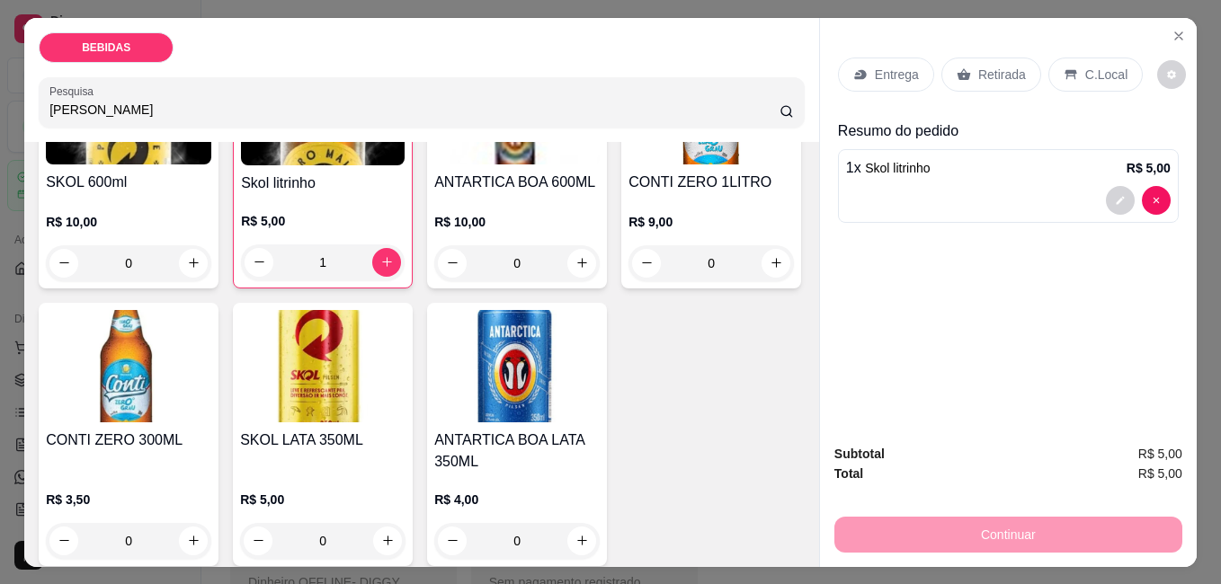
click at [957, 367] on div "Entrega Retirada C.Local Resumo do pedido 1 x Skol litrinho R$ 5,00" at bounding box center [1008, 224] width 377 height 412
click at [992, 75] on p "Retirada" at bounding box center [1002, 75] width 48 height 18
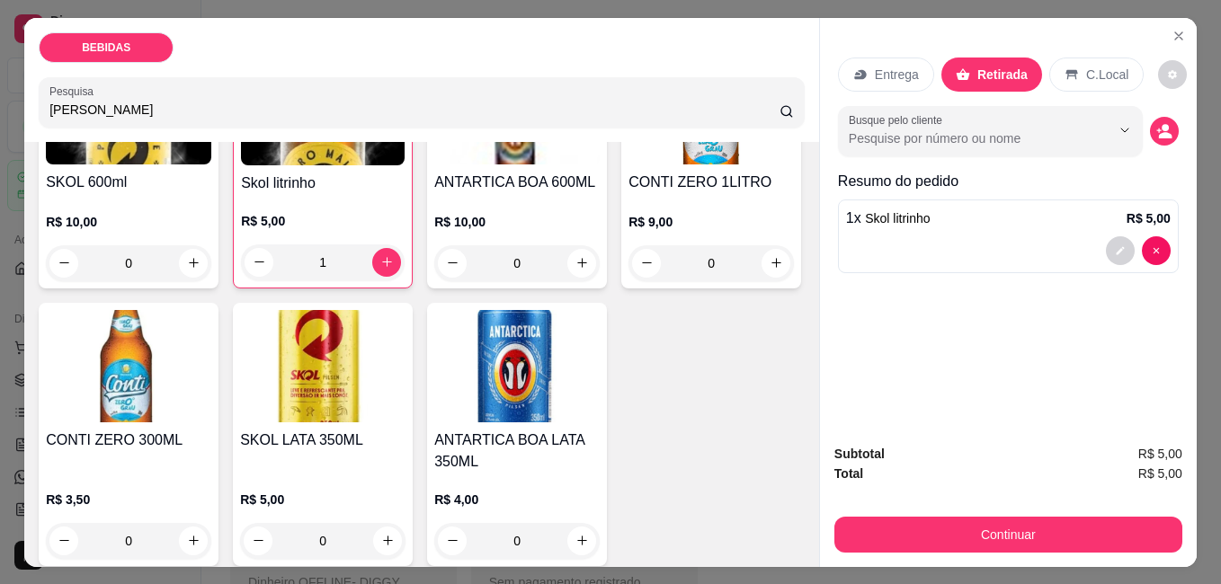
click at [1086, 70] on p "C.Local" at bounding box center [1107, 75] width 42 height 18
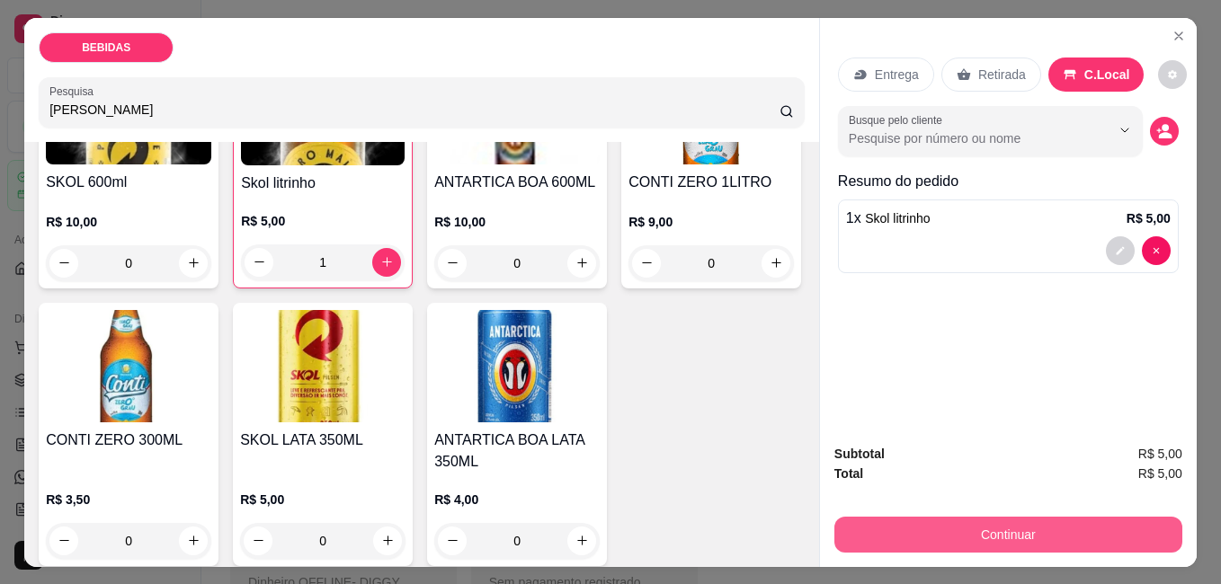
click at [1028, 526] on button "Continuar" at bounding box center [1008, 535] width 348 height 36
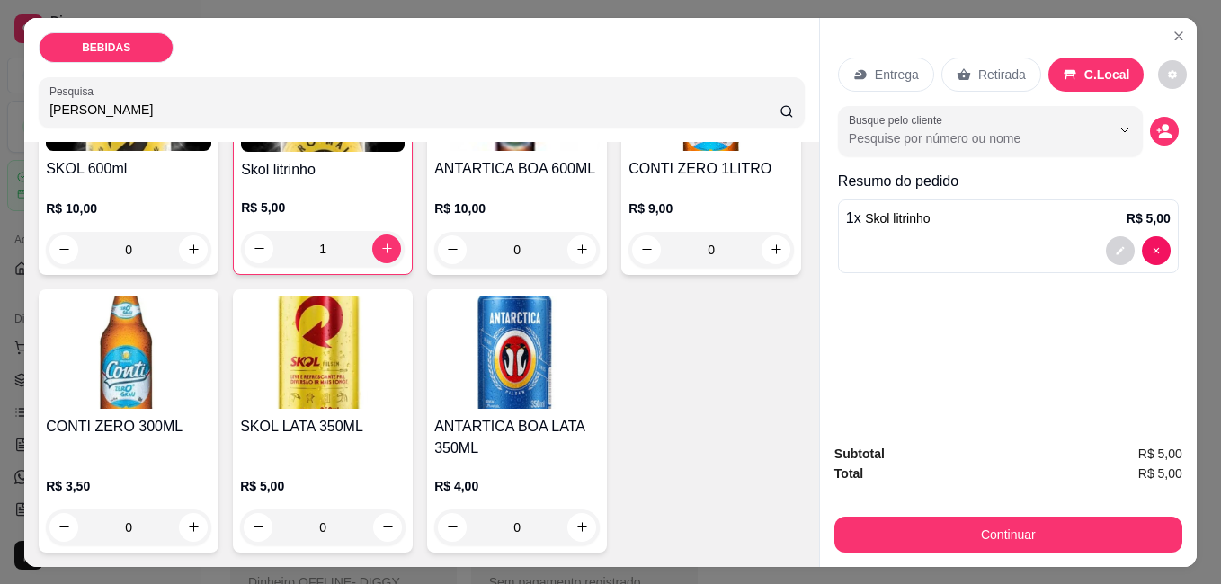
scroll to position [90, 0]
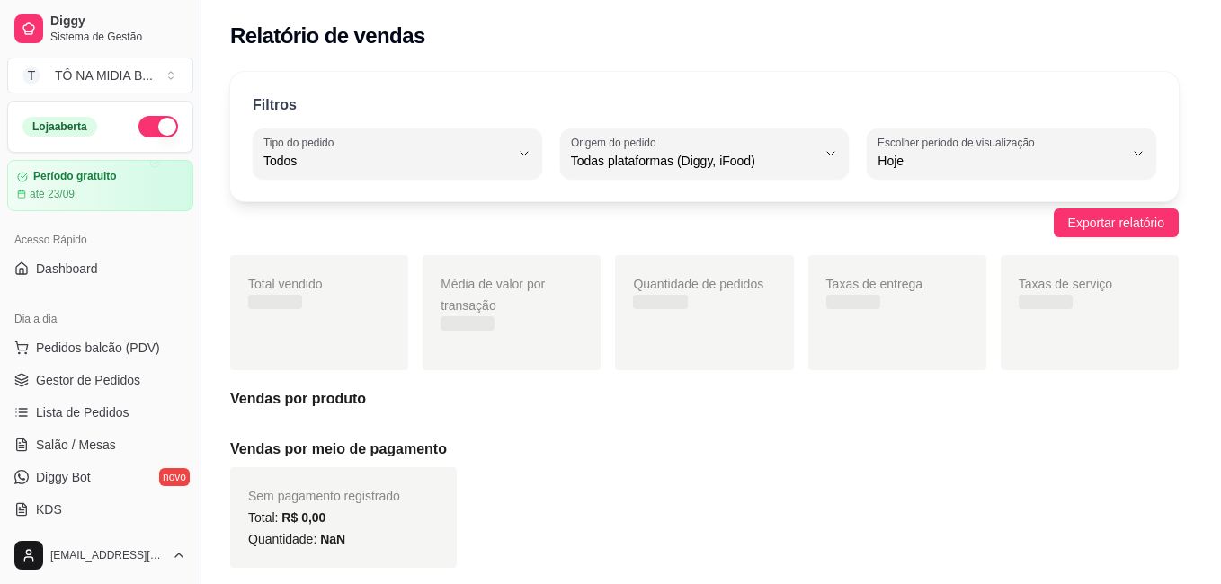
select select "ALL"
select select "0"
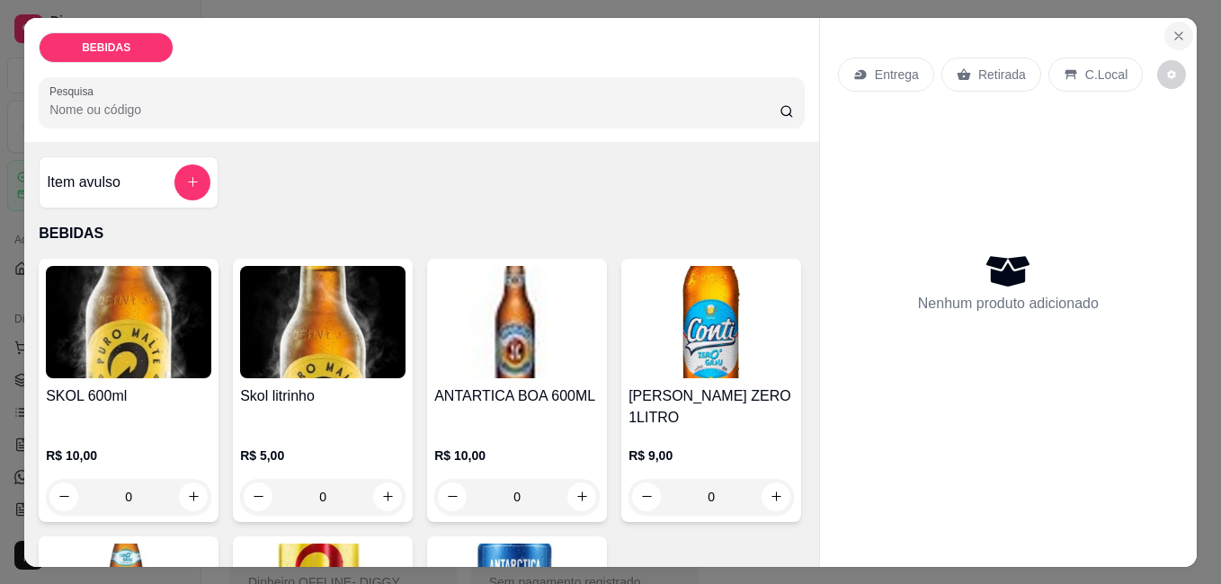
click at [1175, 29] on icon "Close" at bounding box center [1178, 36] width 14 height 14
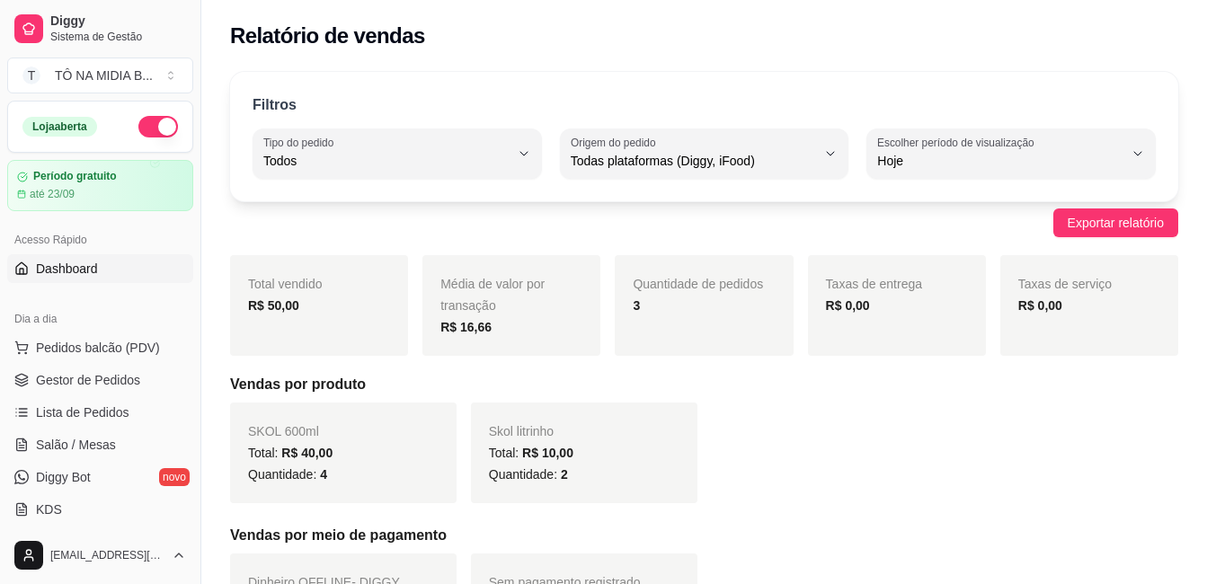
click at [112, 270] on link "Dashboard" at bounding box center [100, 268] width 186 height 29
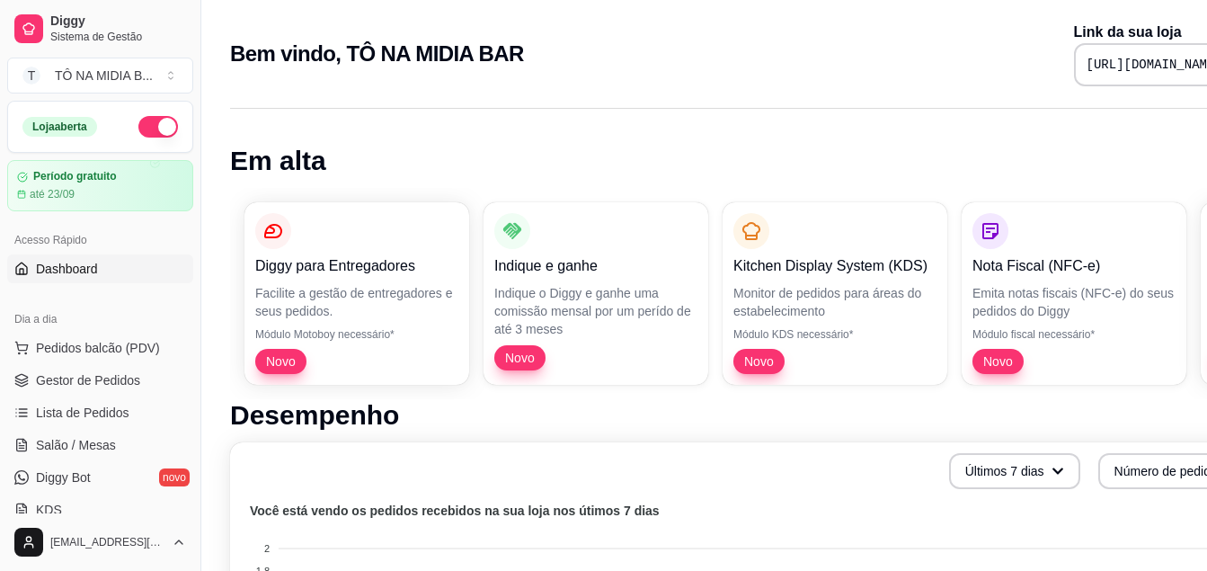
click at [1028, 279] on div "Nota Fiscal (NFC-e) Emita notas fiscais (NFC-e) do seus pedidos do [PERSON_NAME…" at bounding box center [1074, 293] width 203 height 161
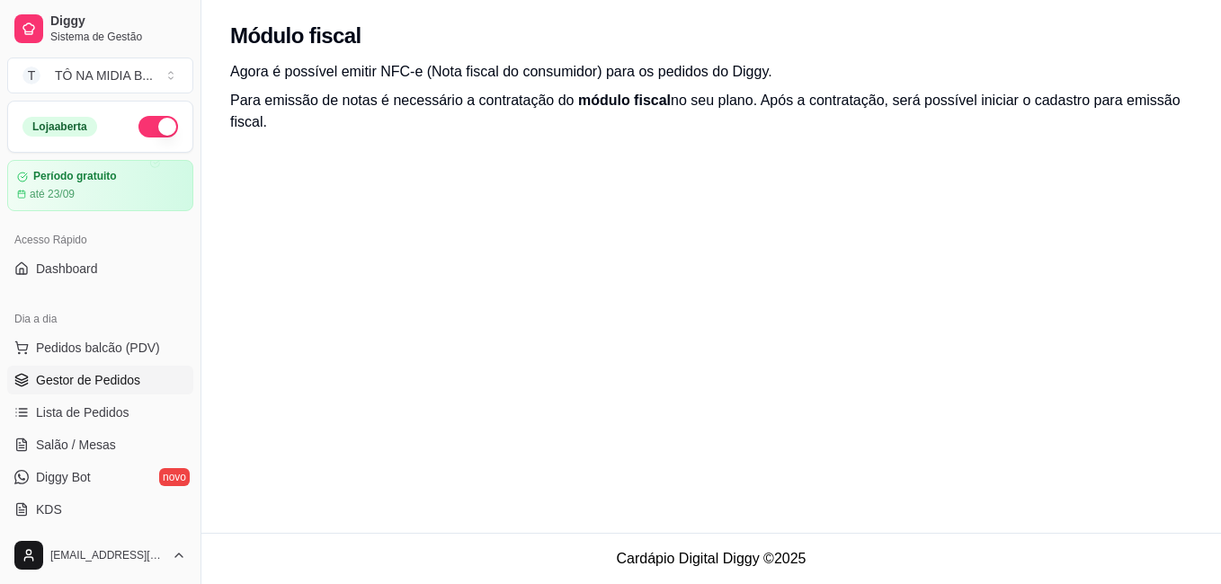
click at [114, 384] on span "Gestor de Pedidos" at bounding box center [88, 380] width 104 height 18
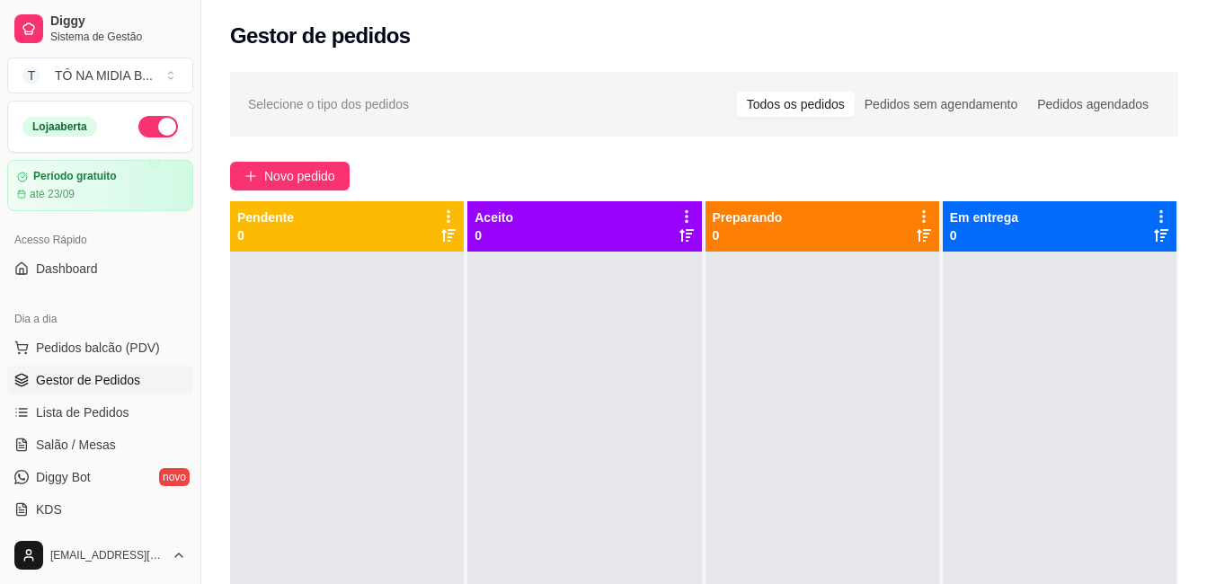
click at [297, 236] on div "Pendente 0" at bounding box center [346, 227] width 219 height 36
click at [305, 181] on span "Novo pedido" at bounding box center [299, 176] width 71 height 20
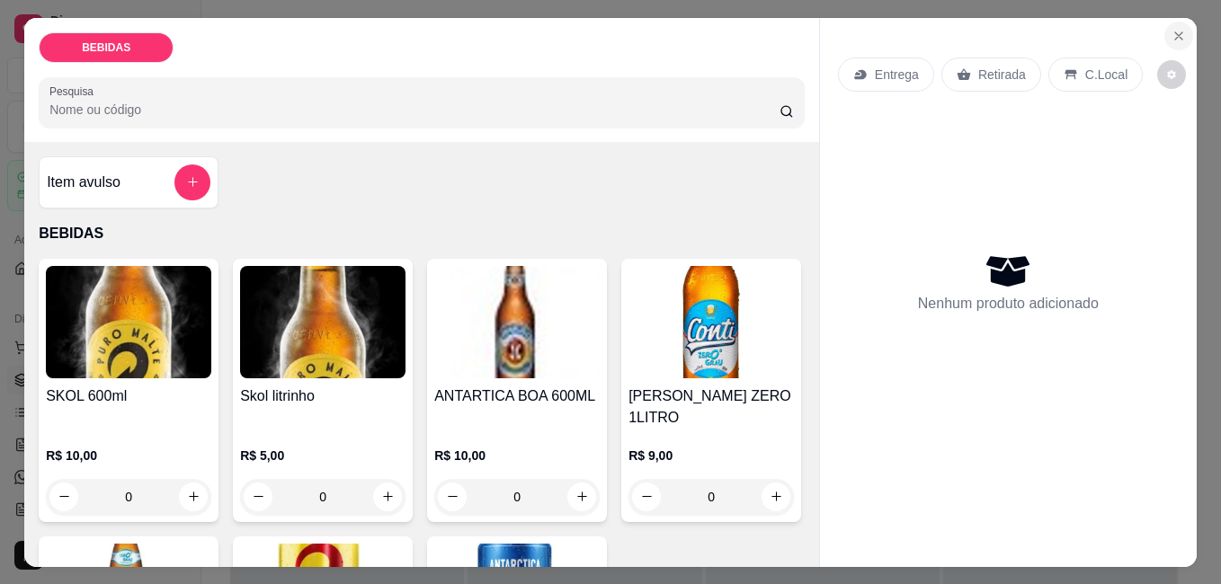
click at [1164, 30] on button "Close" at bounding box center [1178, 36] width 29 height 29
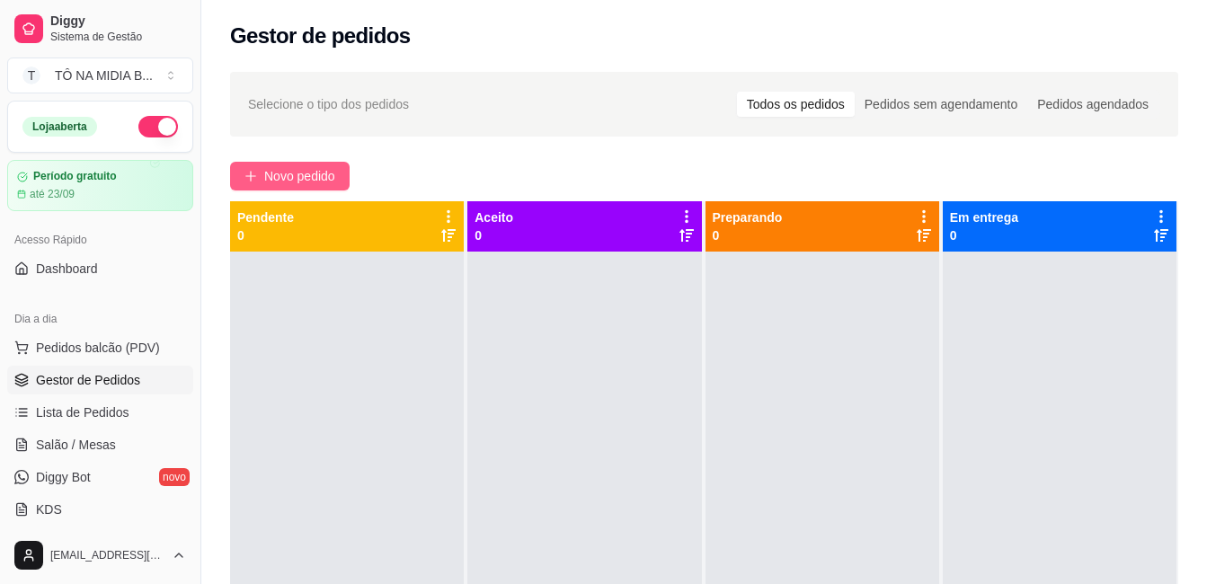
click at [300, 182] on span "Novo pedido" at bounding box center [299, 176] width 71 height 20
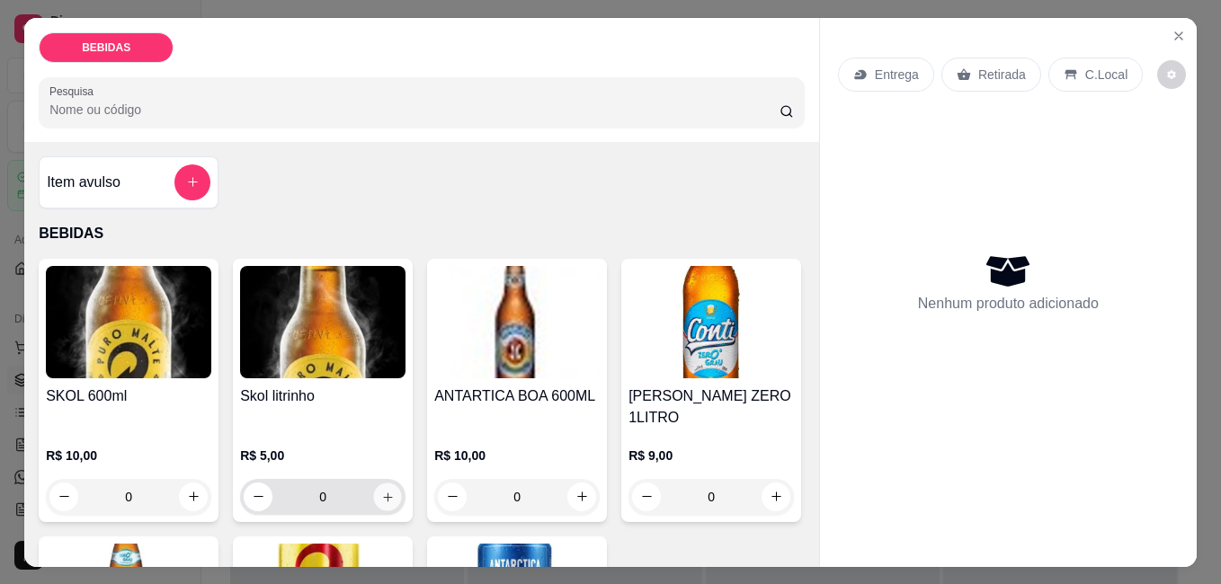
click at [389, 483] on button "increase-product-quantity" at bounding box center [388, 497] width 28 height 28
type input "1"
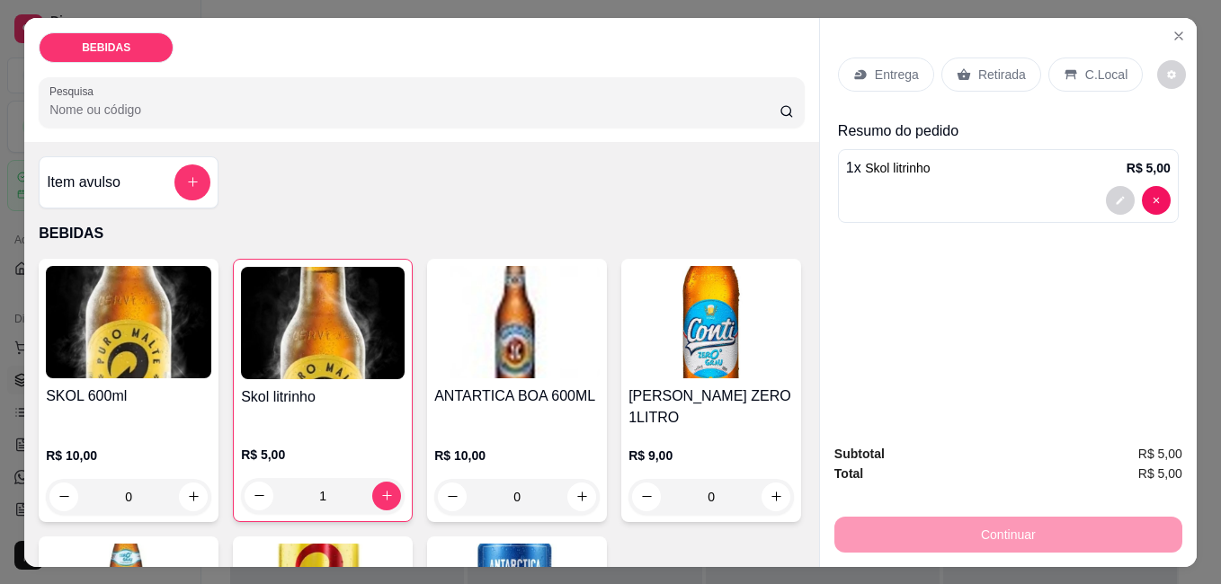
click at [1085, 76] on p "C.Local" at bounding box center [1106, 75] width 42 height 18
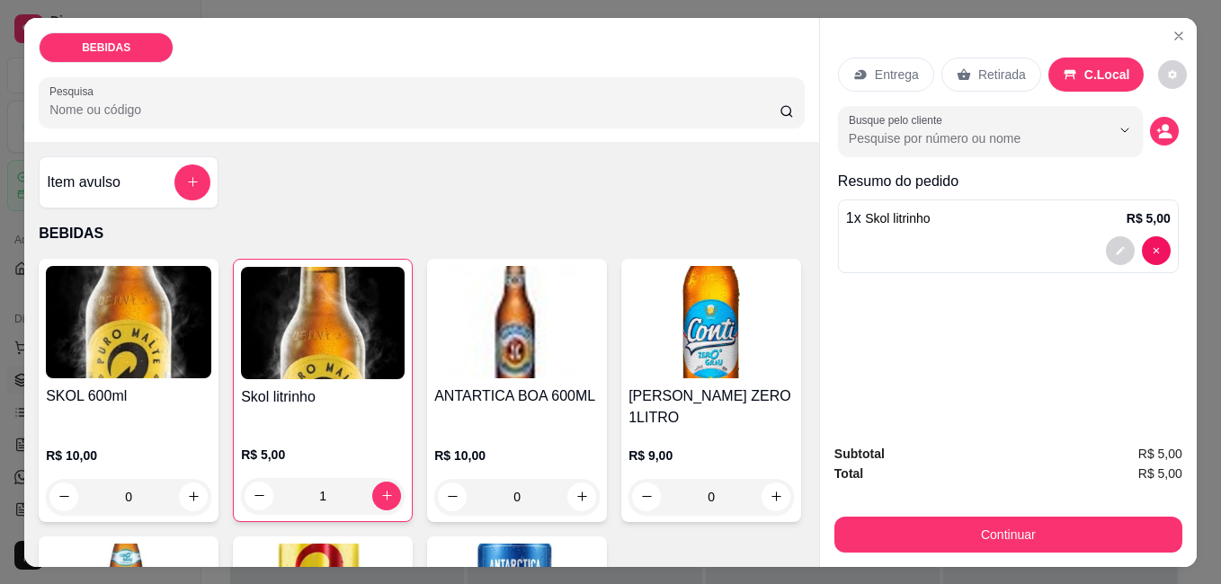
click at [218, 101] on input "Pesquisa" at bounding box center [414, 110] width 730 height 18
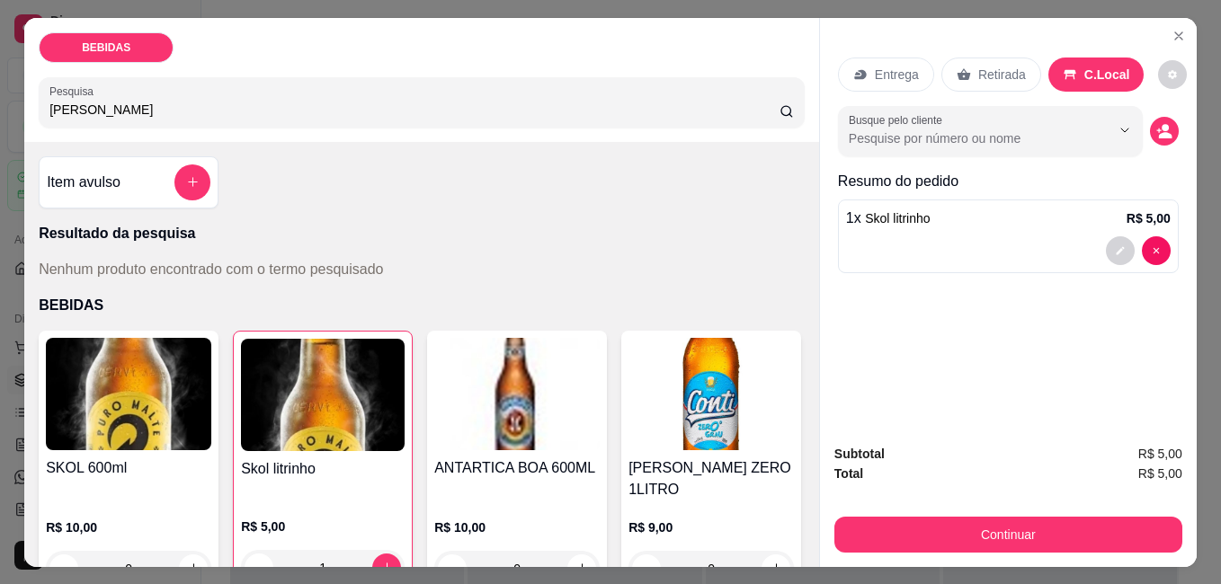
type input "[PERSON_NAME]"
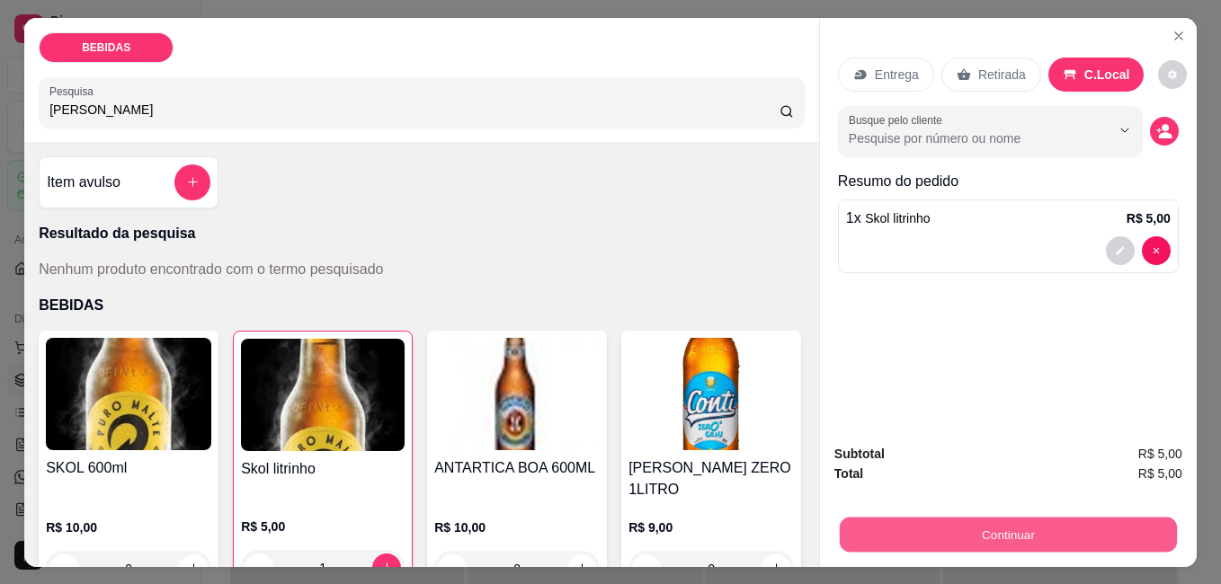
click at [921, 520] on button "Continuar" at bounding box center [1008, 534] width 337 height 35
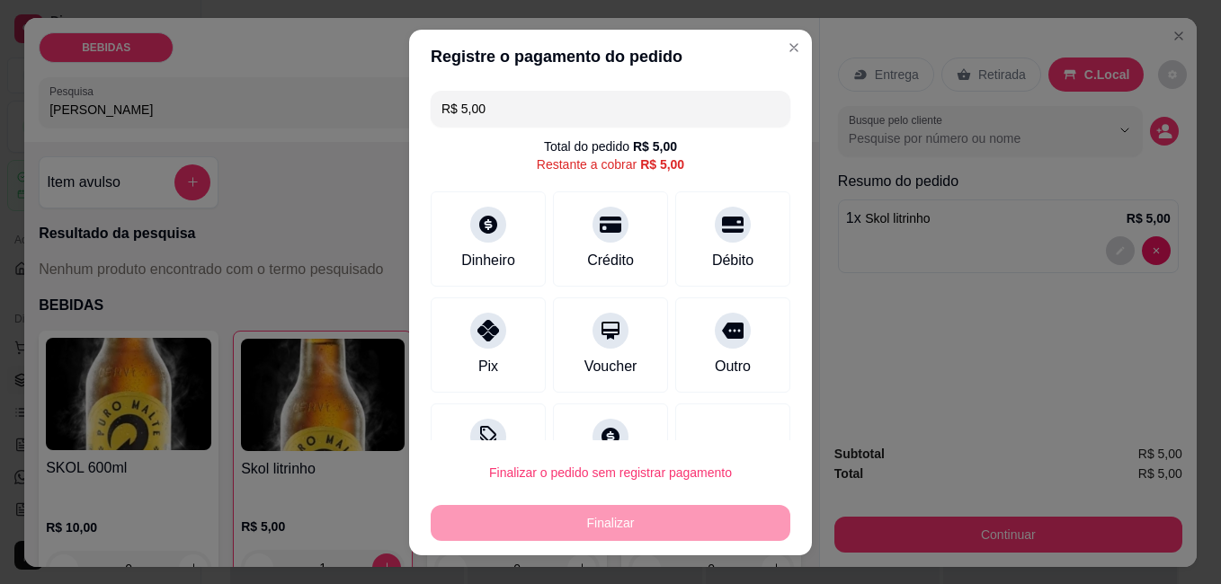
scroll to position [66, 0]
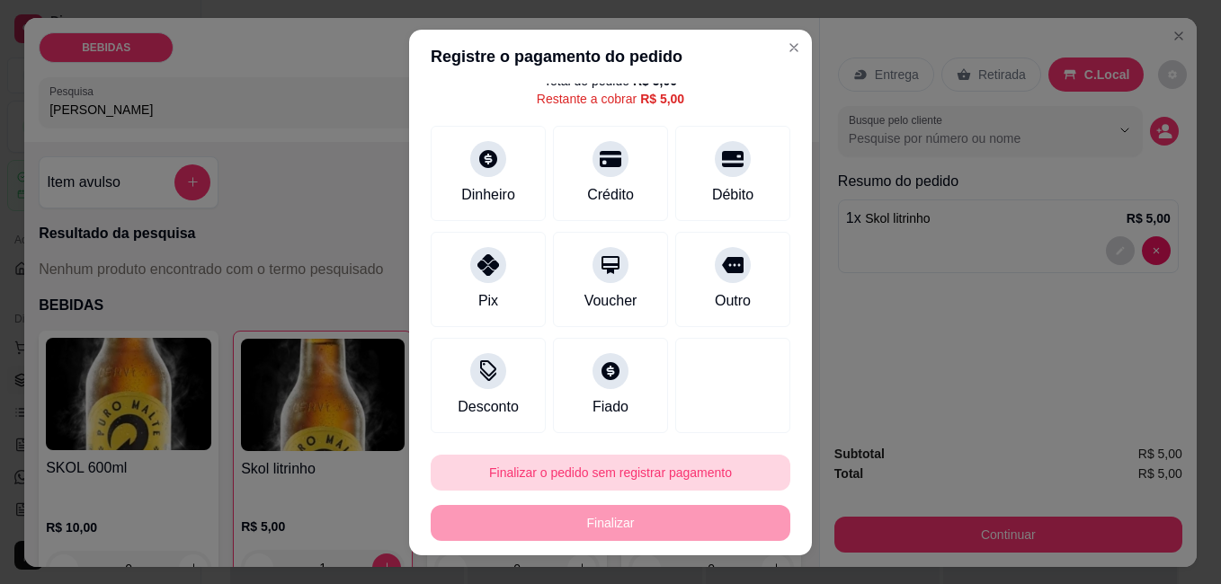
click at [574, 476] on button "Finalizar o pedido sem registrar pagamento" at bounding box center [611, 473] width 360 height 36
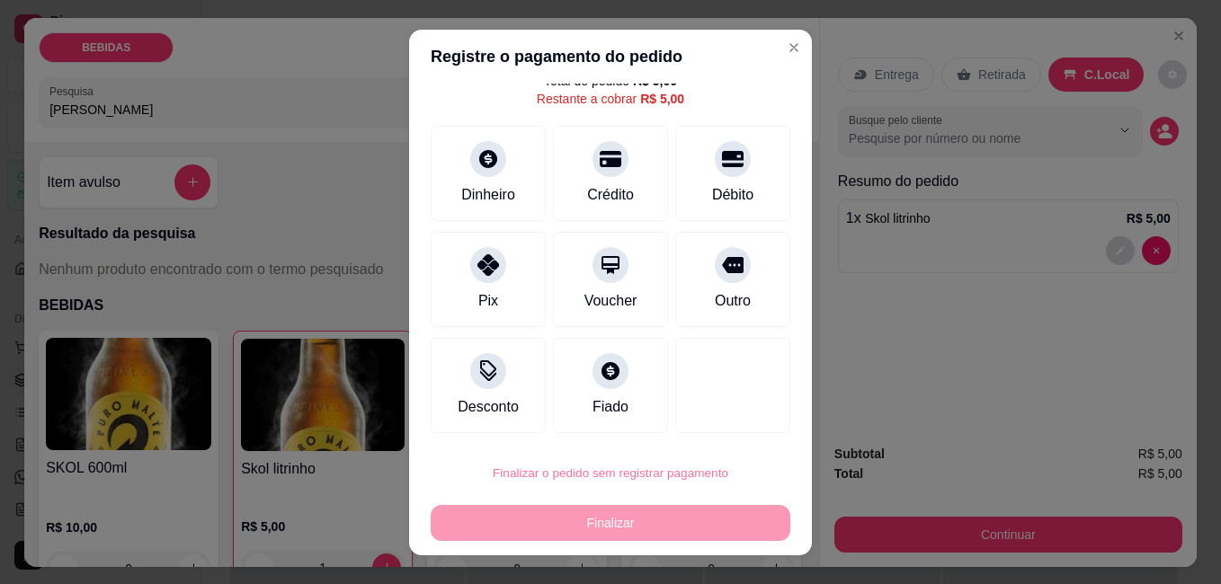
click at [716, 423] on button "Confirmar" at bounding box center [713, 422] width 67 height 28
type input "0"
type input "R$ 0,00"
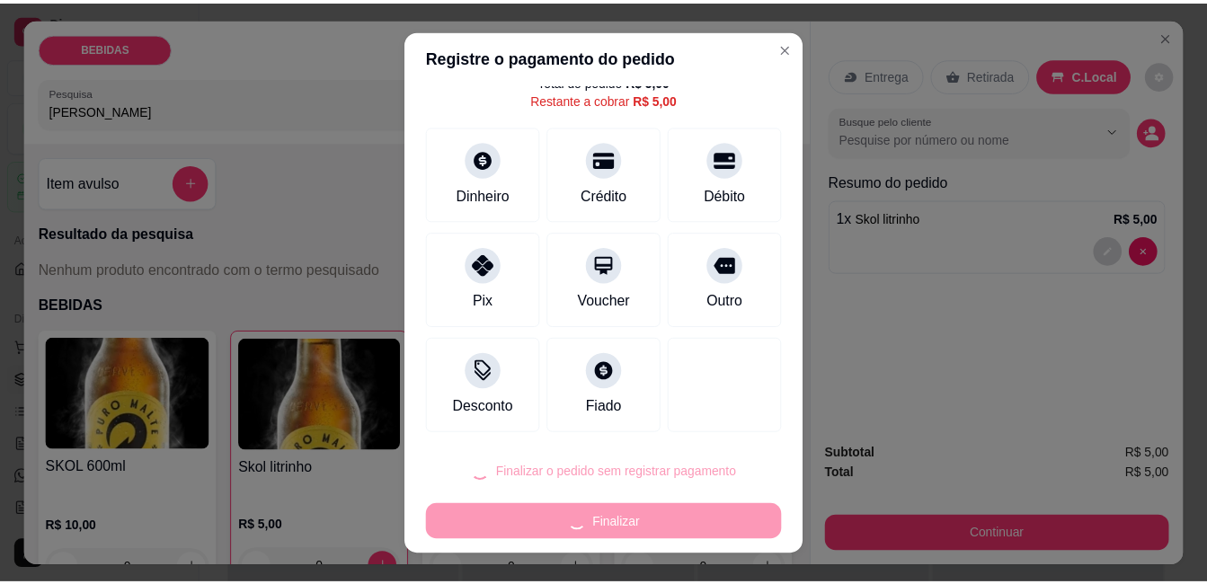
scroll to position [48, 0]
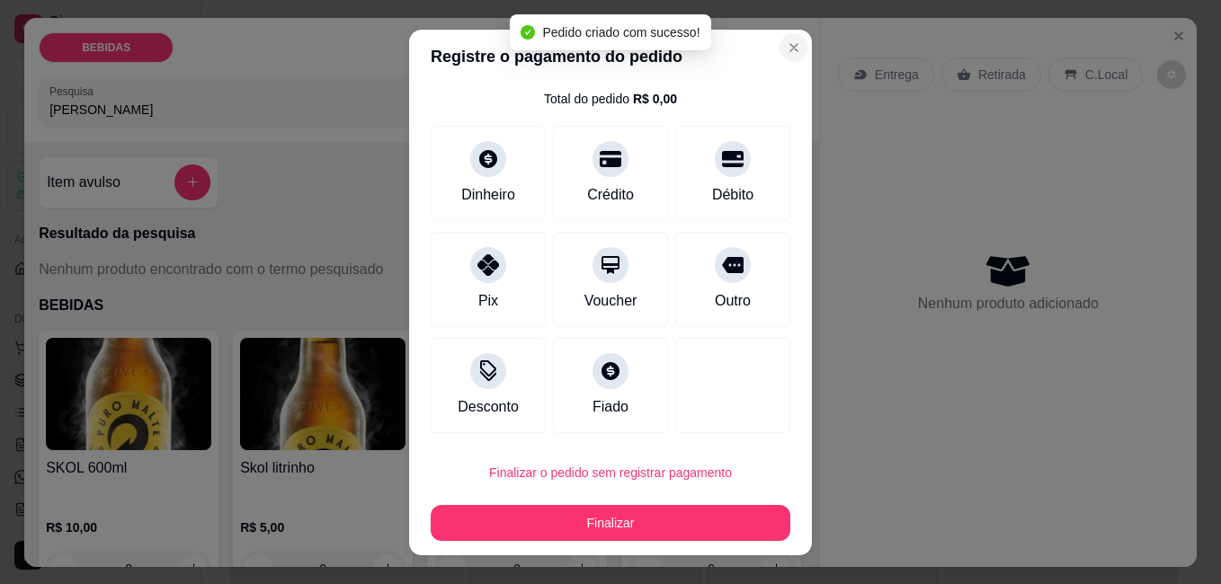
click at [779, 47] on div "Gestor de pedidos" at bounding box center [704, 36] width 948 height 29
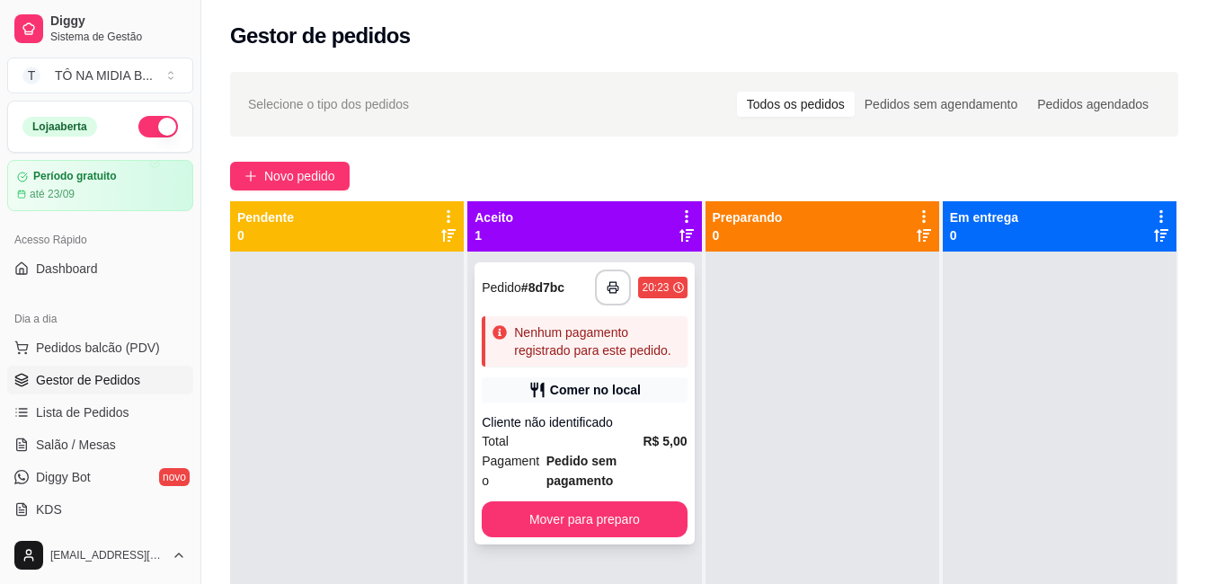
click at [658, 285] on div "20:23" at bounding box center [655, 287] width 27 height 14
click at [87, 408] on span "Lista de Pedidos" at bounding box center [82, 413] width 93 height 18
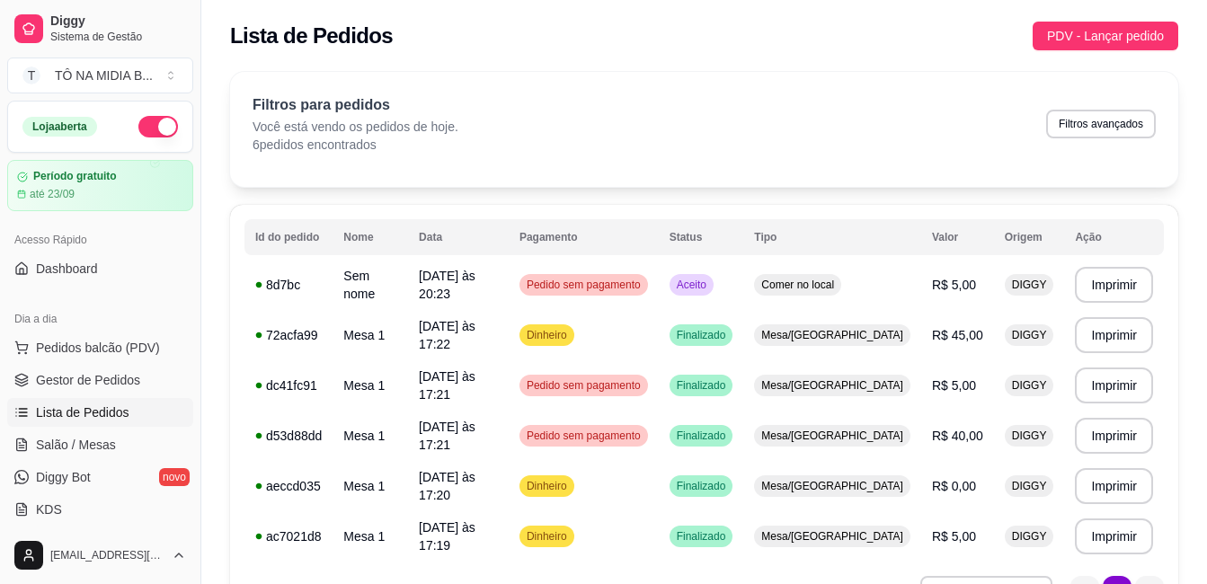
scroll to position [90, 0]
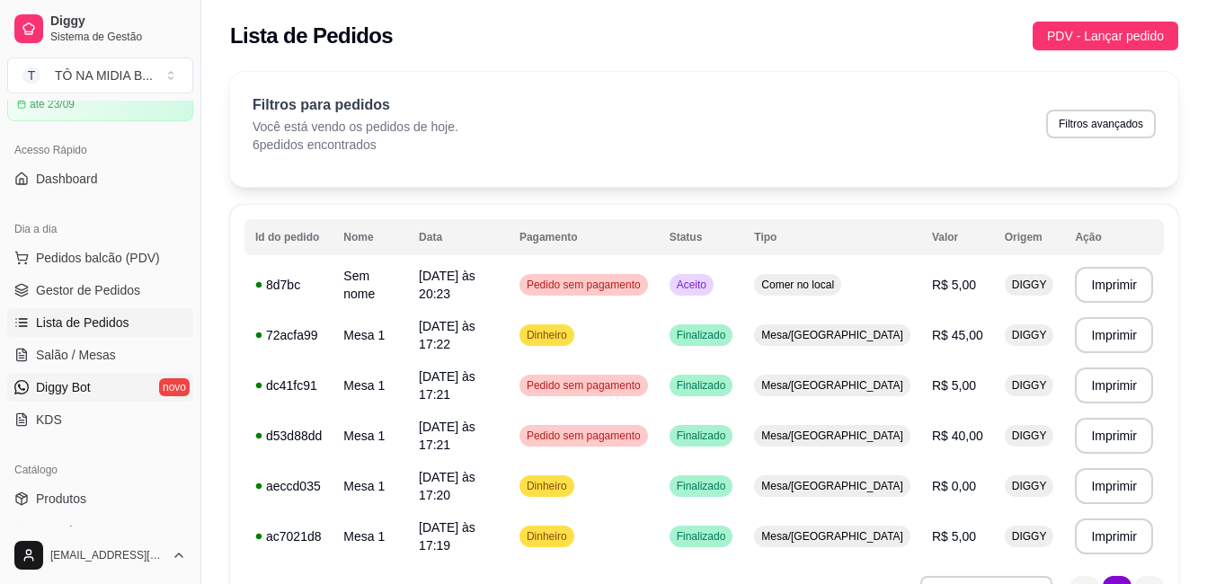
click at [98, 381] on link "Diggy Bot novo" at bounding box center [100, 387] width 186 height 29
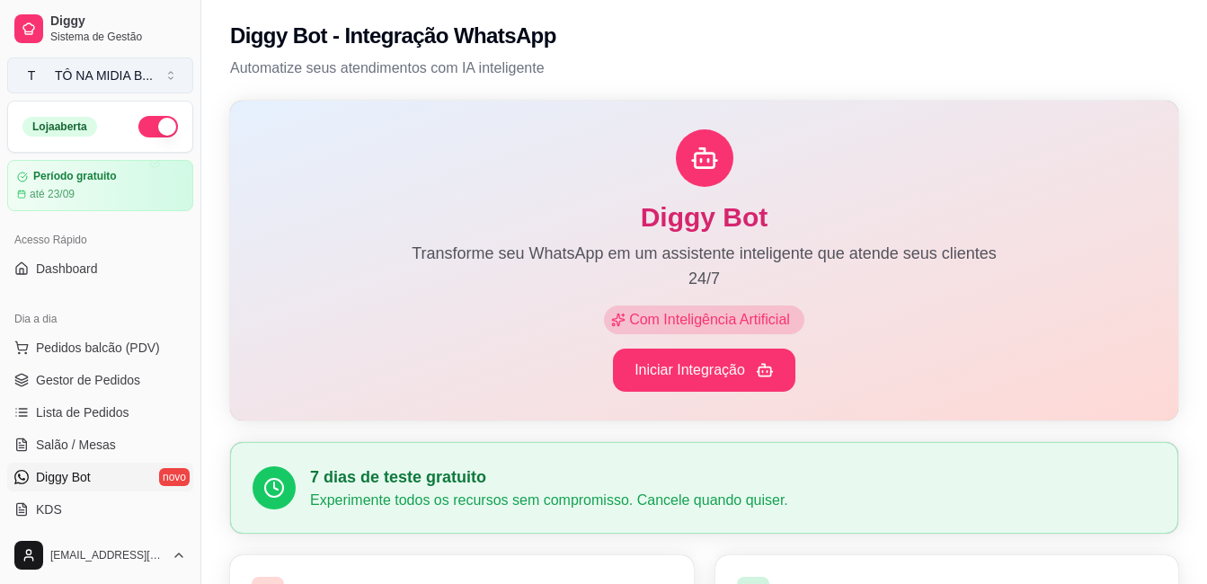
click at [144, 75] on div "TÔ NA MIDIA B ..." at bounding box center [104, 76] width 98 height 18
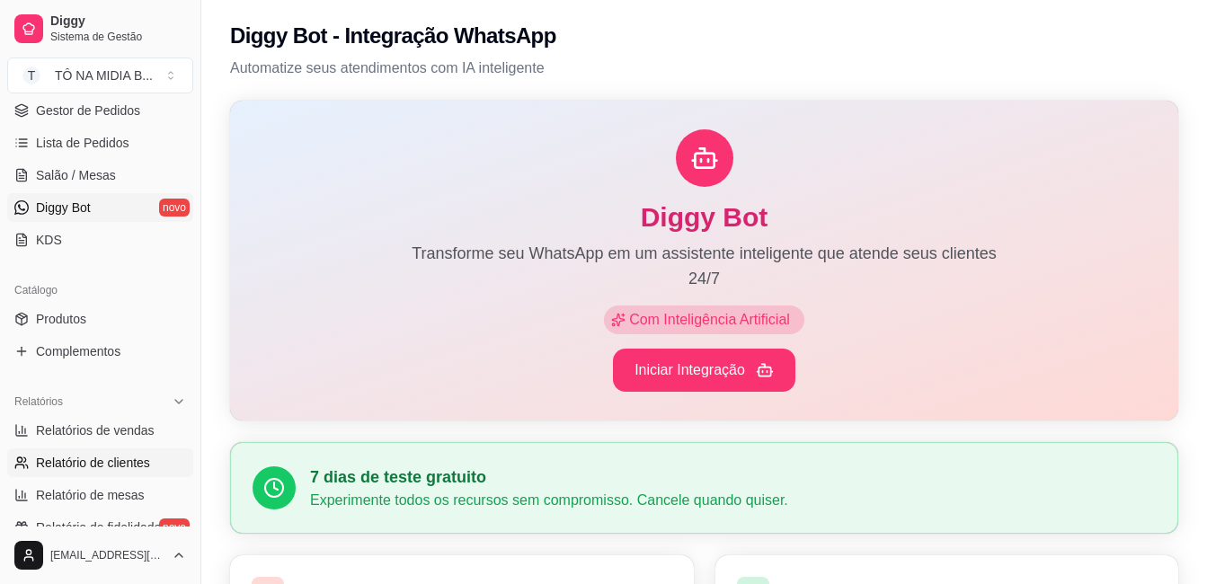
scroll to position [360, 0]
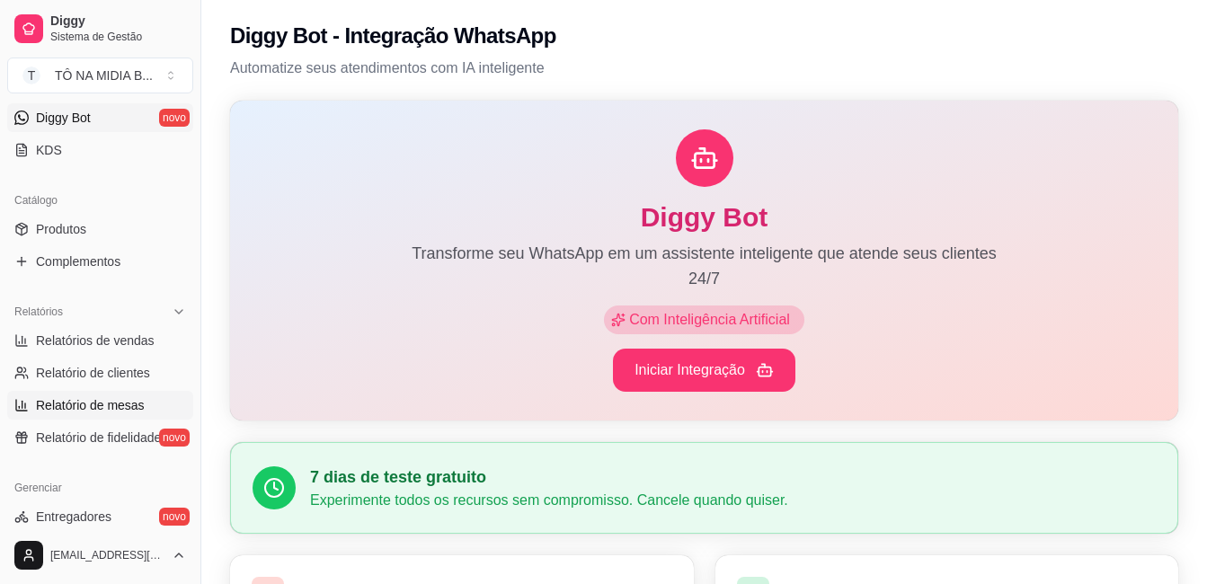
click at [102, 409] on span "Relatório de mesas" at bounding box center [90, 405] width 109 height 18
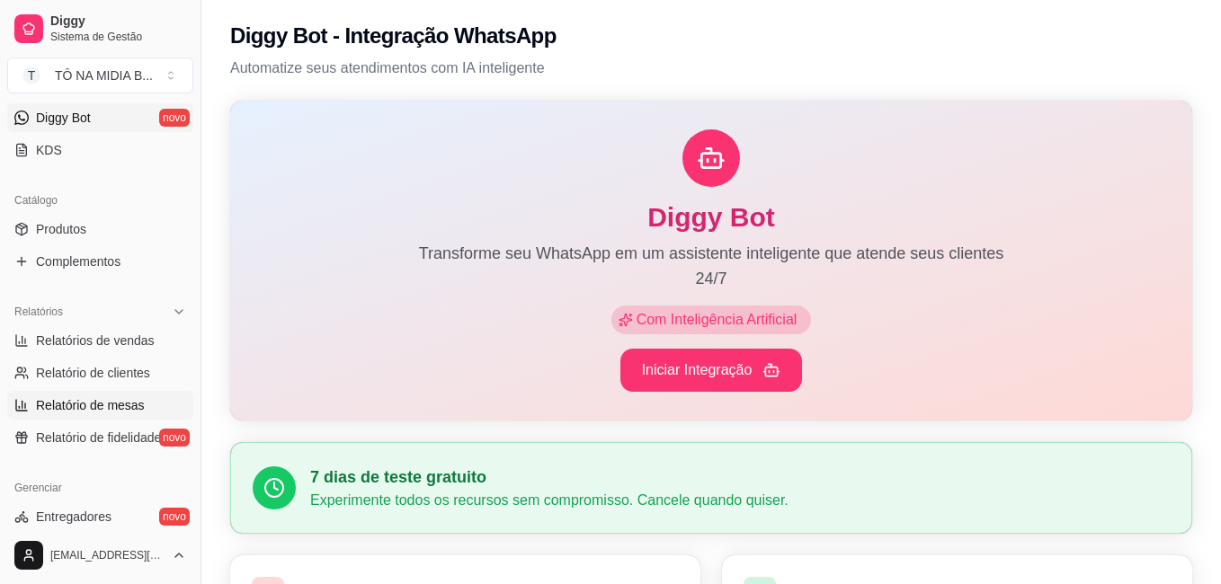
select select "TOTAL_OF_ORDERS"
select select "7"
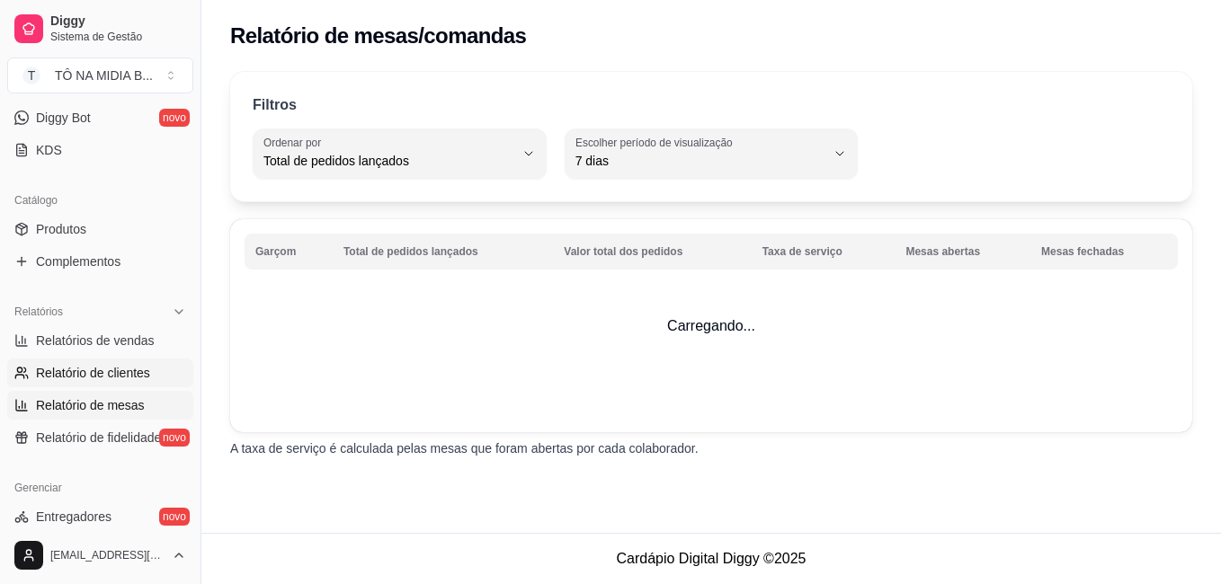
click at [80, 372] on span "Relatório de clientes" at bounding box center [93, 373] width 114 height 18
select select "30"
select select "HIGHEST_TOTAL_SPENT_WITH_ORDERS"
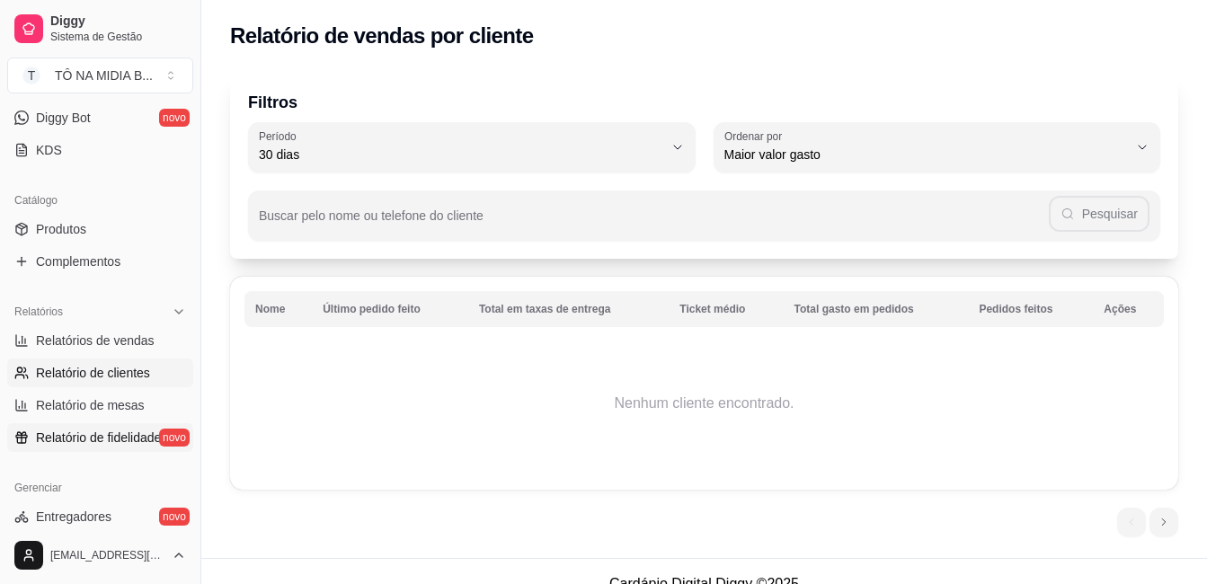
scroll to position [539, 0]
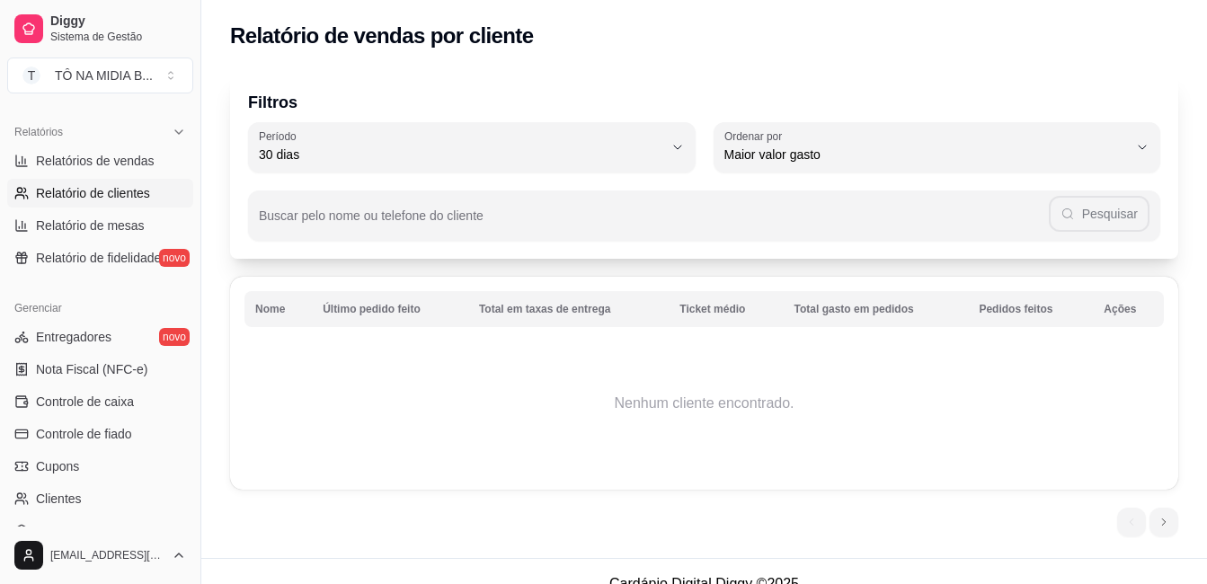
click at [105, 322] on div "Gerenciar" at bounding box center [100, 308] width 186 height 29
click at [108, 335] on span "Entregadores" at bounding box center [74, 337] width 76 height 18
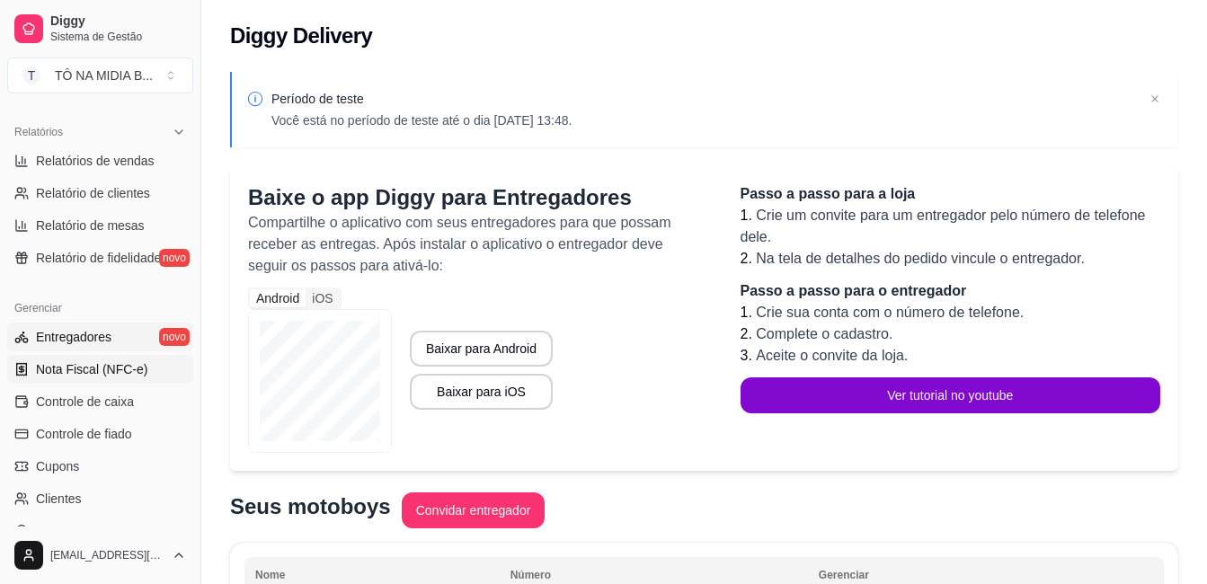
scroll to position [629, 0]
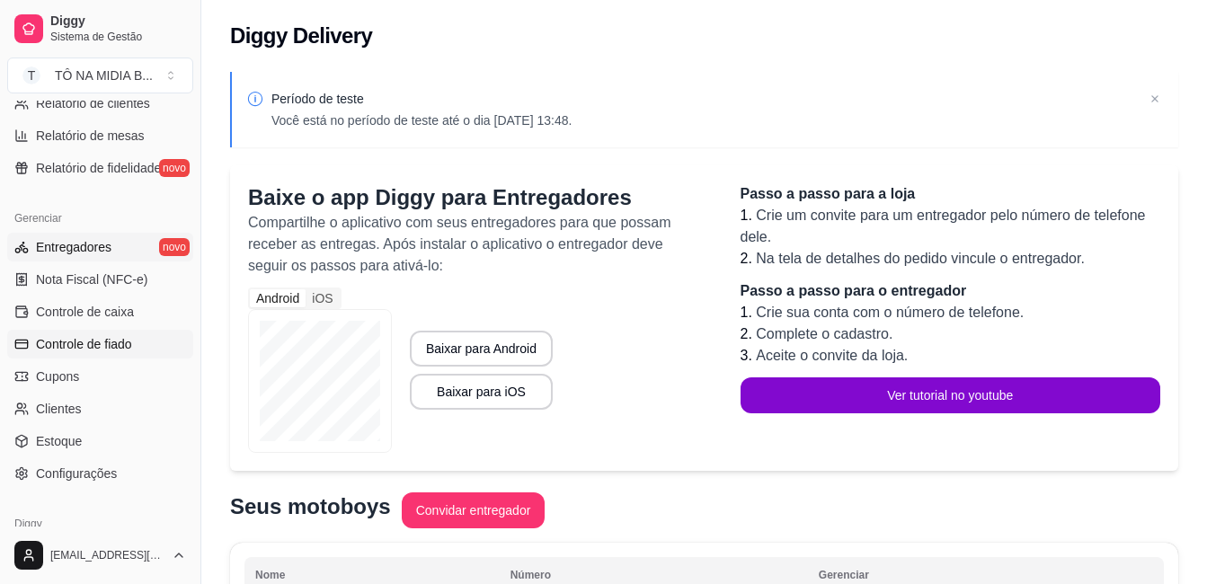
click at [94, 336] on span "Controle de fiado" at bounding box center [84, 344] width 96 height 18
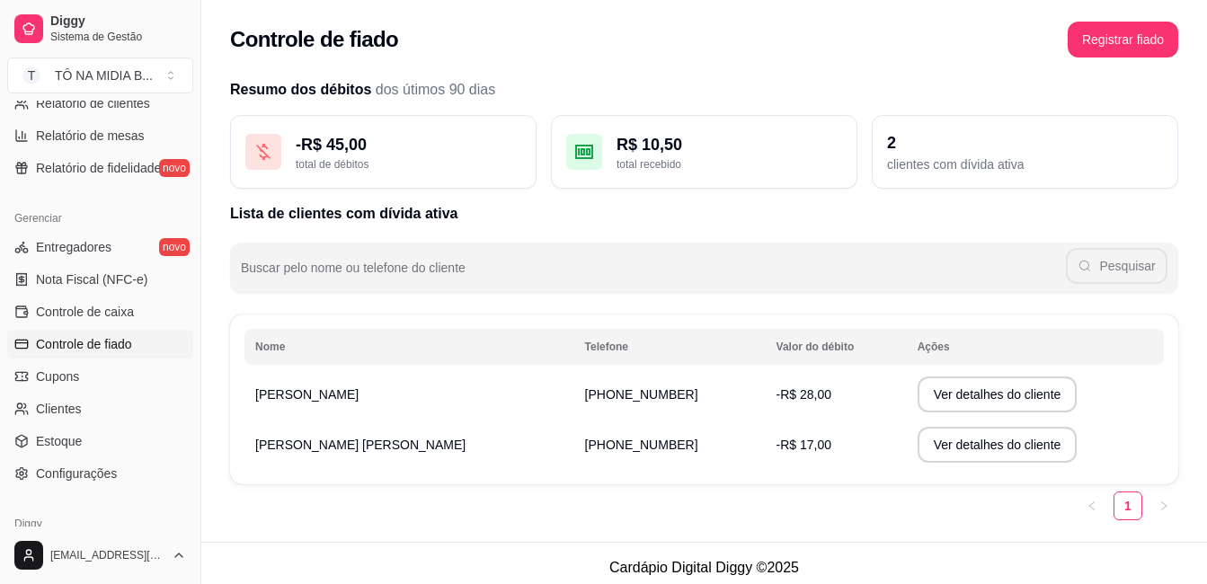
click at [384, 447] on td "[PERSON_NAME] [PERSON_NAME]" at bounding box center [410, 445] width 330 height 50
click at [574, 454] on td "[PHONE_NUMBER]" at bounding box center [669, 445] width 191 height 50
click at [585, 445] on span "[PHONE_NUMBER]" at bounding box center [641, 445] width 113 height 14
click at [1007, 453] on button "Ver detalhes do cliente" at bounding box center [998, 445] width 160 height 36
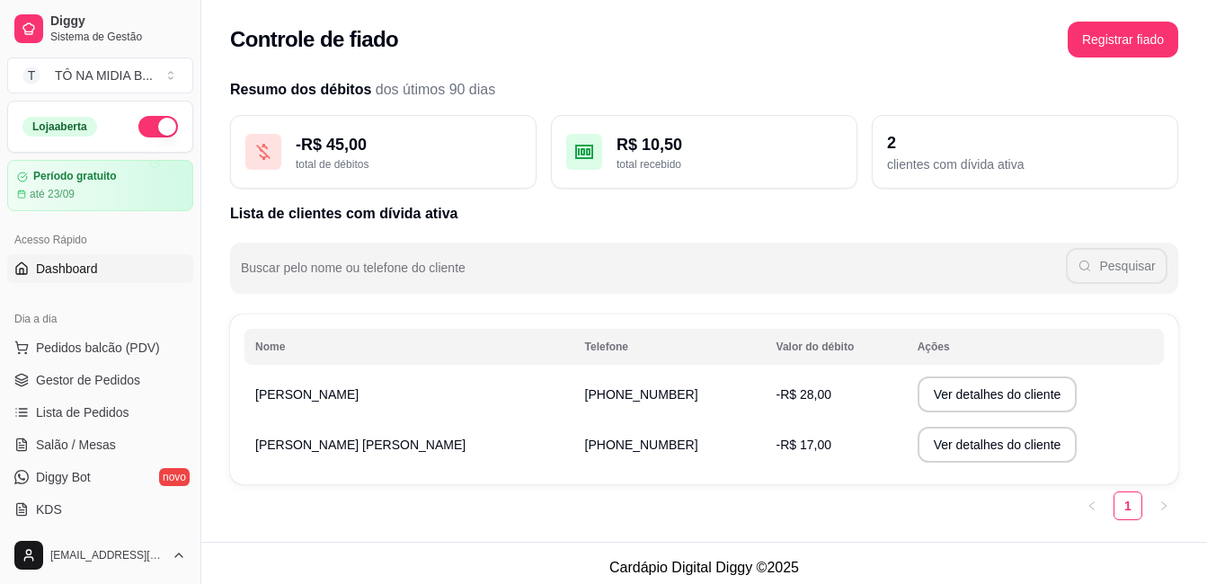
click at [75, 269] on span "Dashboard" at bounding box center [67, 269] width 62 height 18
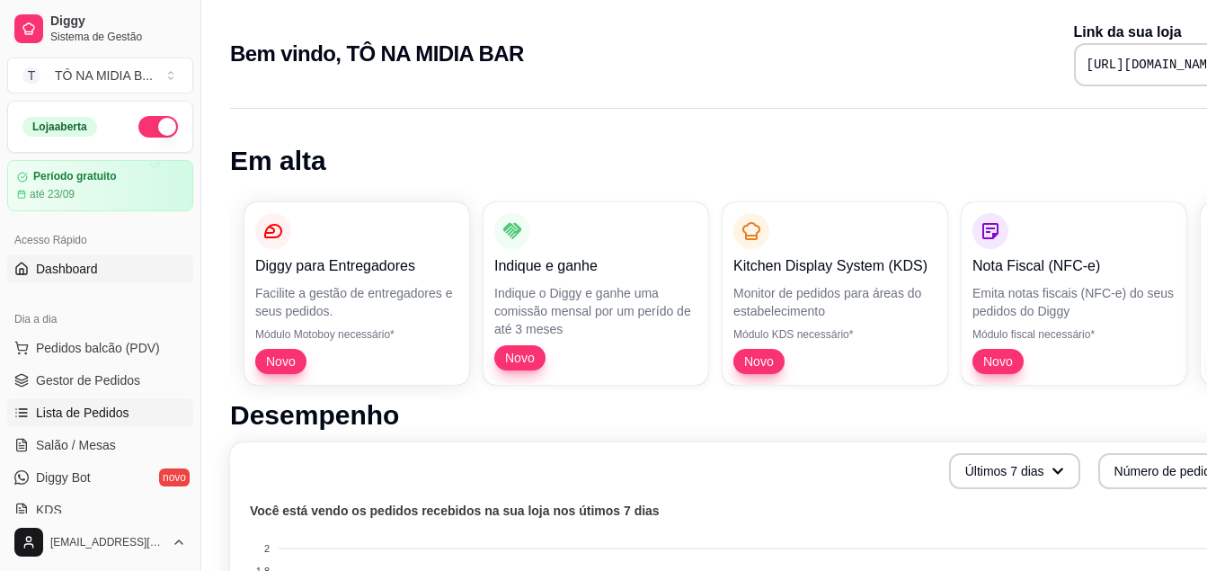
click at [85, 411] on span "Lista de Pedidos" at bounding box center [82, 413] width 93 height 18
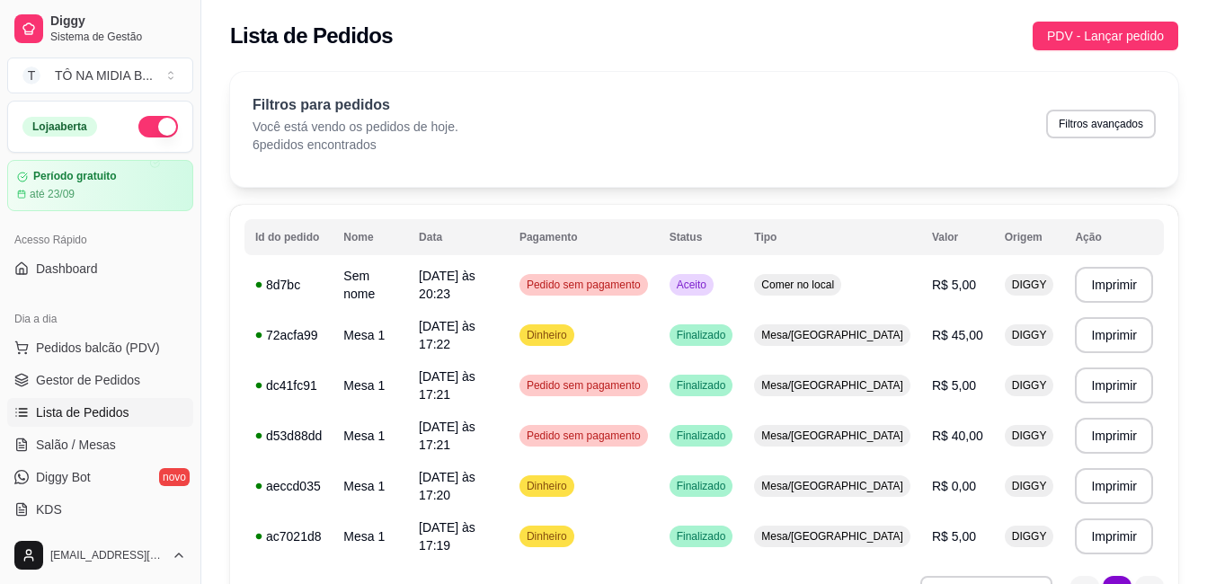
click at [115, 365] on ul "Pedidos balcão (PDV) Gestor de Pedidos Lista de Pedidos Salão / Mesas Diggy Bot…" at bounding box center [100, 429] width 186 height 191
click at [115, 385] on span "Gestor de Pedidos" at bounding box center [88, 380] width 104 height 18
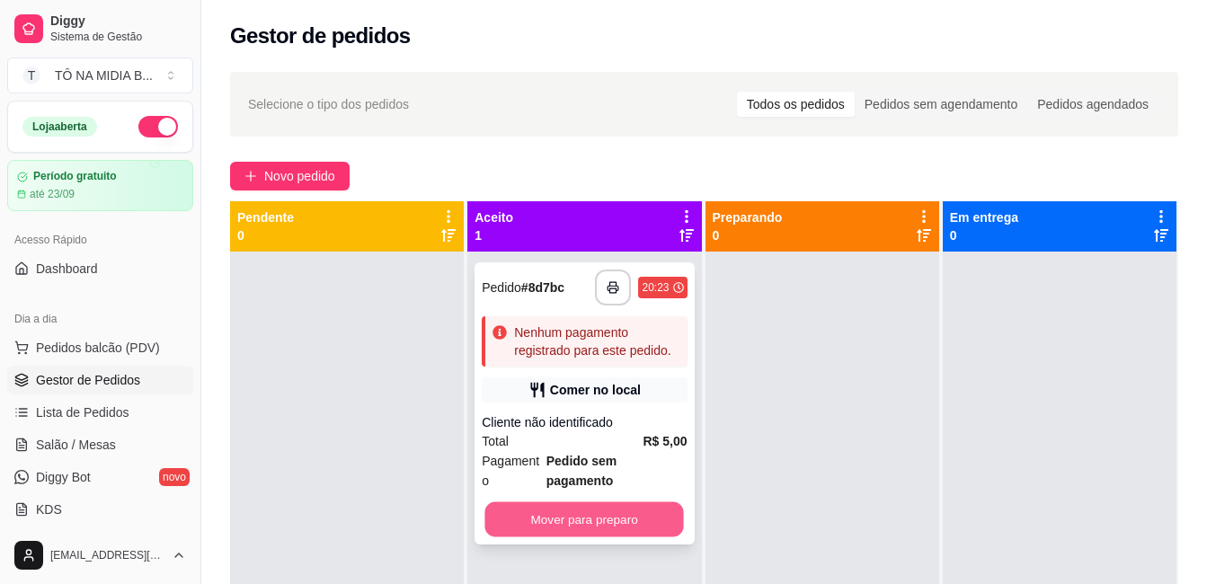
click at [602, 503] on button "Mover para preparo" at bounding box center [584, 520] width 199 height 35
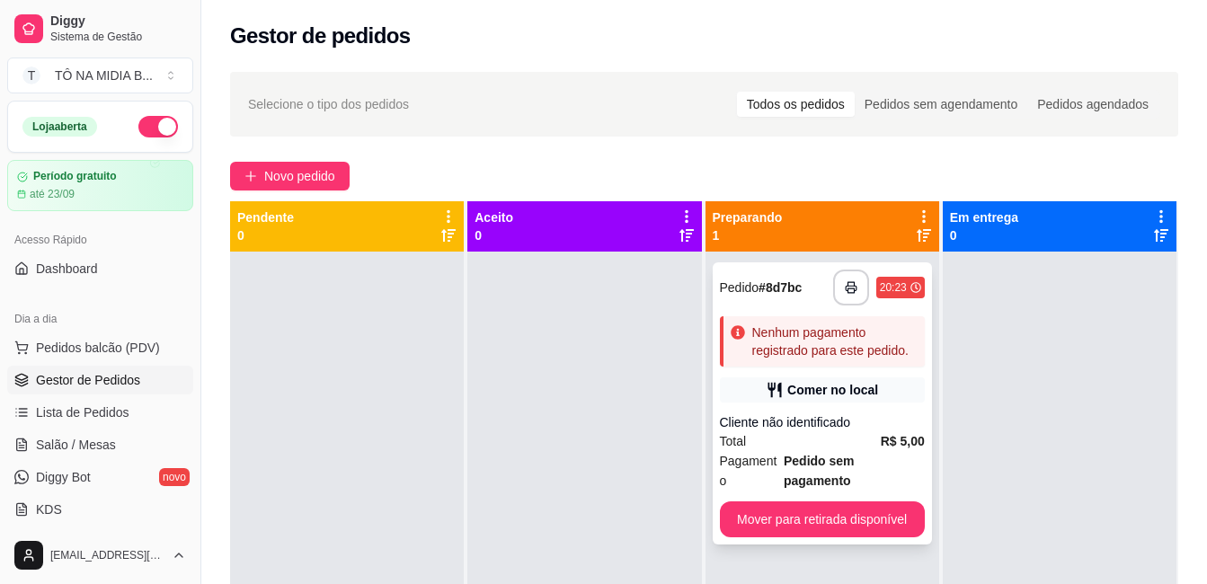
click at [825, 379] on div "Comer no local" at bounding box center [822, 390] width 205 height 25
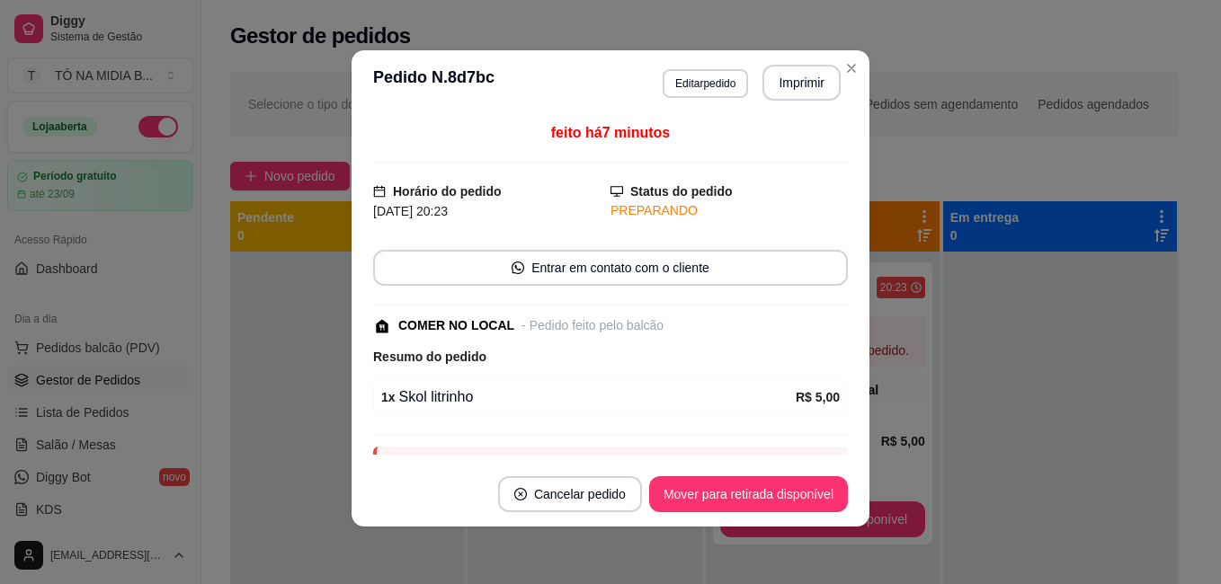
click at [455, 402] on div "1 x Skol litrinho" at bounding box center [588, 398] width 414 height 22
click at [722, 81] on button "Editar pedido" at bounding box center [705, 83] width 85 height 29
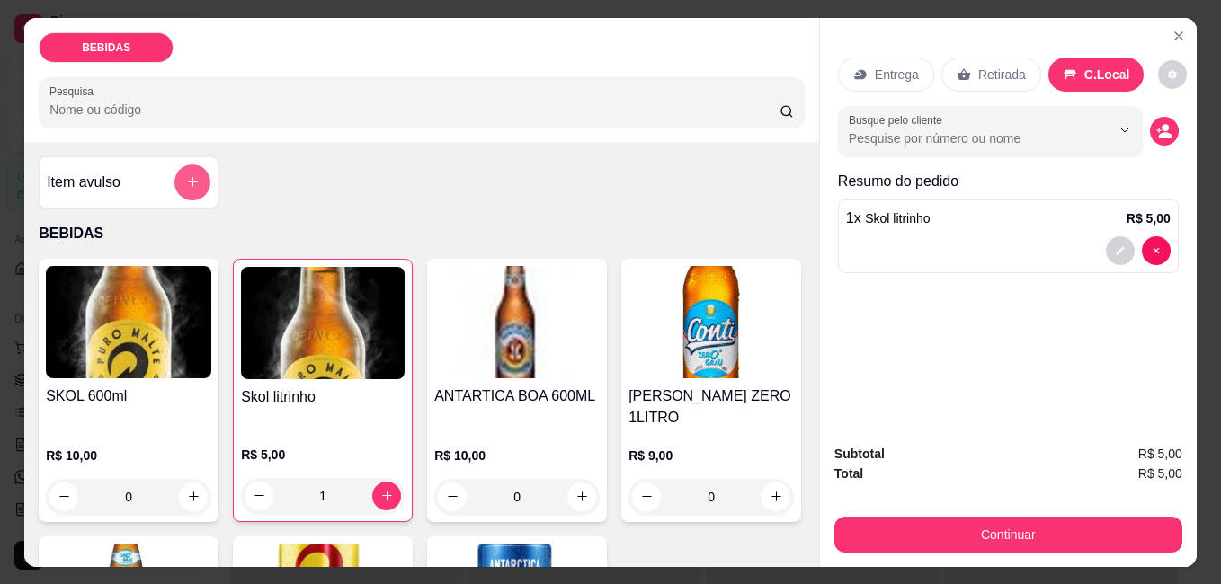
click at [174, 173] on button "add-separate-item" at bounding box center [192, 183] width 36 height 36
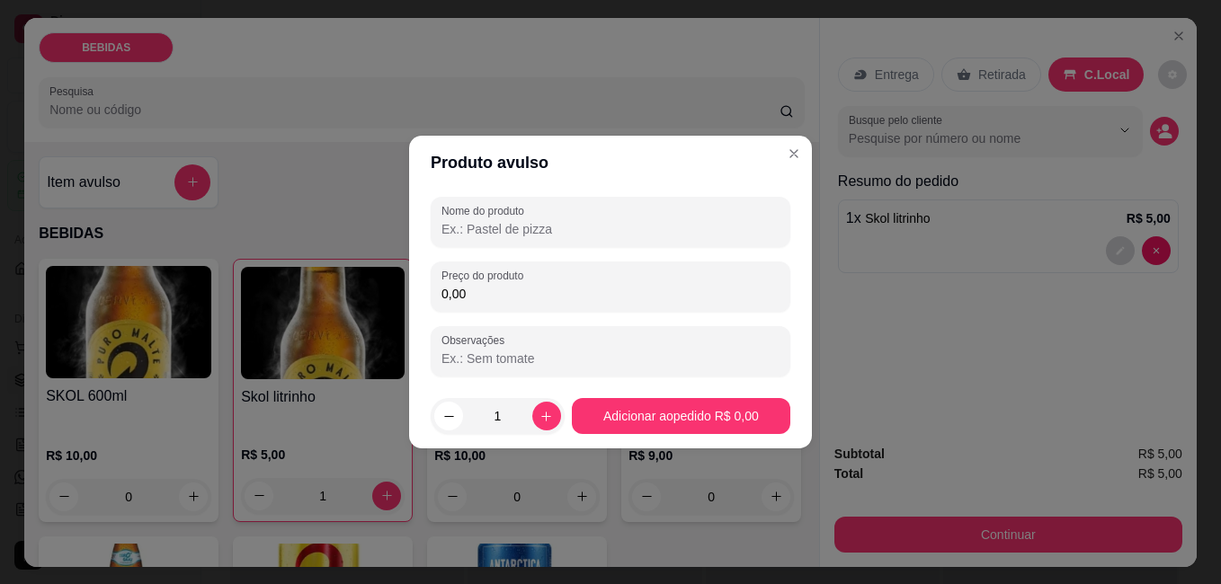
click at [505, 232] on input "Nome do produto" at bounding box center [610, 229] width 338 height 18
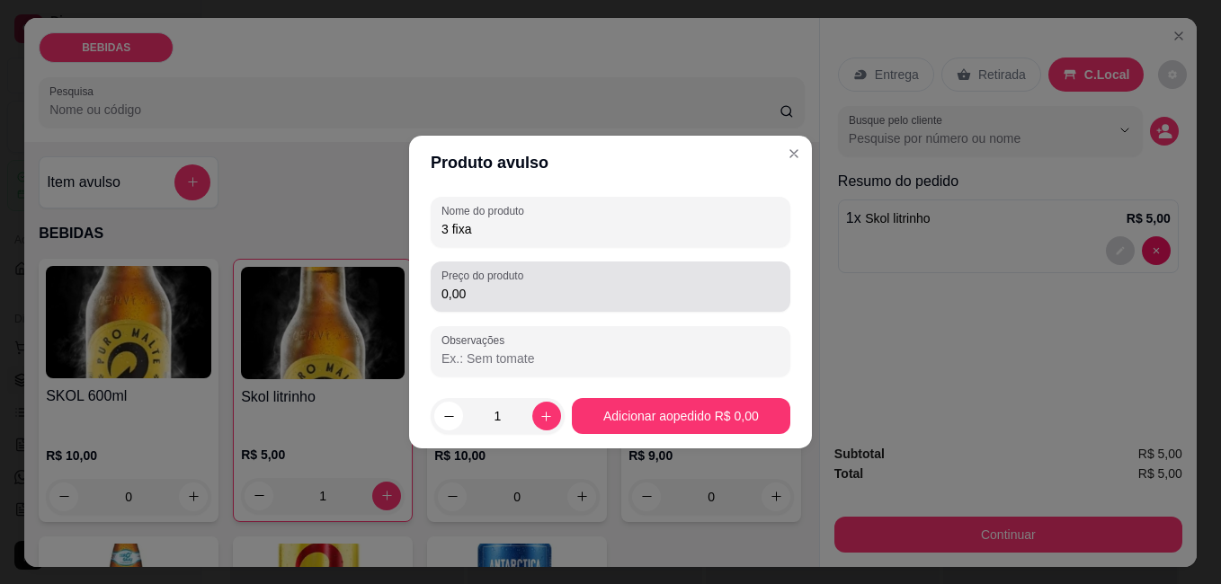
type input "3 fixa"
drag, startPoint x: 489, startPoint y: 298, endPoint x: 398, endPoint y: 271, distance: 94.7
click at [445, 287] on input "0,00" at bounding box center [610, 294] width 338 height 18
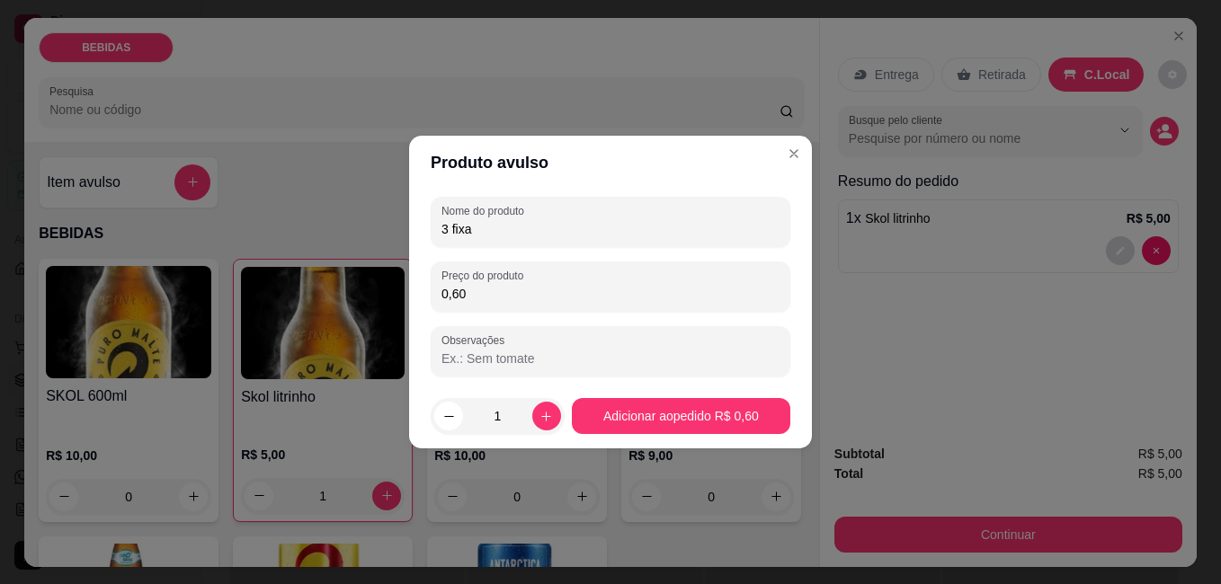
type input "6,00"
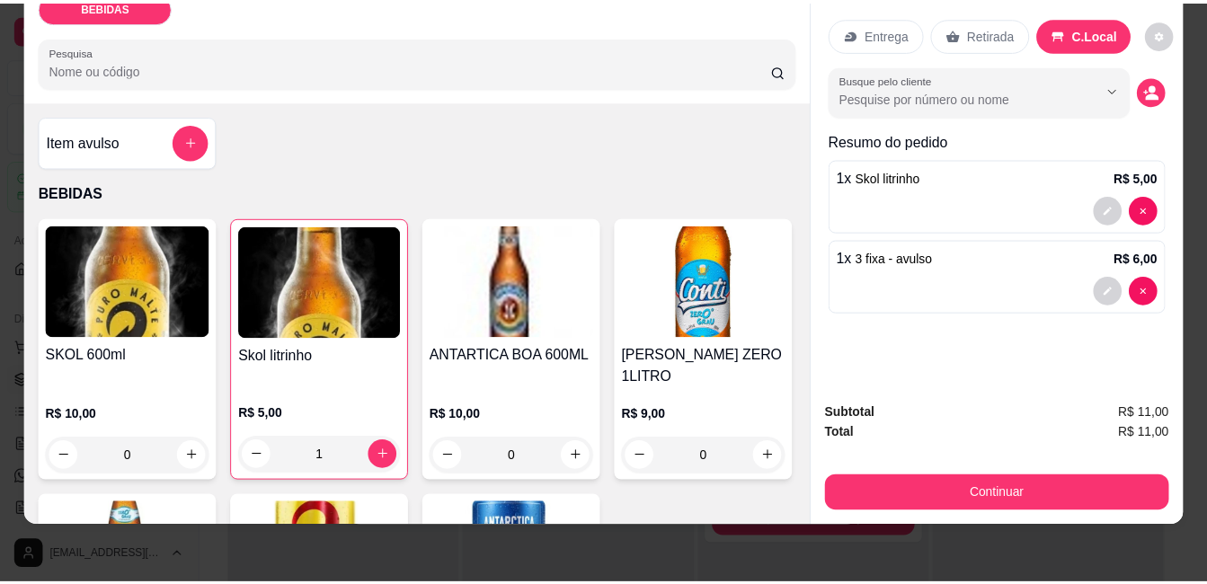
scroll to position [90, 0]
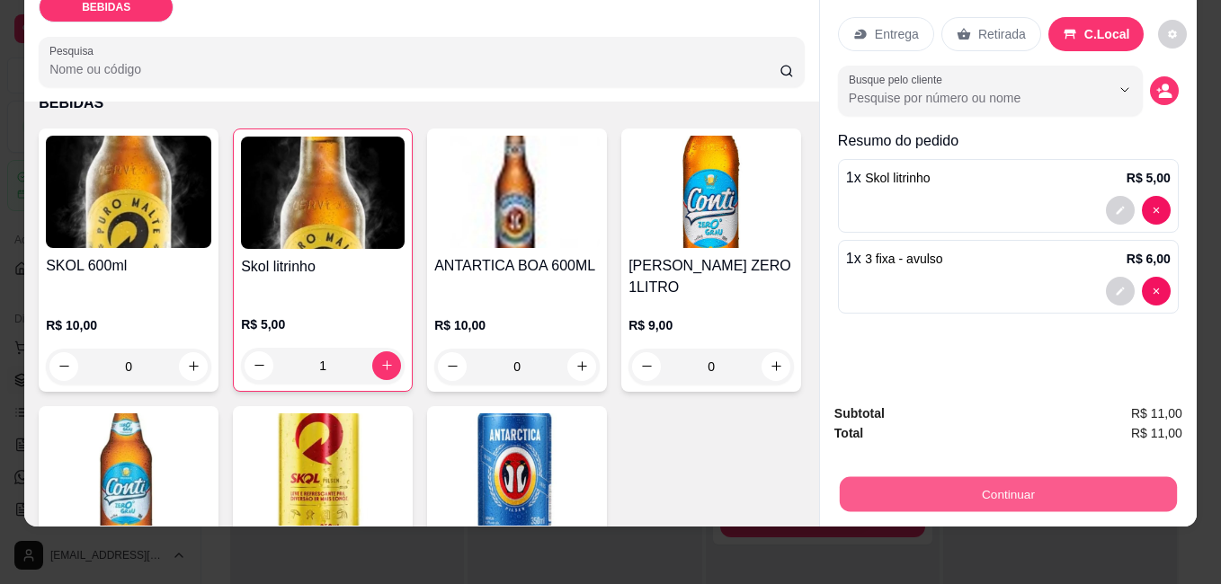
click at [952, 483] on button "Continuar" at bounding box center [1008, 493] width 337 height 35
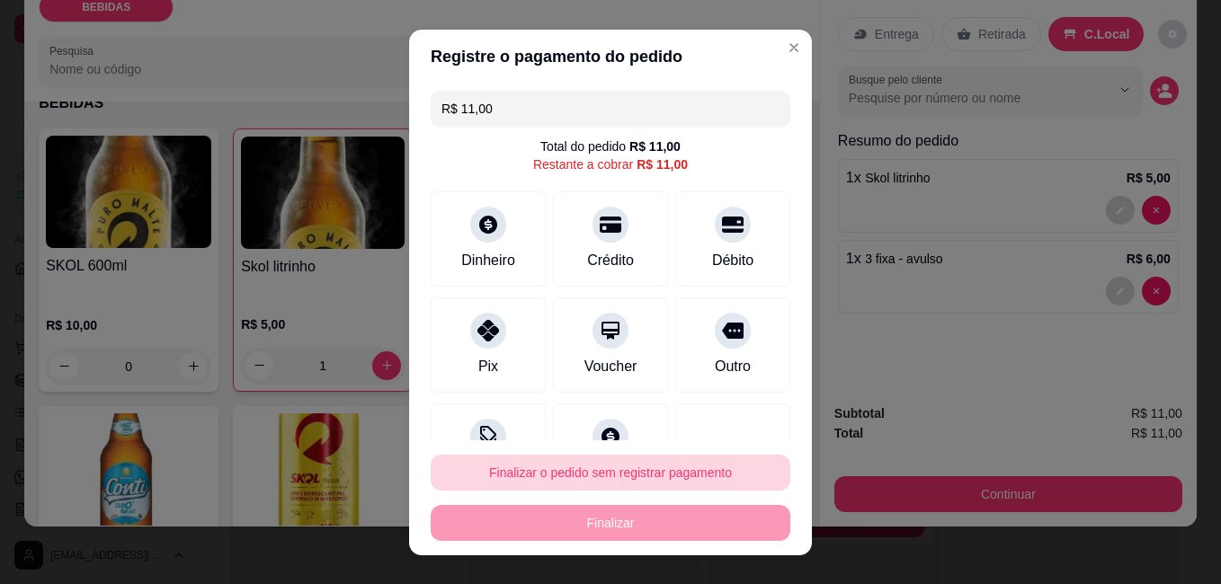
click at [538, 481] on button "Finalizar o pedido sem registrar pagamento" at bounding box center [611, 473] width 360 height 36
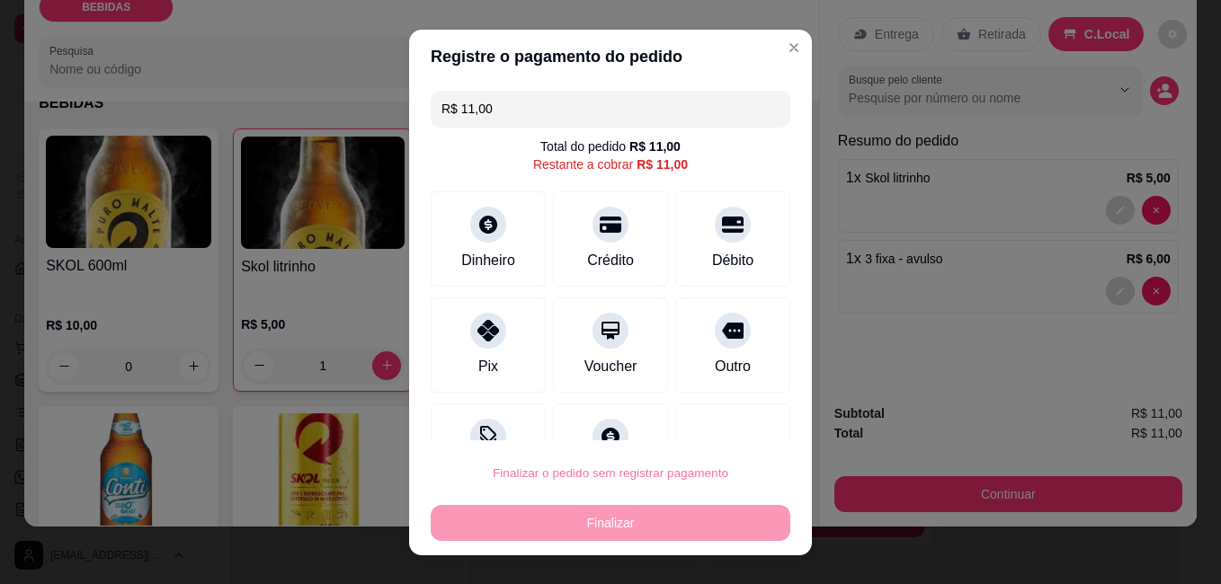
click at [692, 410] on button "Confirmar" at bounding box center [713, 422] width 67 height 28
type input "0"
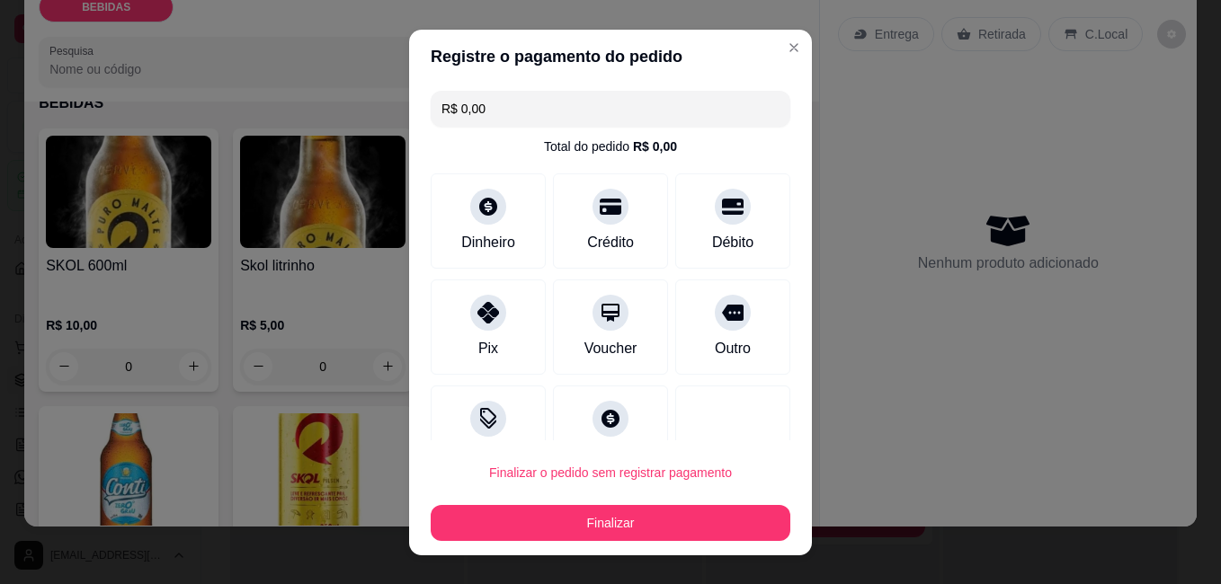
type input "R$ 0,00"
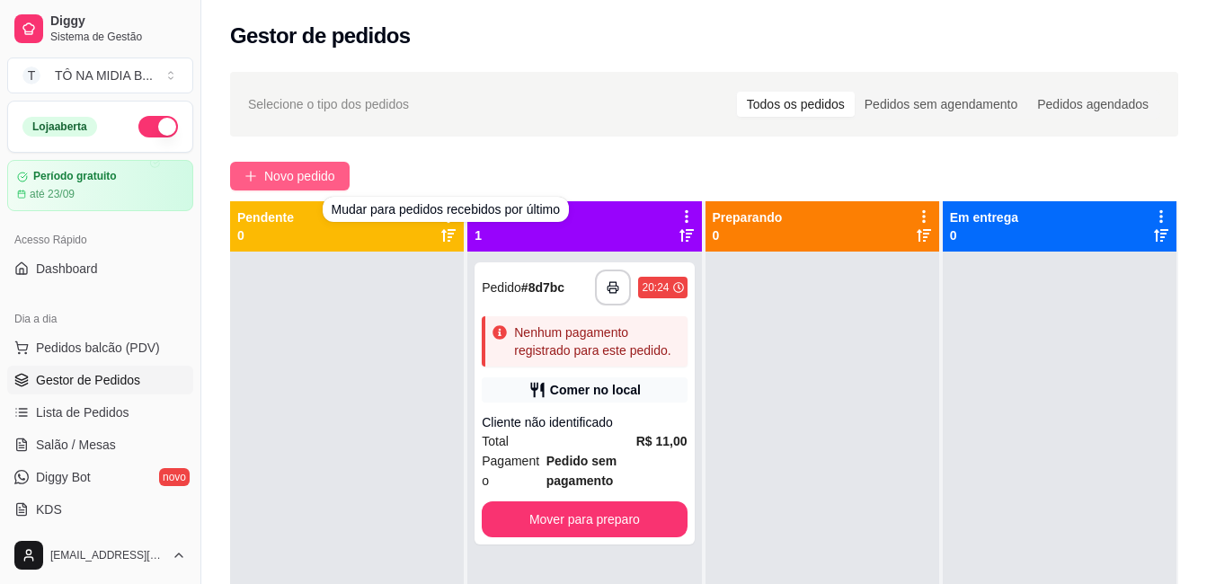
click at [333, 174] on span "Novo pedido" at bounding box center [299, 176] width 71 height 20
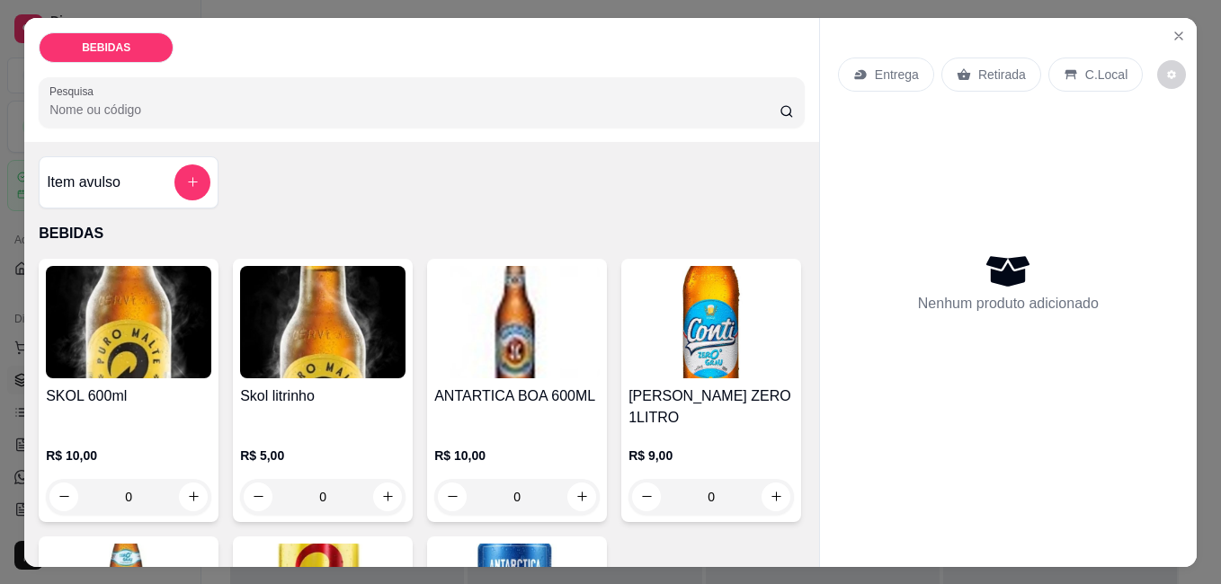
click at [119, 101] on input "Pesquisa" at bounding box center [414, 110] width 730 height 18
click at [174, 187] on button "add-separate-item" at bounding box center [192, 183] width 36 height 36
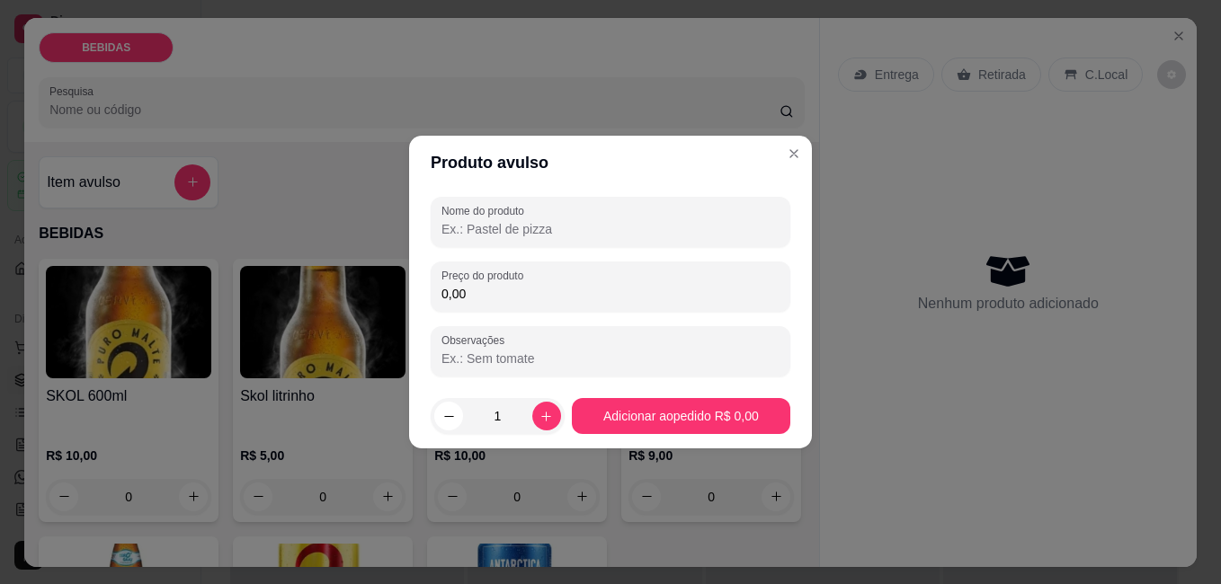
click at [550, 227] on input "Nome do produto" at bounding box center [610, 229] width 338 height 18
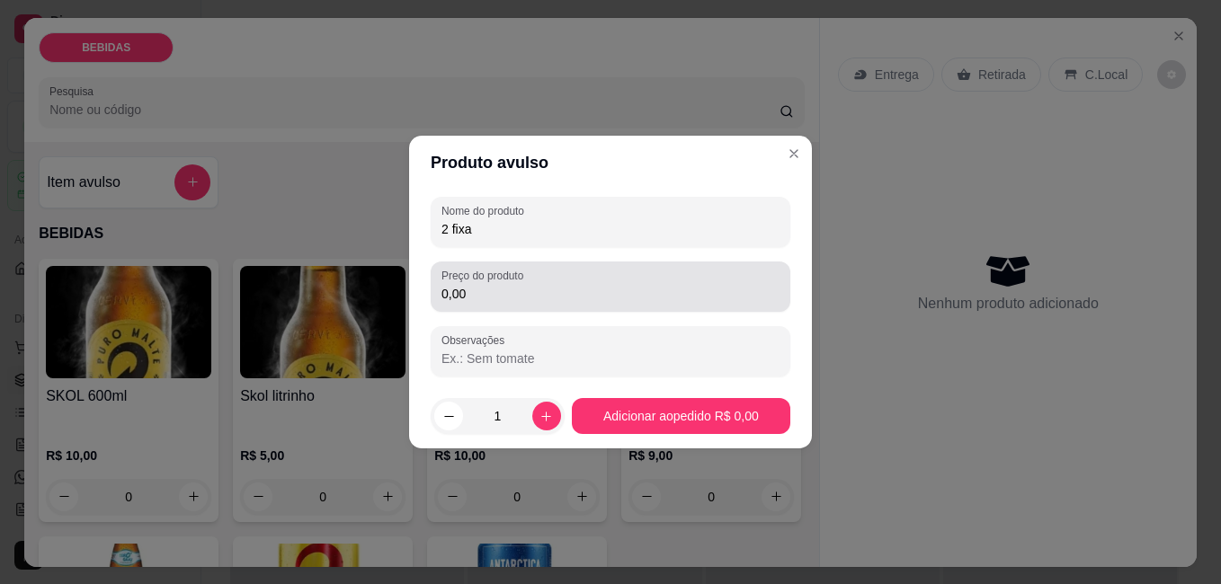
type input "2 fixa"
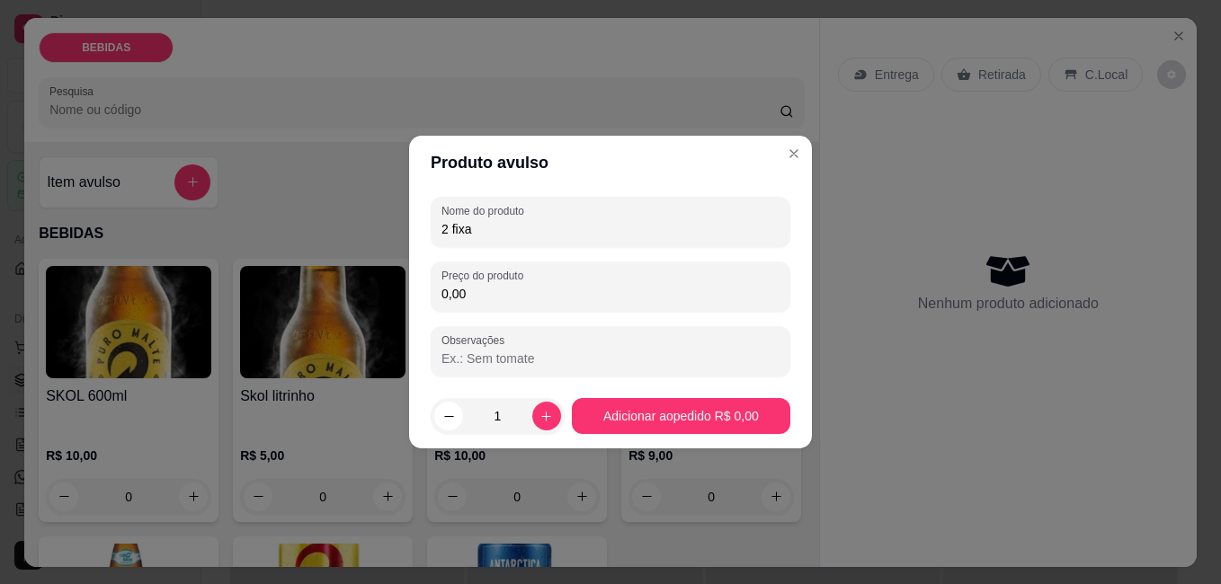
click at [520, 291] on input "0,00" at bounding box center [610, 294] width 338 height 18
type input "4,00"
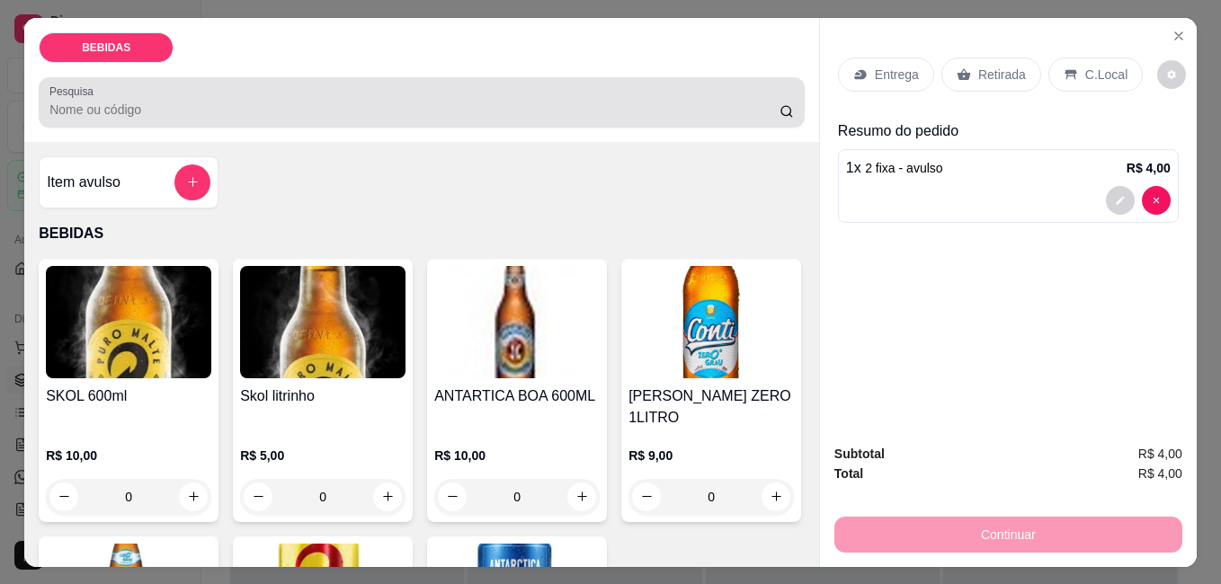
click at [129, 101] on input "Pesquisa" at bounding box center [414, 110] width 730 height 18
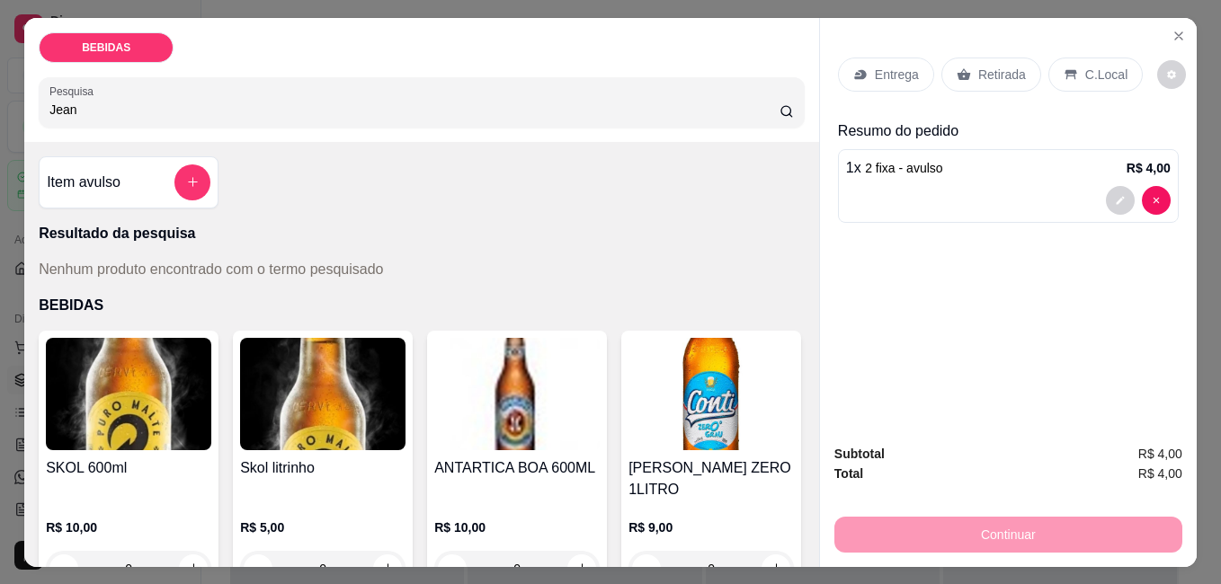
type input "Jean"
click at [1092, 76] on div "C.Local" at bounding box center [1095, 75] width 94 height 34
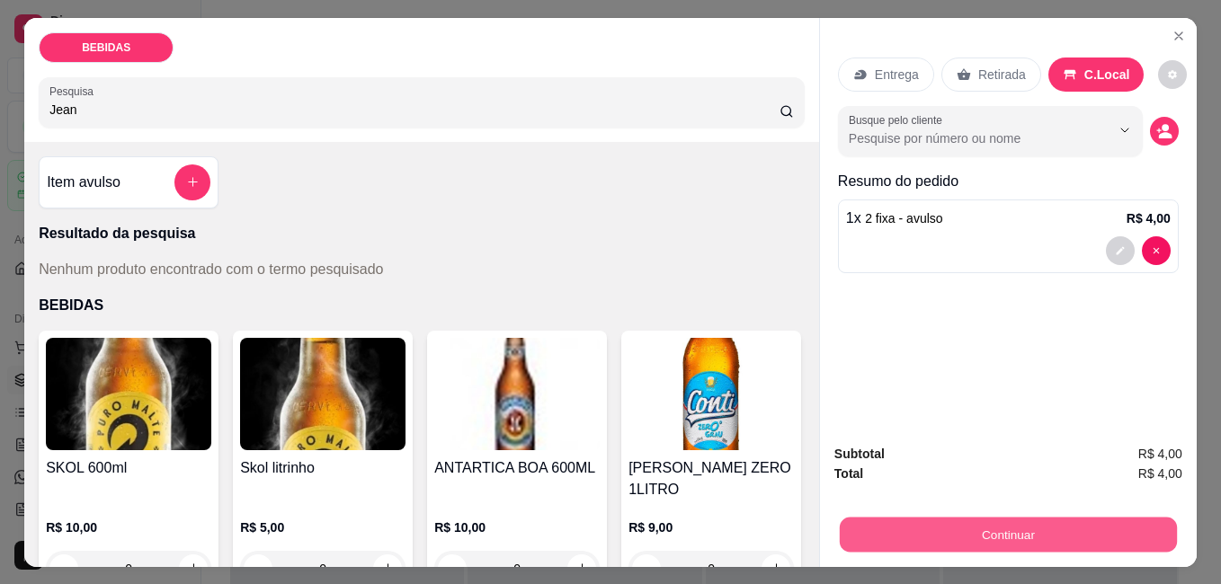
click at [1000, 521] on button "Continuar" at bounding box center [1008, 534] width 337 height 35
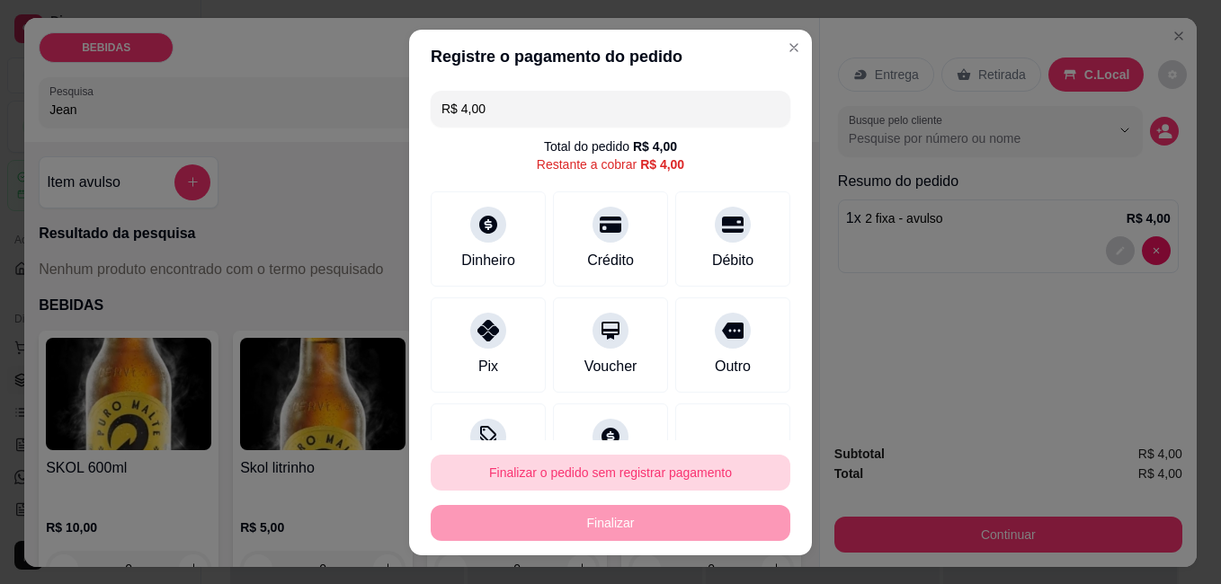
click at [542, 462] on button "Finalizar o pedido sem registrar pagamento" at bounding box center [611, 473] width 360 height 36
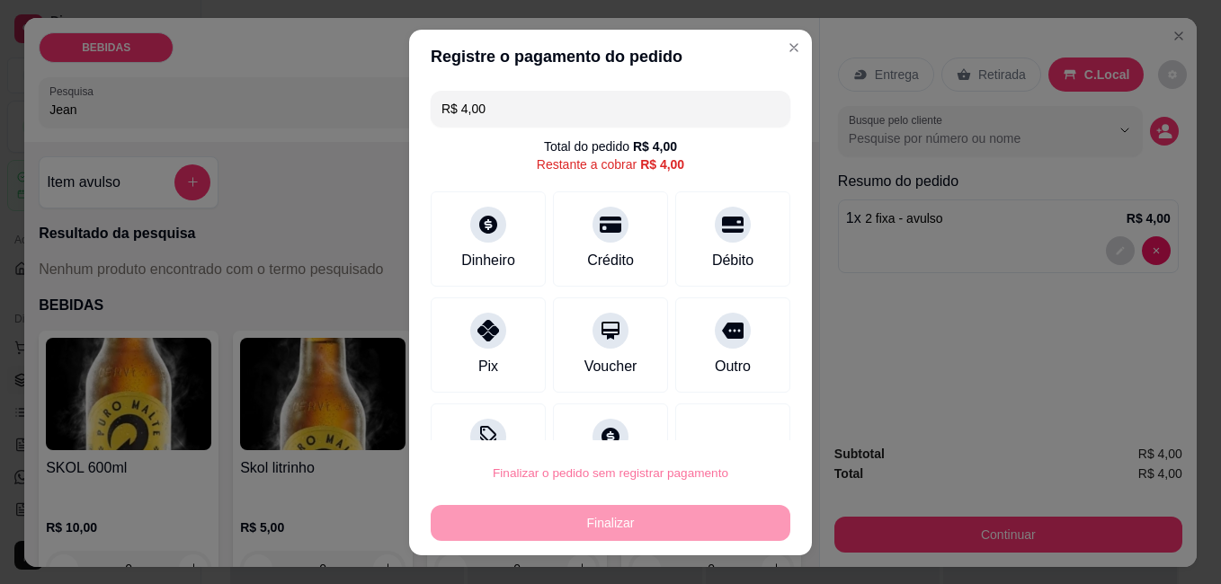
click at [711, 423] on button "Confirmar" at bounding box center [713, 422] width 67 height 28
type input "R$ 0,00"
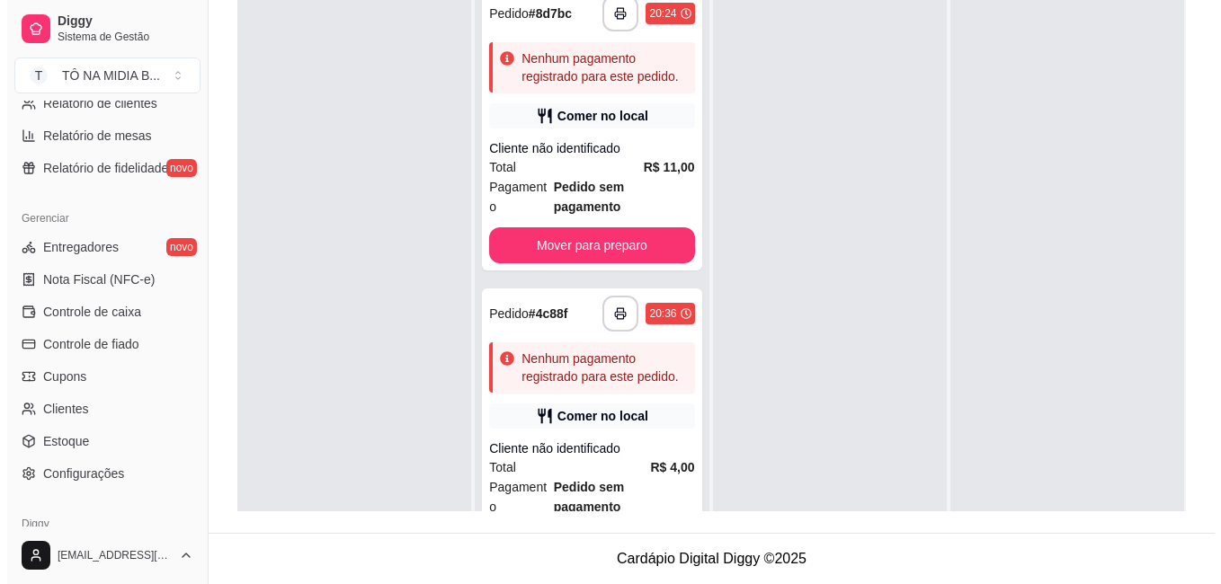
scroll to position [94, 0]
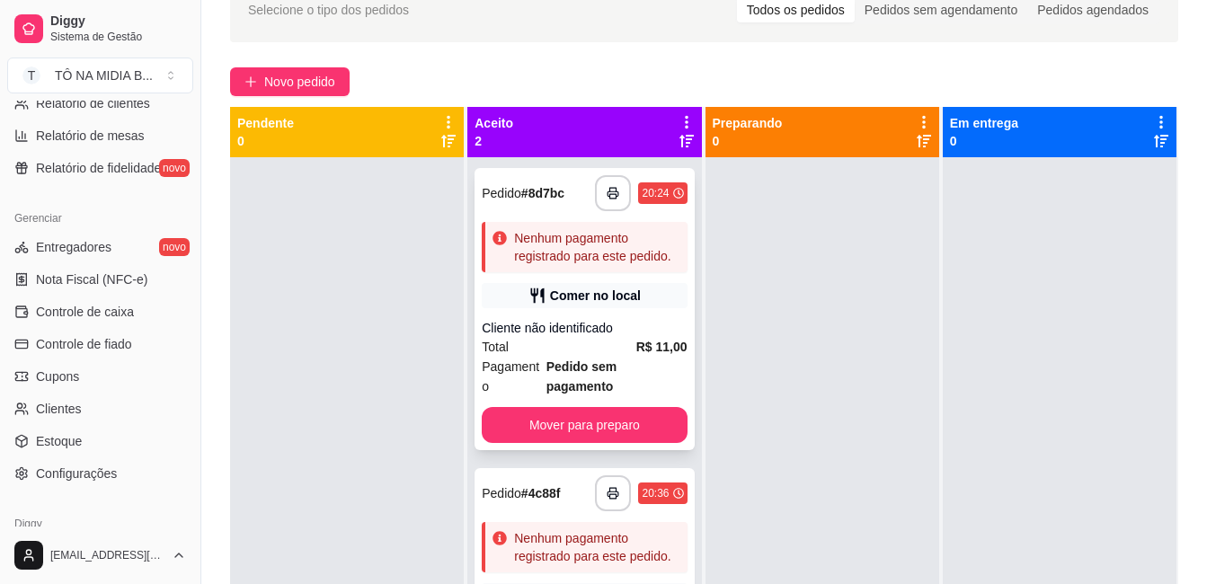
click at [673, 325] on div "Cliente não identificado" at bounding box center [584, 328] width 205 height 18
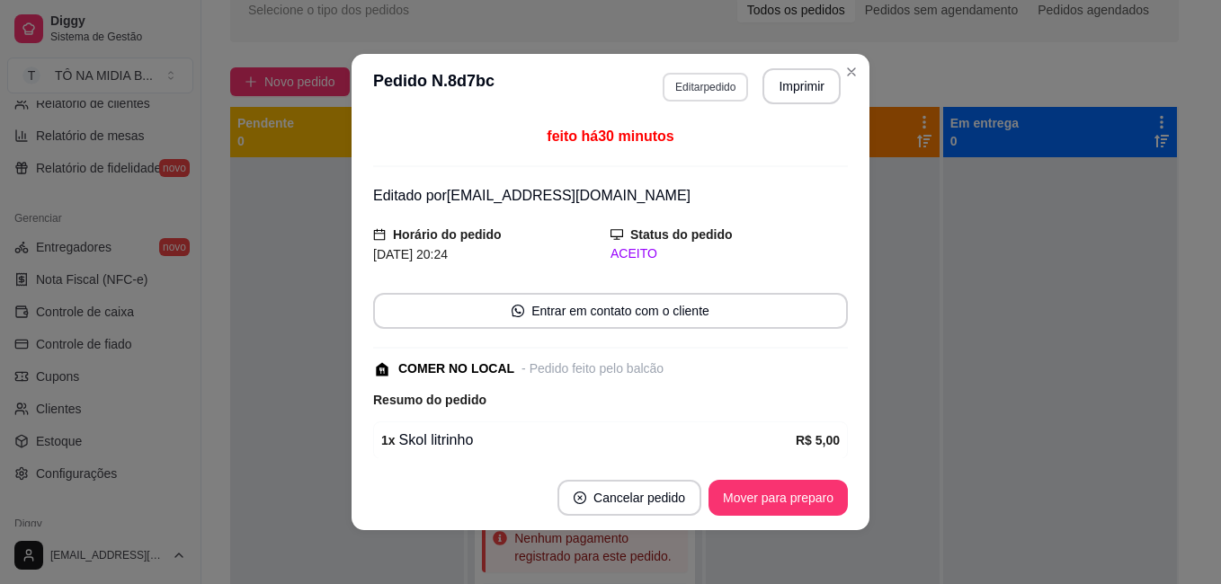
click at [702, 82] on button "Editar pedido" at bounding box center [705, 87] width 85 height 29
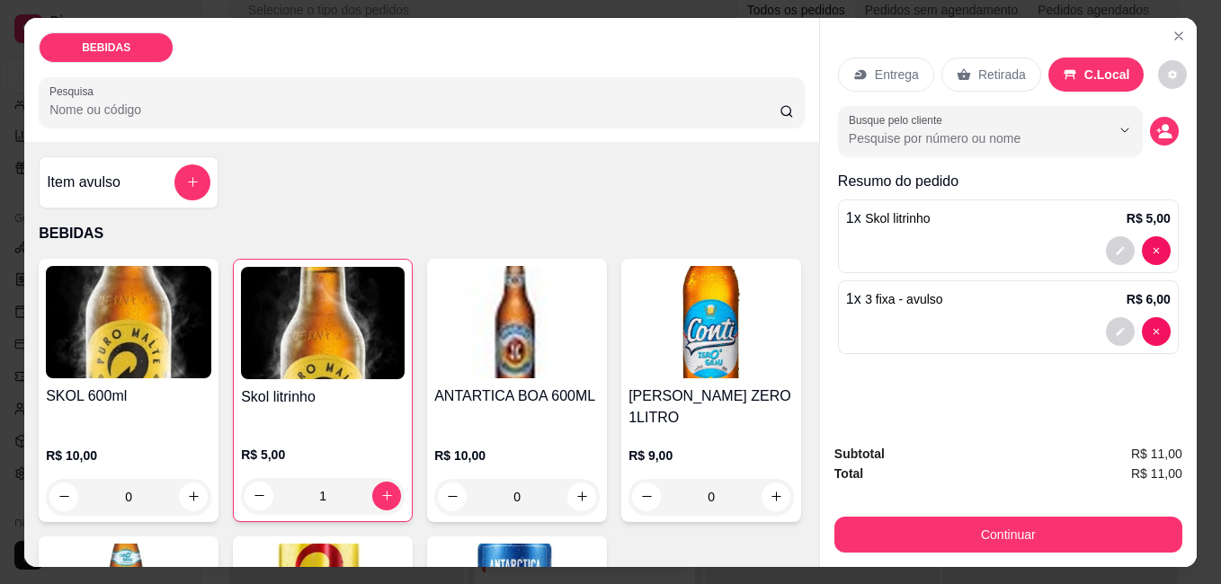
scroll to position [90, 0]
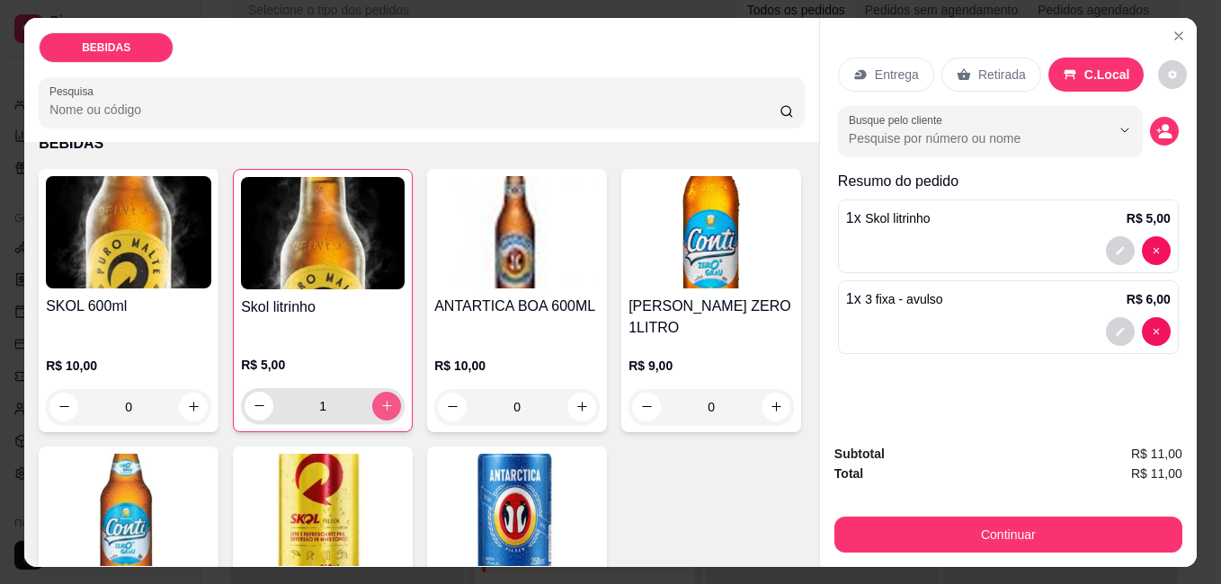
click at [384, 399] on icon "increase-product-quantity" at bounding box center [386, 405] width 13 height 13
type input "3"
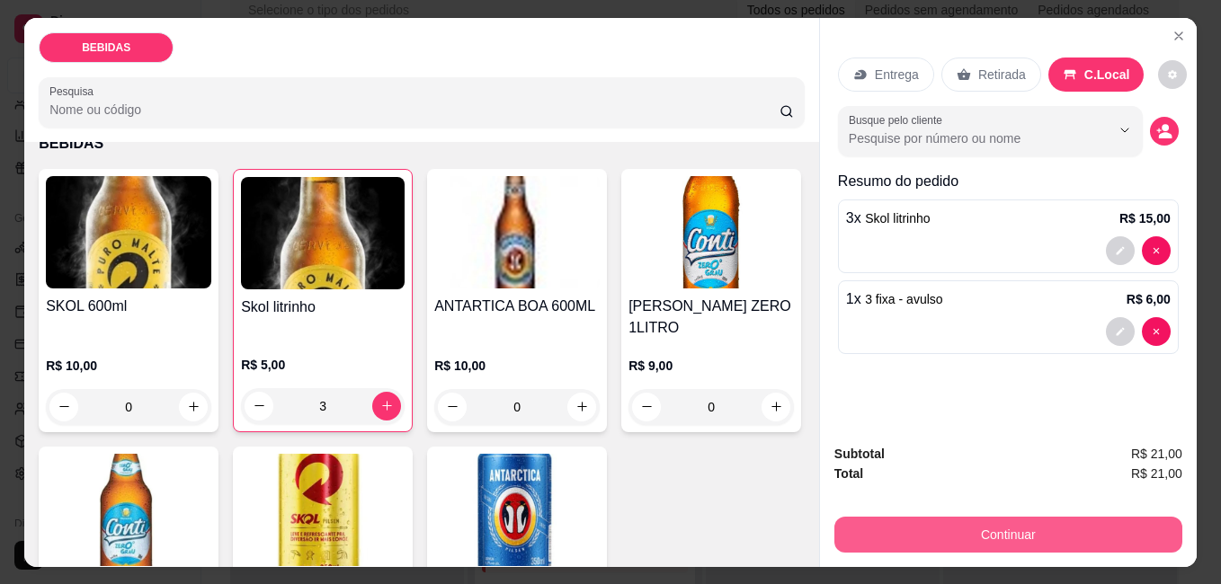
click at [967, 529] on button "Continuar" at bounding box center [1008, 535] width 348 height 36
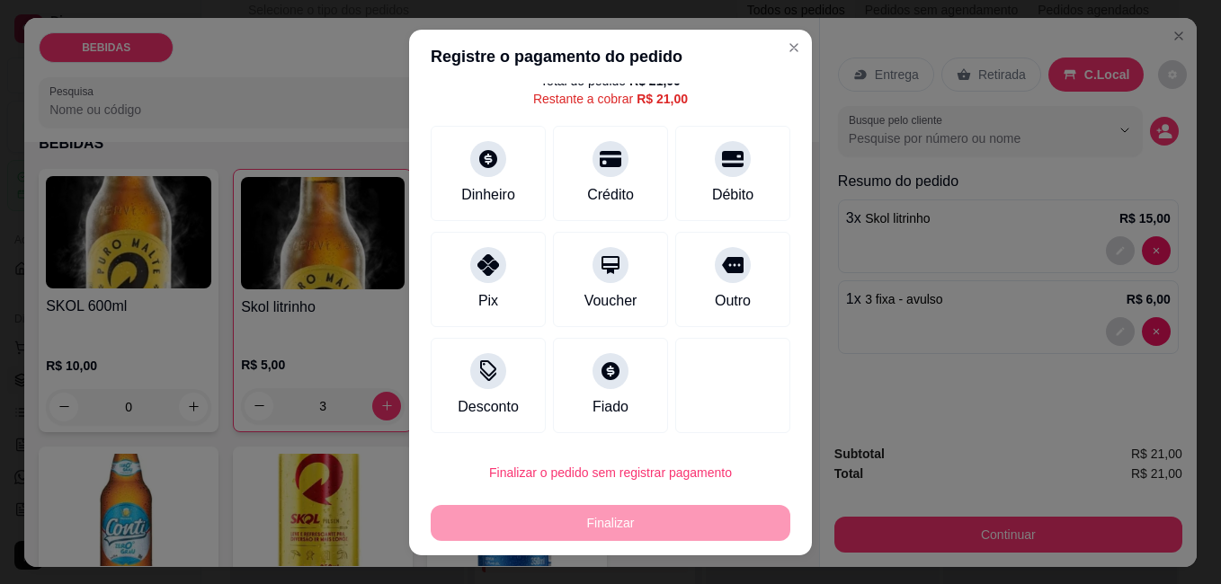
scroll to position [29, 0]
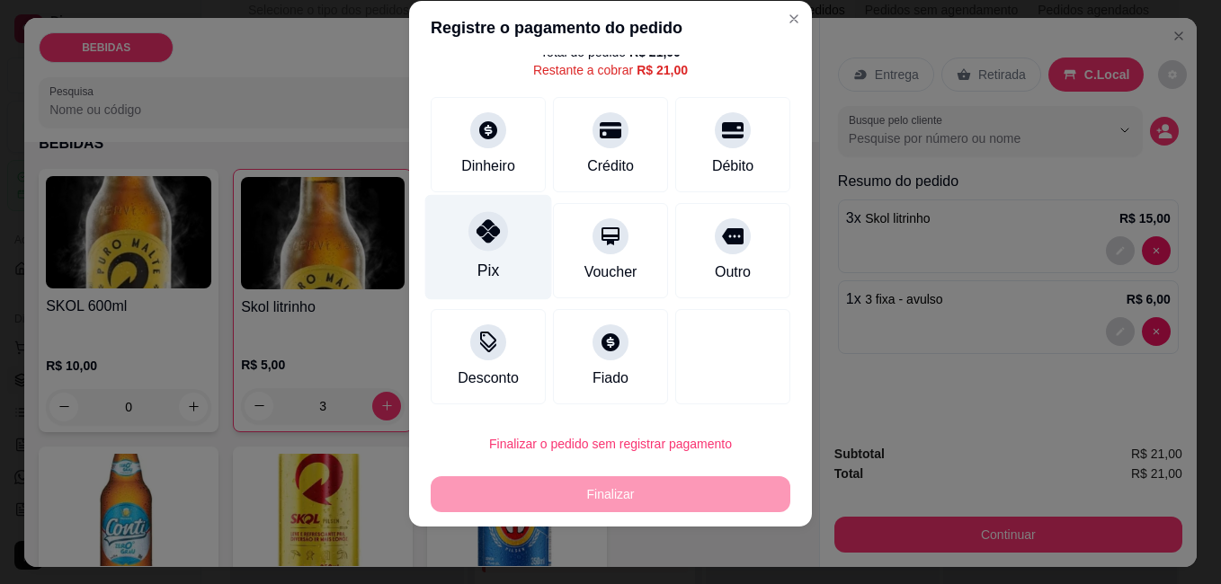
click at [480, 249] on div at bounding box center [488, 231] width 40 height 40
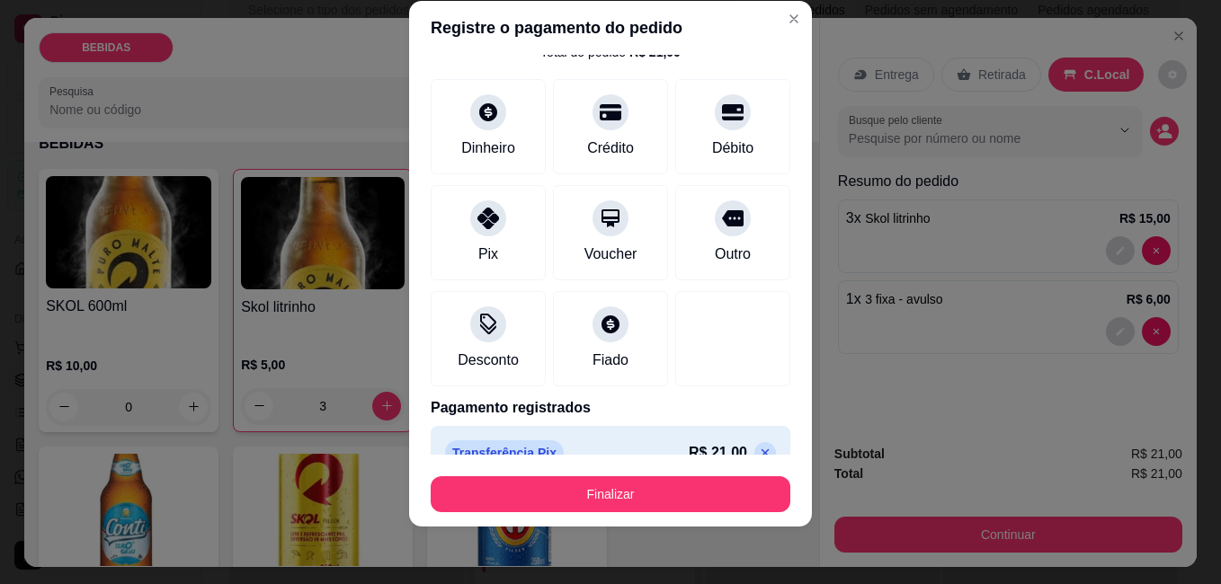
click at [481, 262] on div "Pix" at bounding box center [488, 255] width 20 height 22
type input "R$ 0,00"
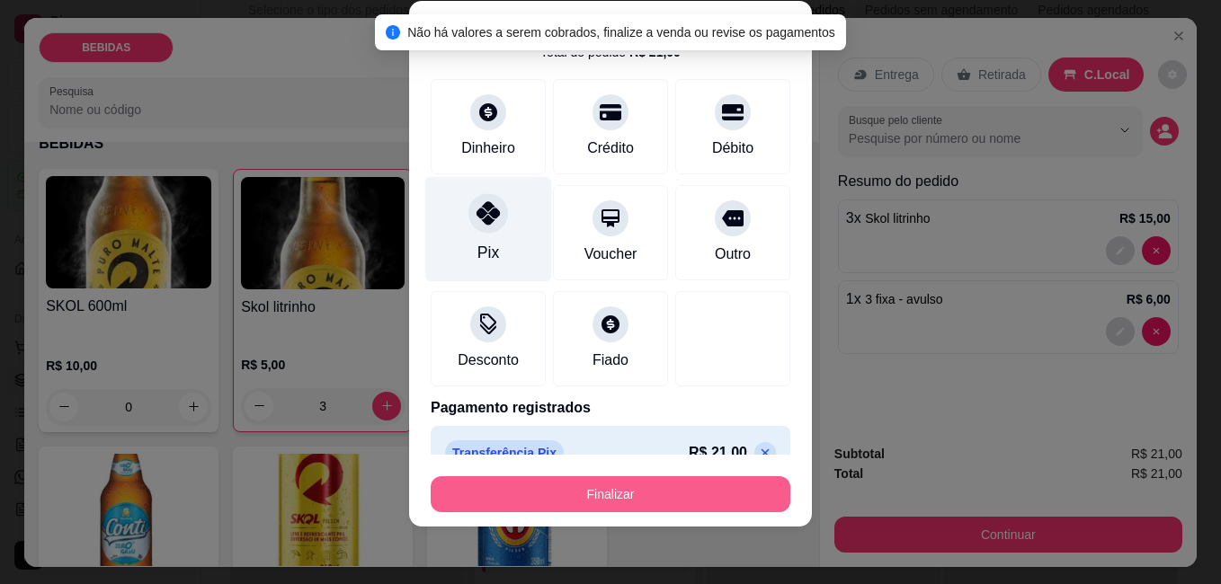
click at [577, 493] on button "Finalizar" at bounding box center [611, 494] width 360 height 36
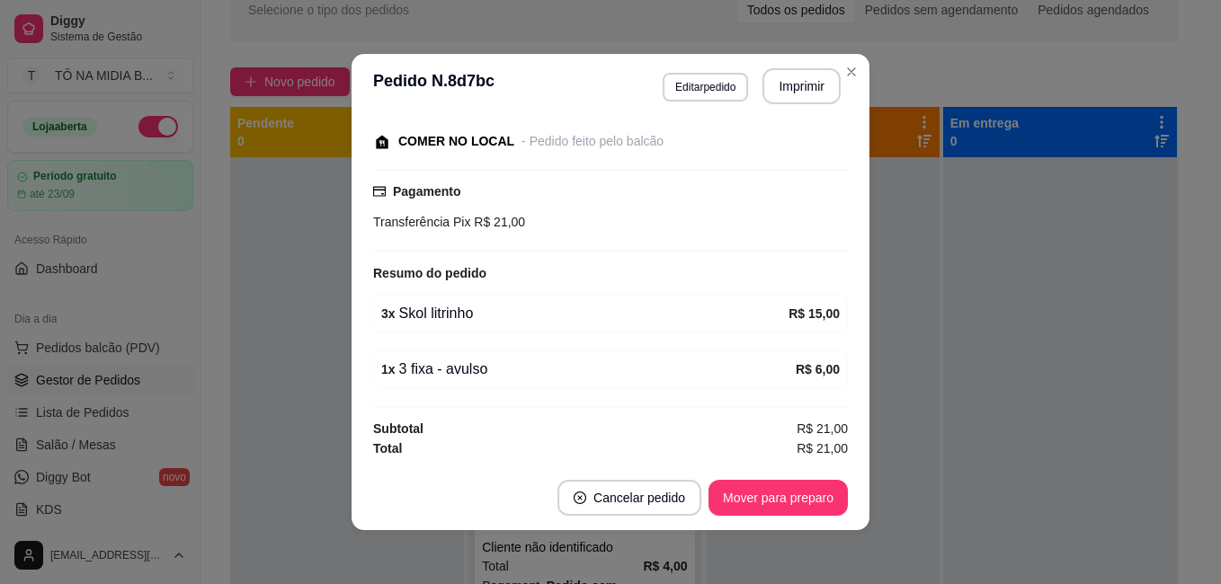
scroll to position [4, 0]
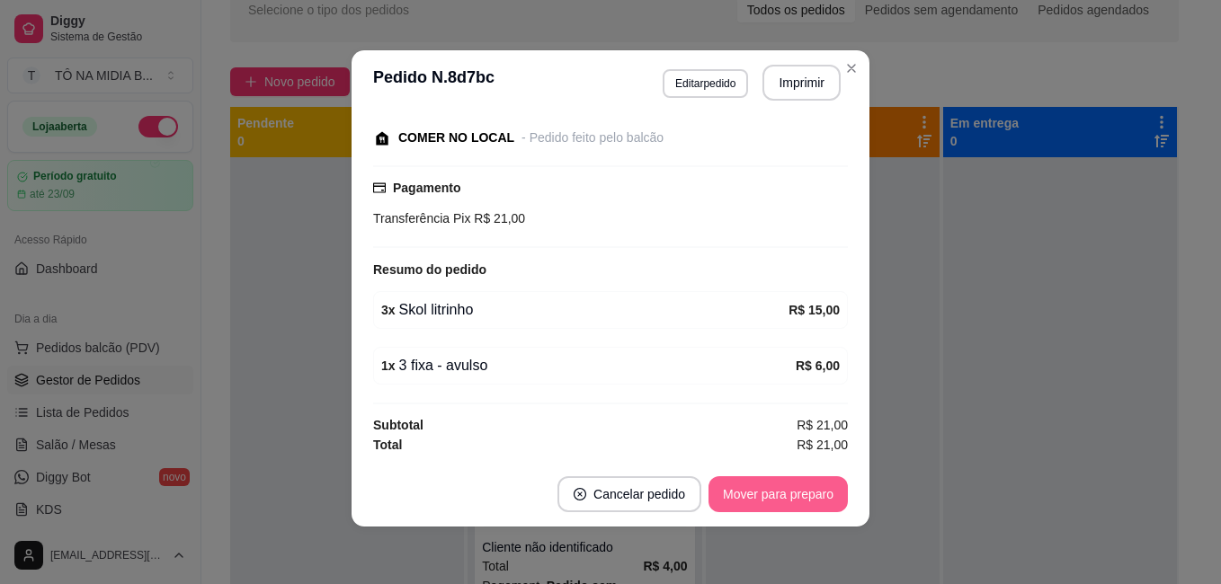
click at [775, 503] on button "Mover para preparo" at bounding box center [777, 494] width 139 height 36
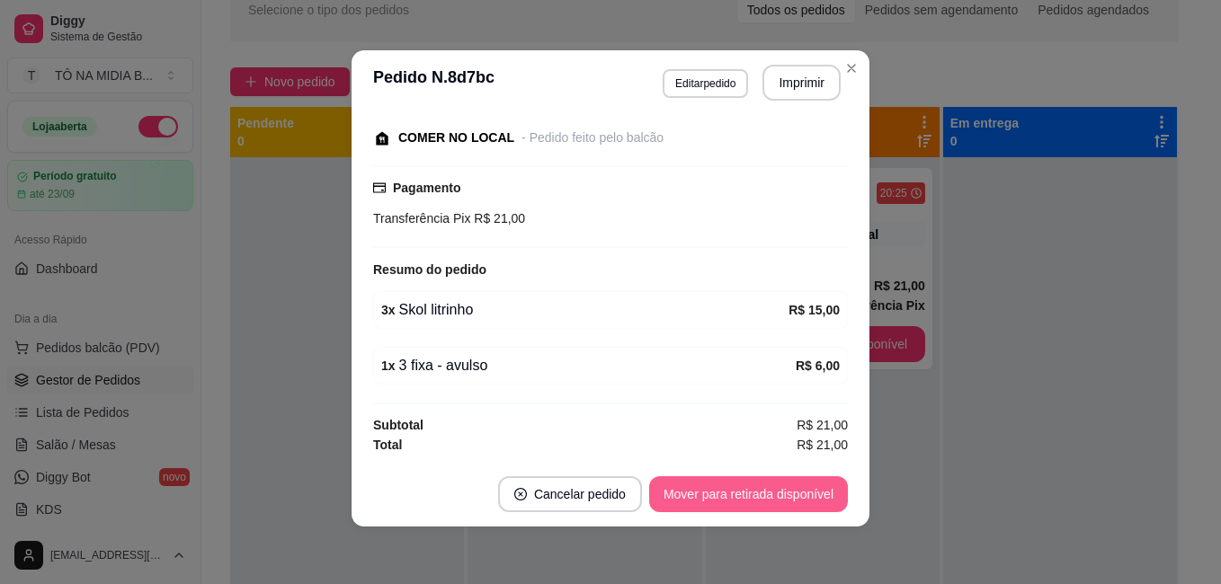
click at [775, 501] on button "Mover para retirada disponível" at bounding box center [748, 494] width 199 height 36
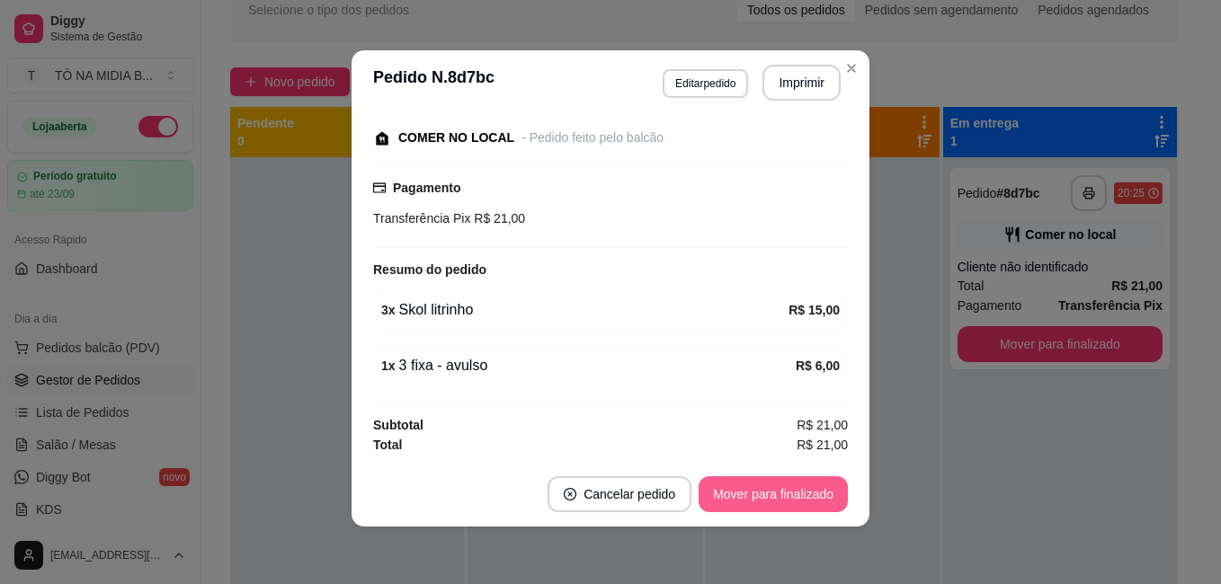
click at [775, 501] on button "Mover para finalizado" at bounding box center [773, 494] width 149 height 36
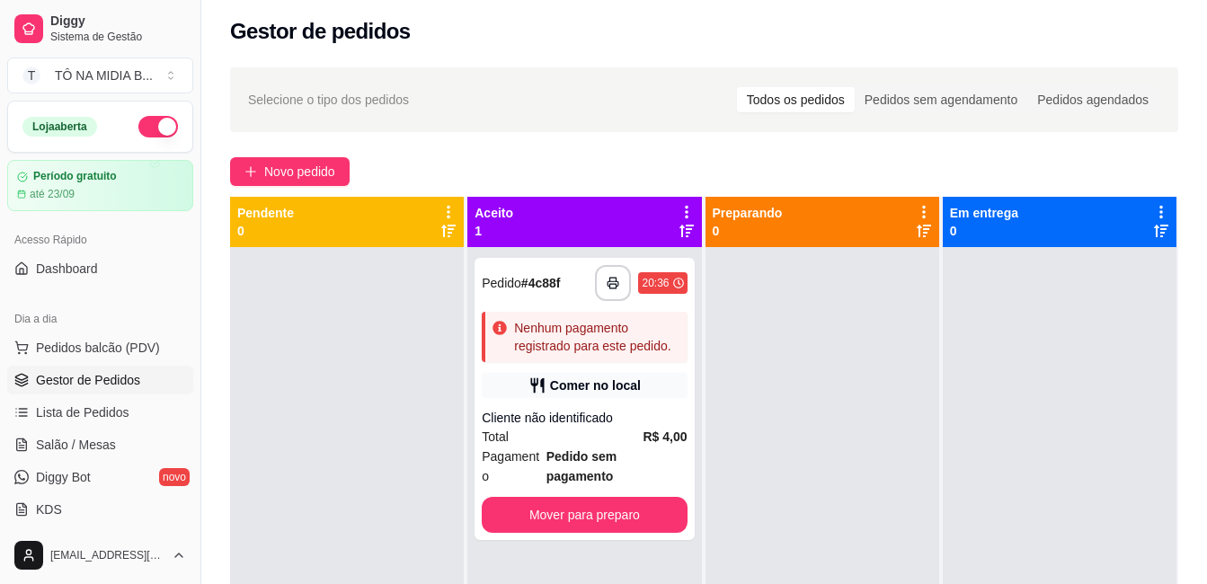
scroll to position [0, 0]
